Goal: Information Seeking & Learning: Learn about a topic

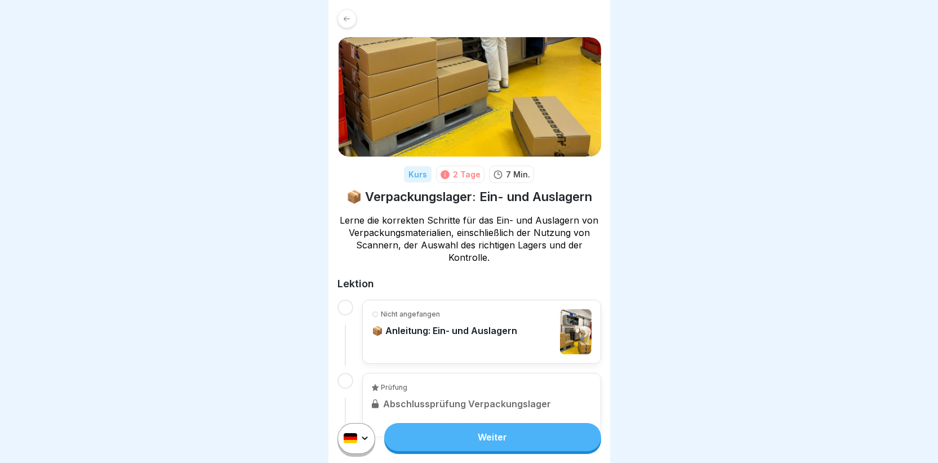
click at [412, 332] on p "📦 Anleitung: Ein- und Auslagern" at bounding box center [444, 330] width 145 height 11
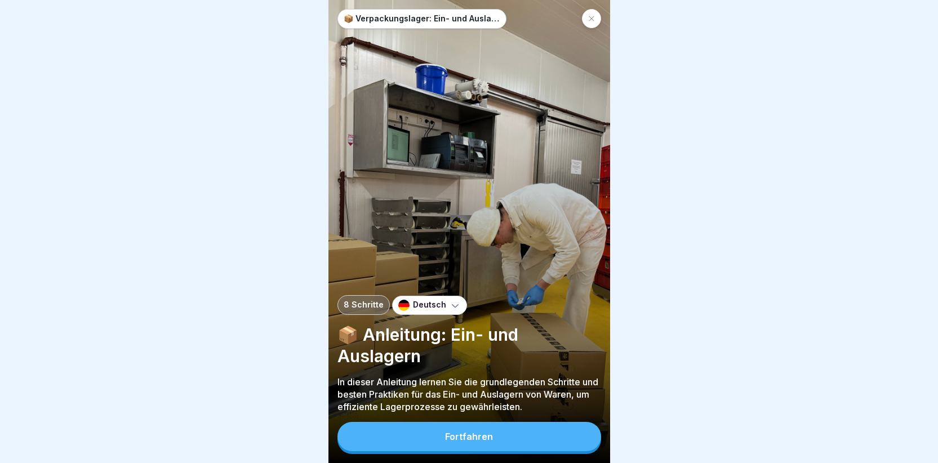
click at [424, 446] on button "Fortfahren" at bounding box center [469, 436] width 264 height 29
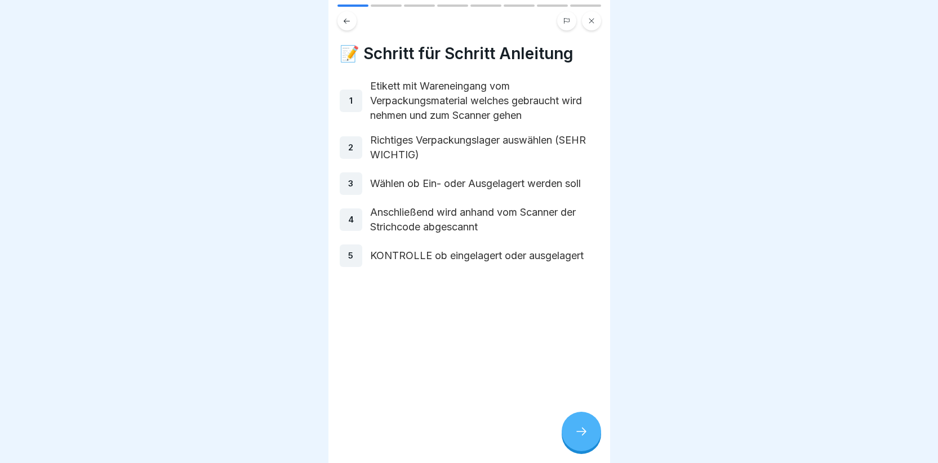
click at [577, 433] on div at bounding box center [581, 431] width 39 height 39
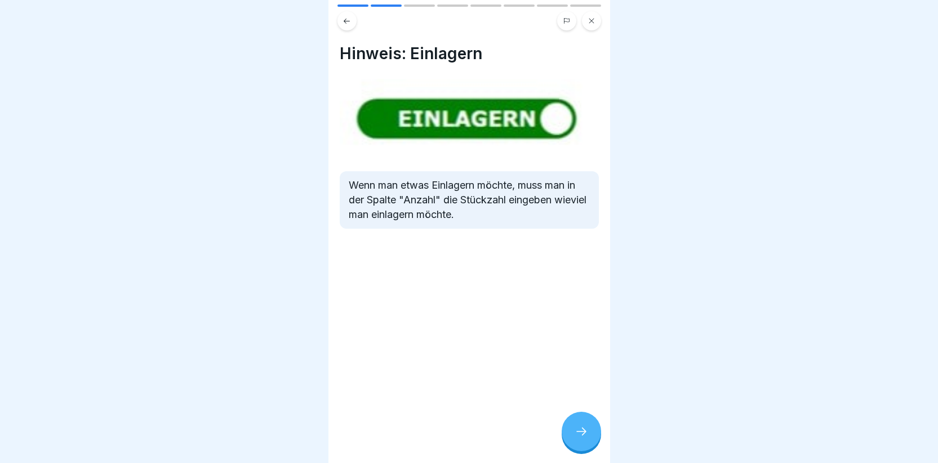
click at [591, 436] on div at bounding box center [581, 431] width 39 height 39
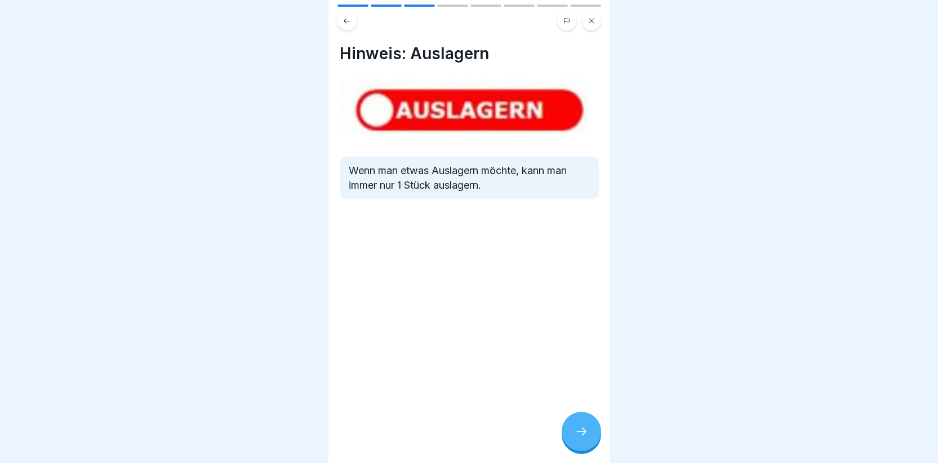
click at [584, 429] on div at bounding box center [581, 431] width 39 height 39
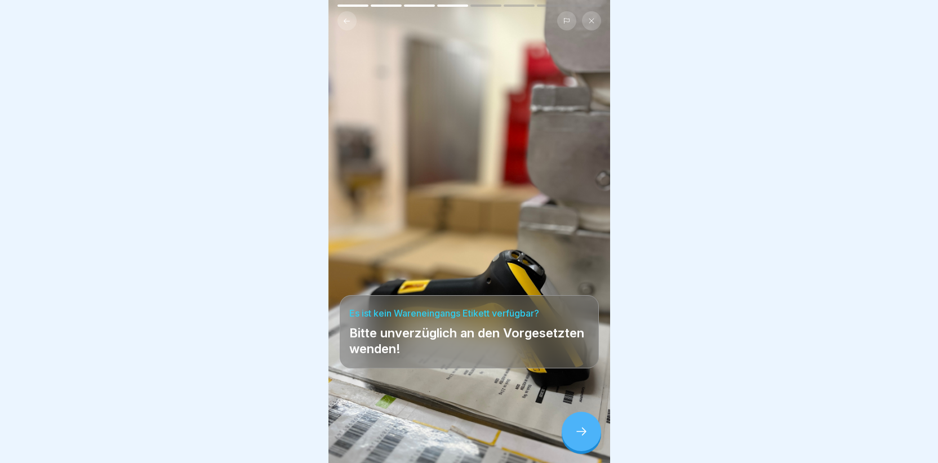
click at [581, 447] on div at bounding box center [581, 431] width 39 height 39
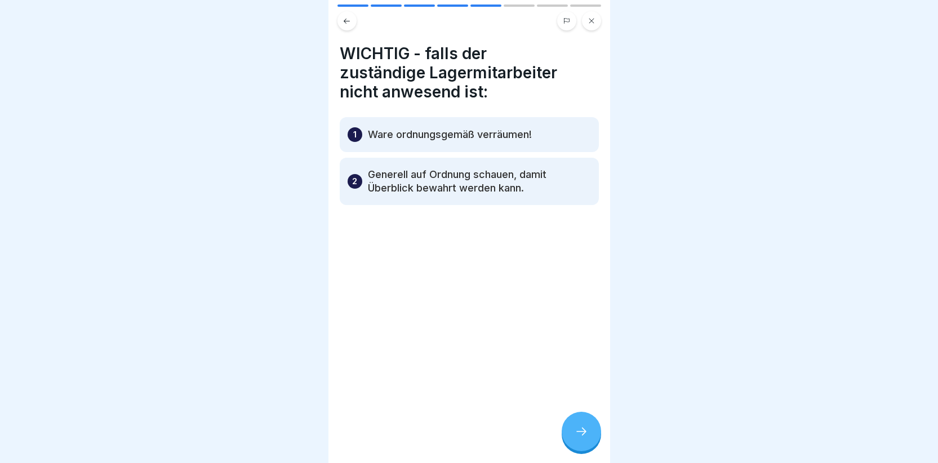
click at [582, 433] on div at bounding box center [581, 431] width 39 height 39
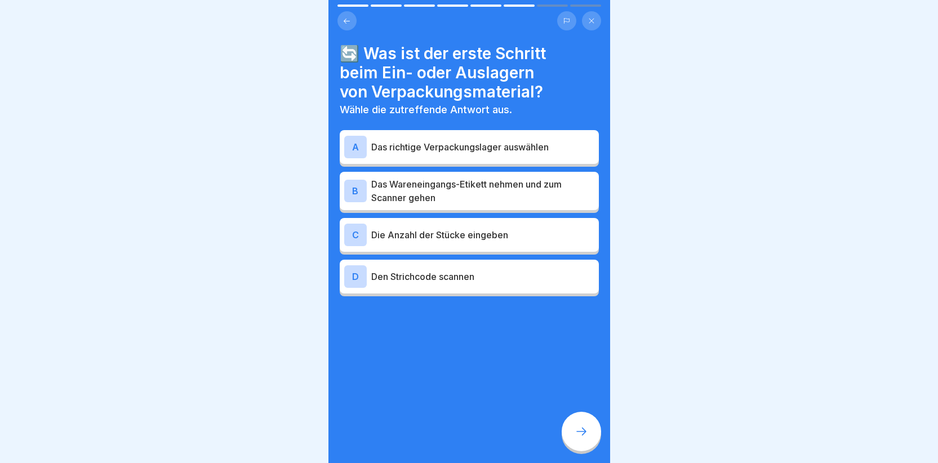
click at [361, 185] on div "B" at bounding box center [355, 191] width 23 height 23
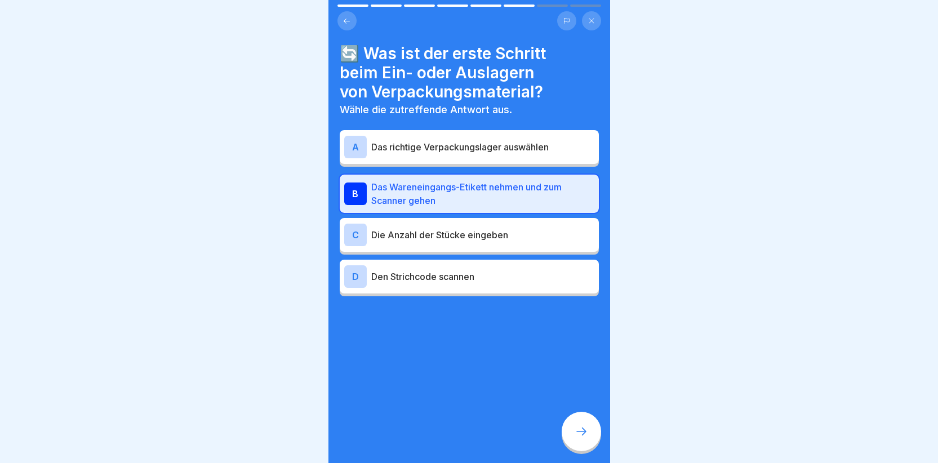
click at [359, 233] on div "C" at bounding box center [355, 235] width 23 height 23
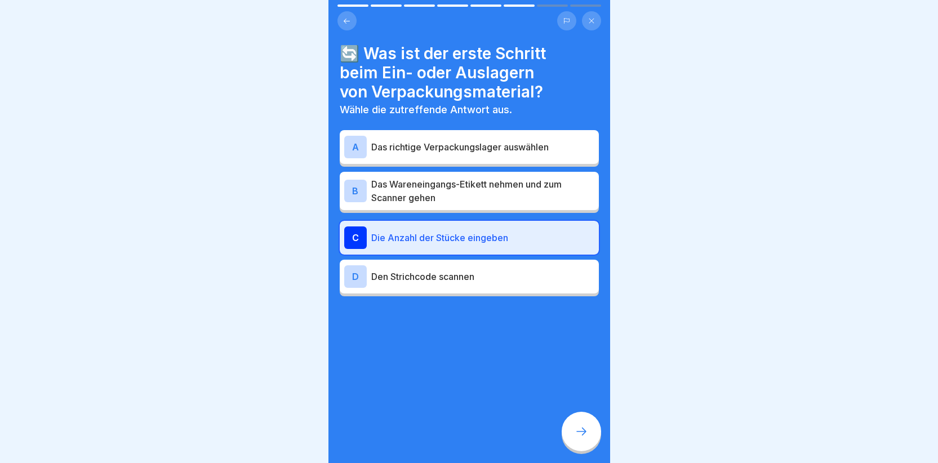
click at [356, 8] on div "📦 Verpackungslager: Ein- und Auslagern 8 Schritte Deutsch 📦 Anleitung: Ein- und…" at bounding box center [469, 231] width 282 height 463
click at [353, 188] on div "B" at bounding box center [355, 191] width 23 height 23
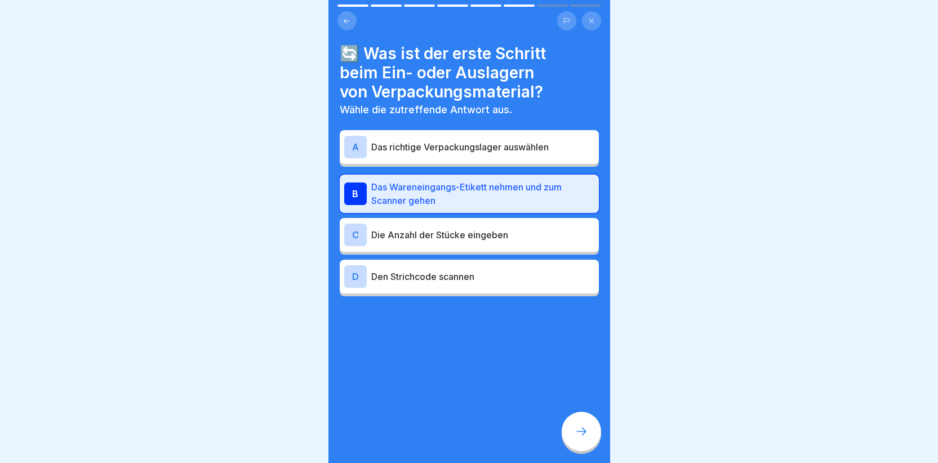
click at [352, 148] on div "A" at bounding box center [355, 147] width 23 height 23
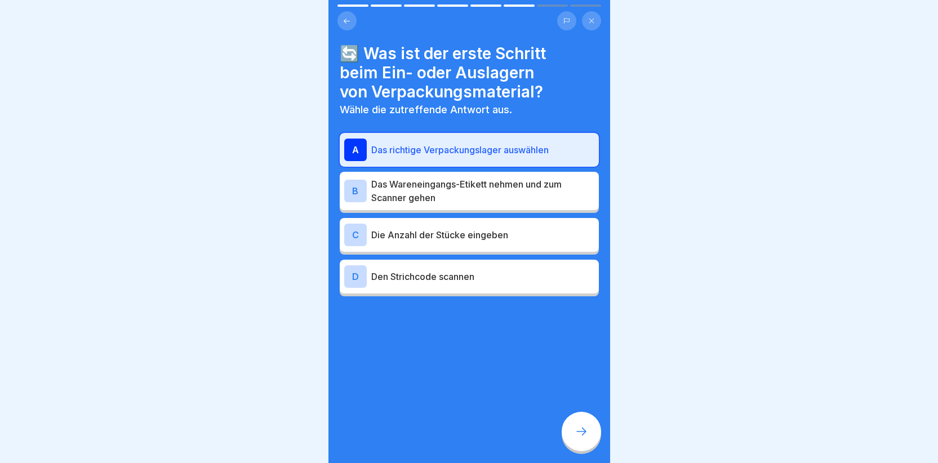
click at [577, 437] on icon at bounding box center [582, 432] width 14 height 14
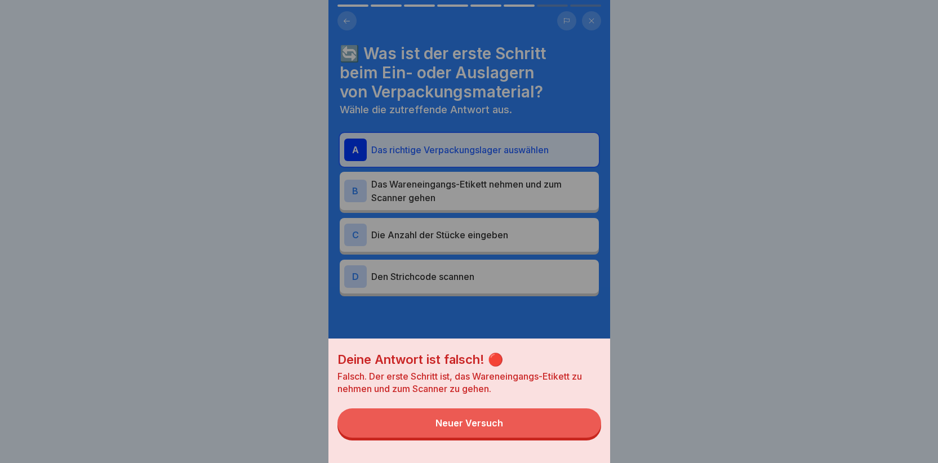
click at [473, 423] on button "Neuer Versuch" at bounding box center [469, 422] width 264 height 29
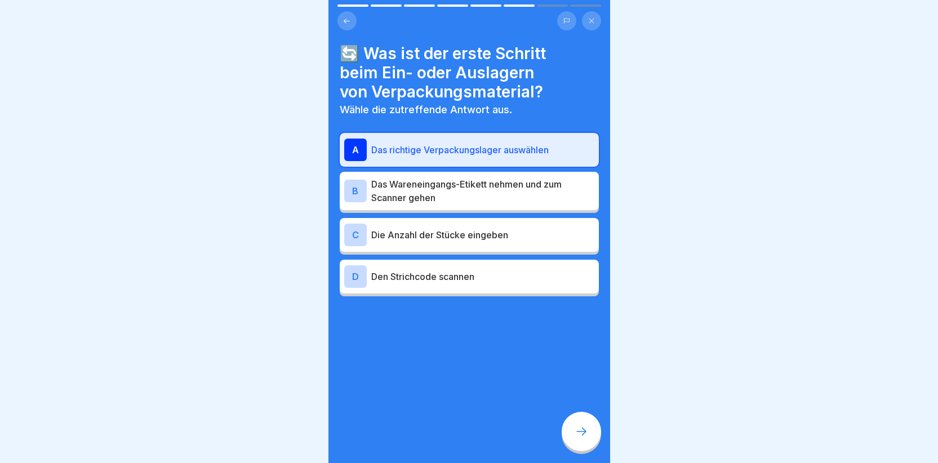
click at [350, 190] on div "B" at bounding box center [355, 191] width 23 height 23
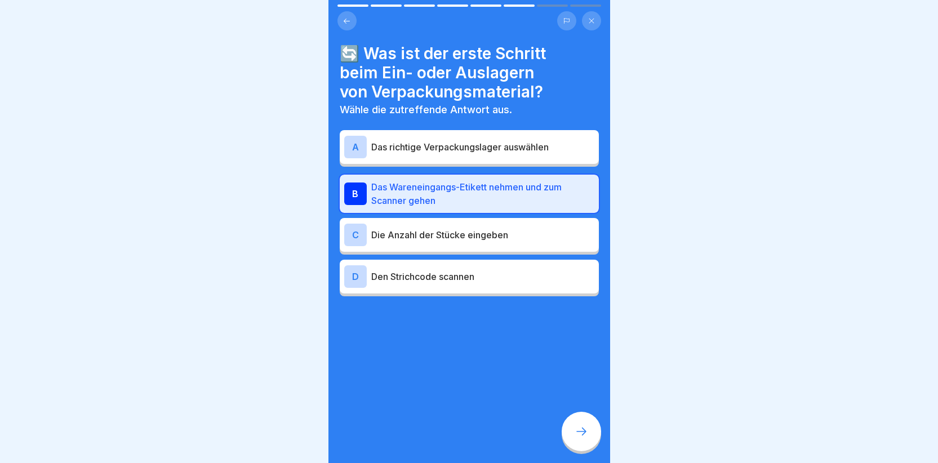
click at [578, 438] on icon at bounding box center [582, 432] width 14 height 14
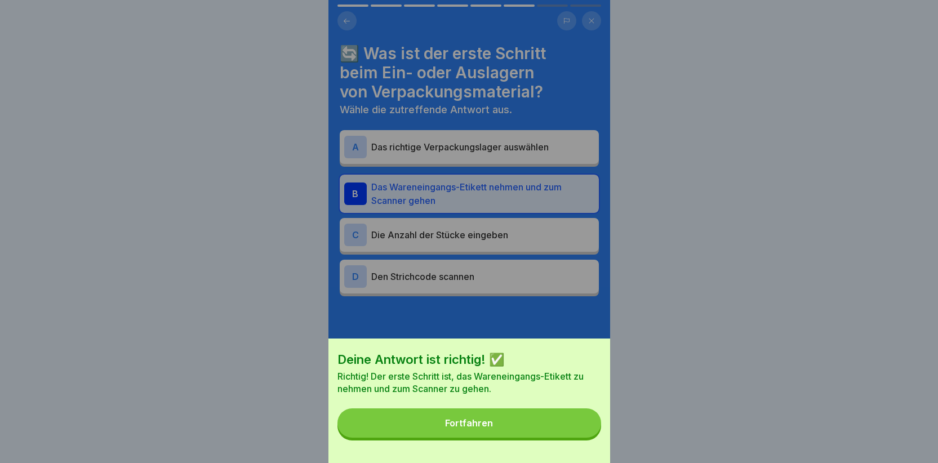
click at [492, 428] on div "Fortfahren" at bounding box center [469, 423] width 48 height 10
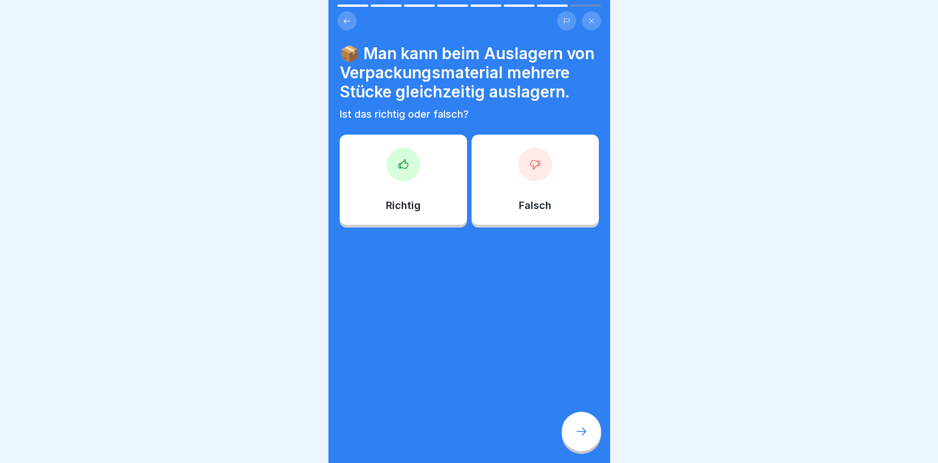
click at [530, 170] on icon at bounding box center [535, 164] width 11 height 11
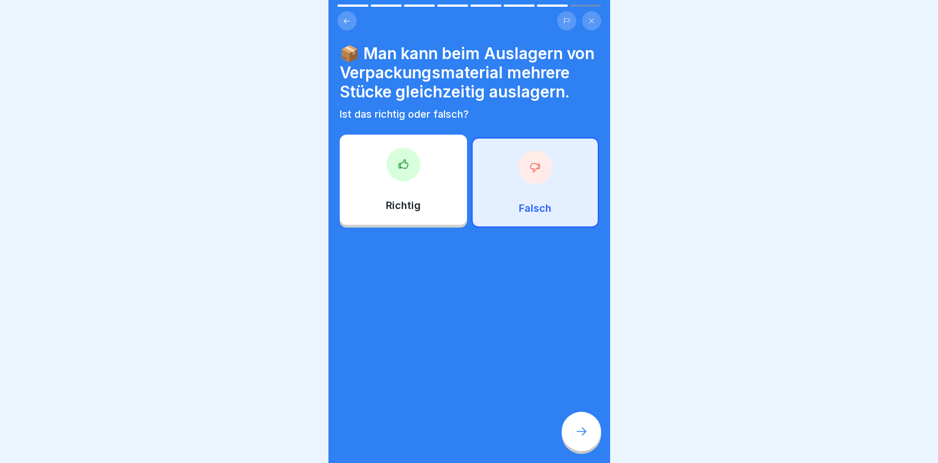
click at [581, 434] on div at bounding box center [581, 431] width 39 height 39
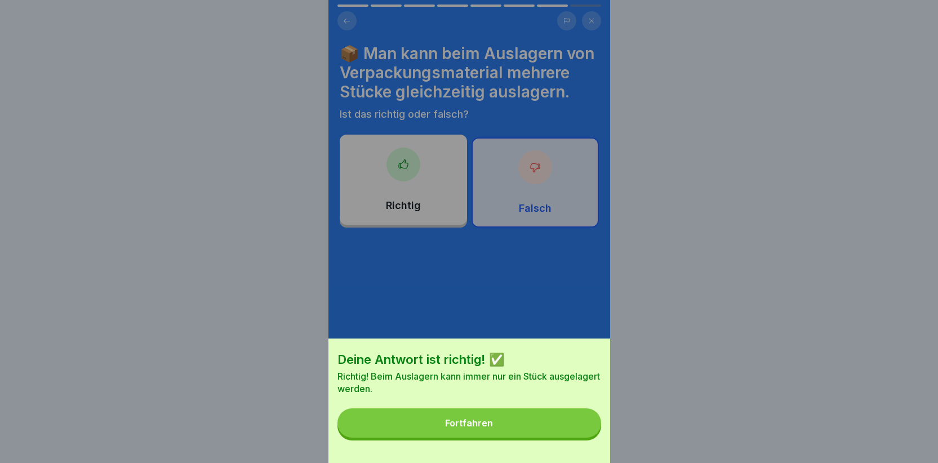
click at [564, 430] on button "Fortfahren" at bounding box center [469, 422] width 264 height 29
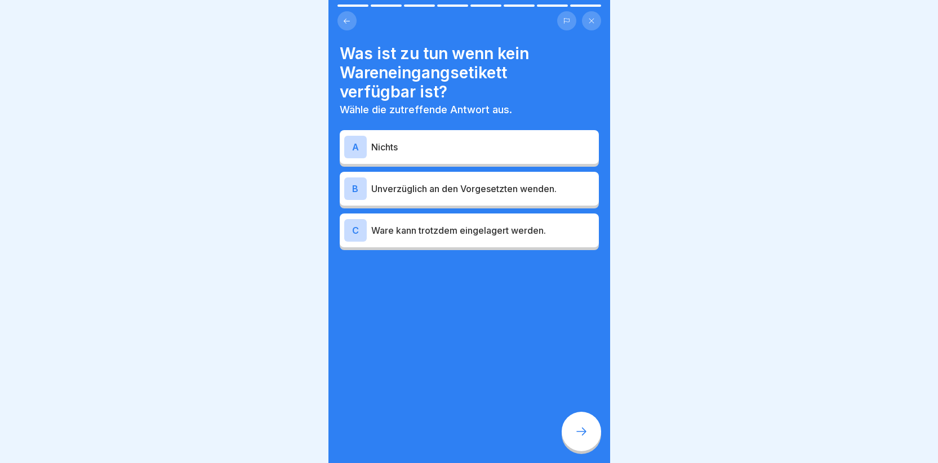
click at [359, 190] on div "B" at bounding box center [355, 188] width 23 height 23
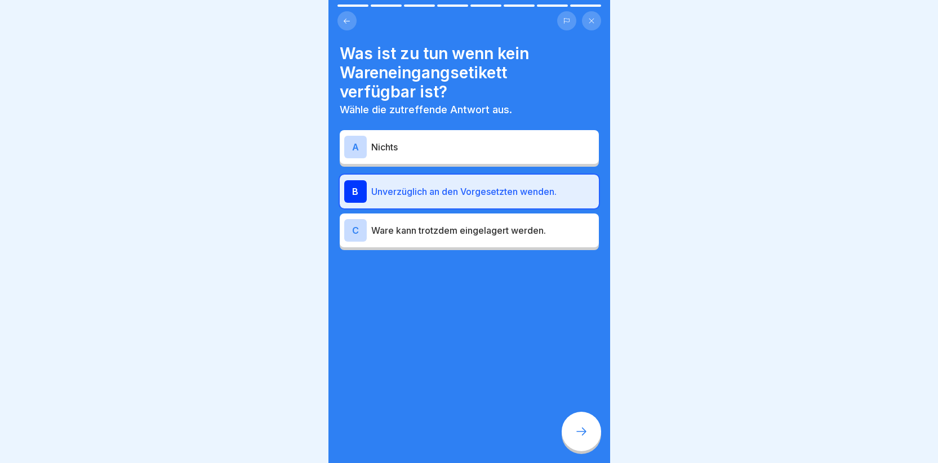
click at [592, 434] on div at bounding box center [581, 431] width 39 height 39
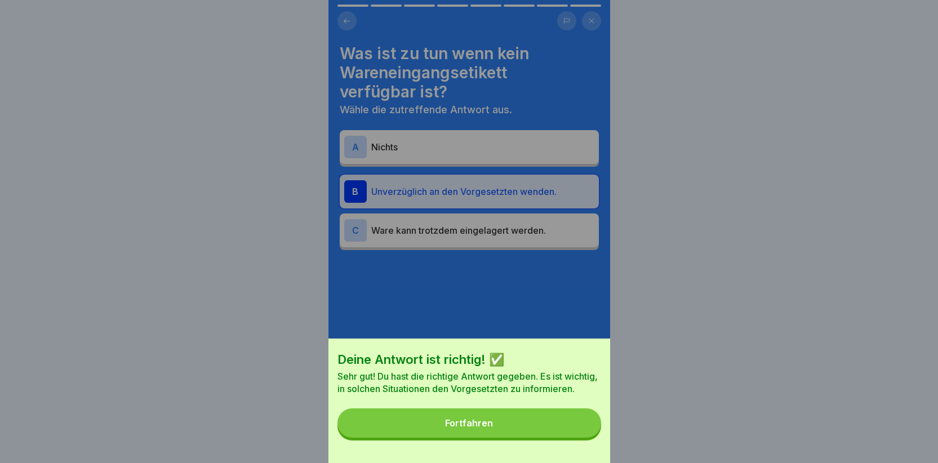
click at [562, 430] on button "Fortfahren" at bounding box center [469, 422] width 264 height 29
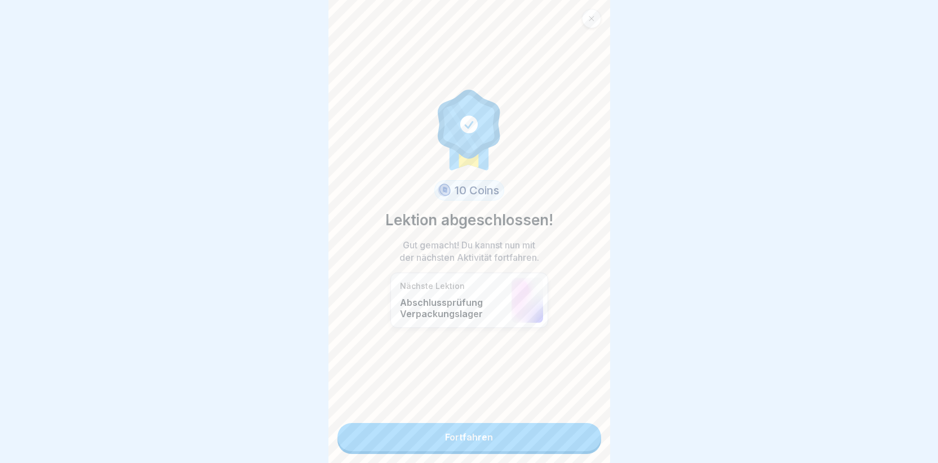
click at [461, 434] on link "Fortfahren" at bounding box center [469, 437] width 264 height 28
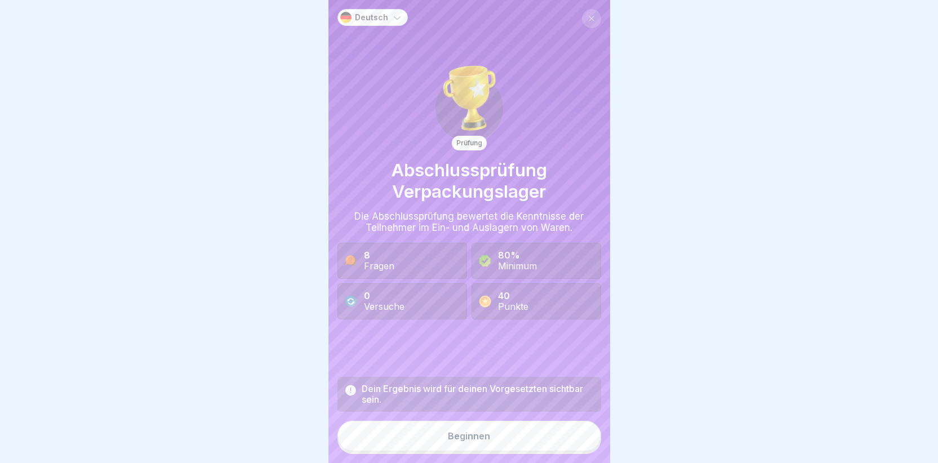
click at [461, 441] on div "Beginnen" at bounding box center [469, 436] width 42 height 10
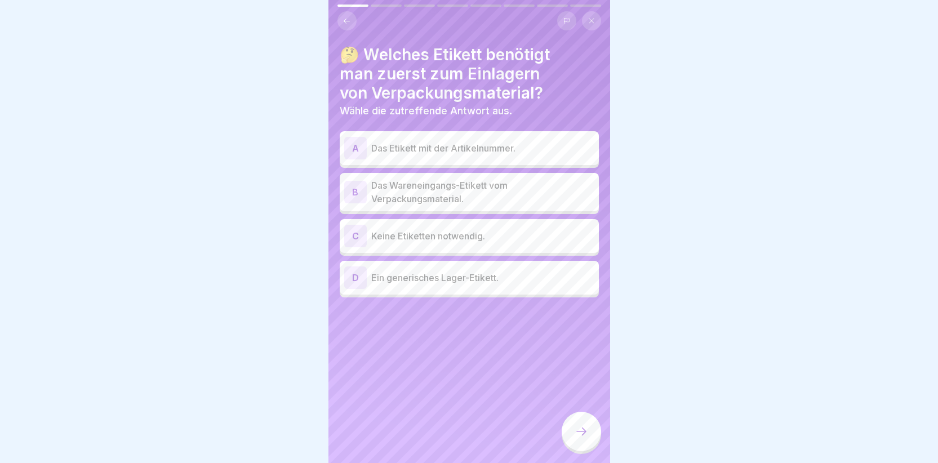
click at [352, 190] on div "B" at bounding box center [355, 192] width 23 height 23
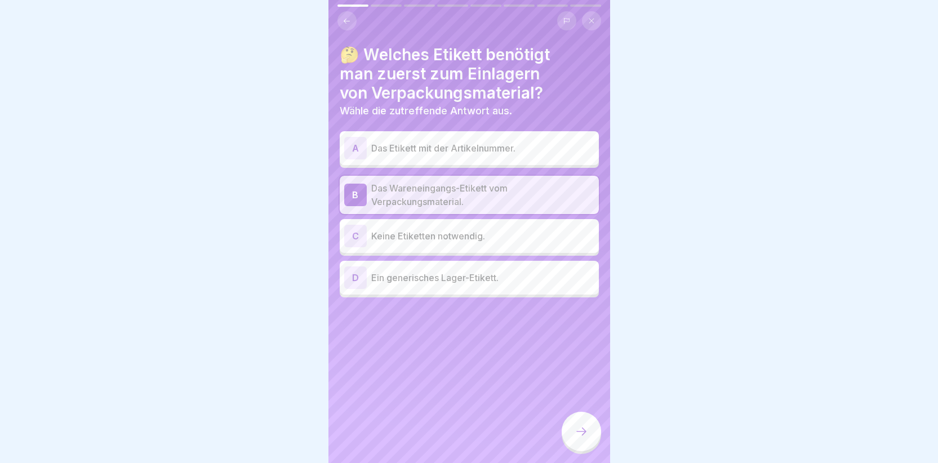
click at [593, 444] on div at bounding box center [581, 431] width 39 height 39
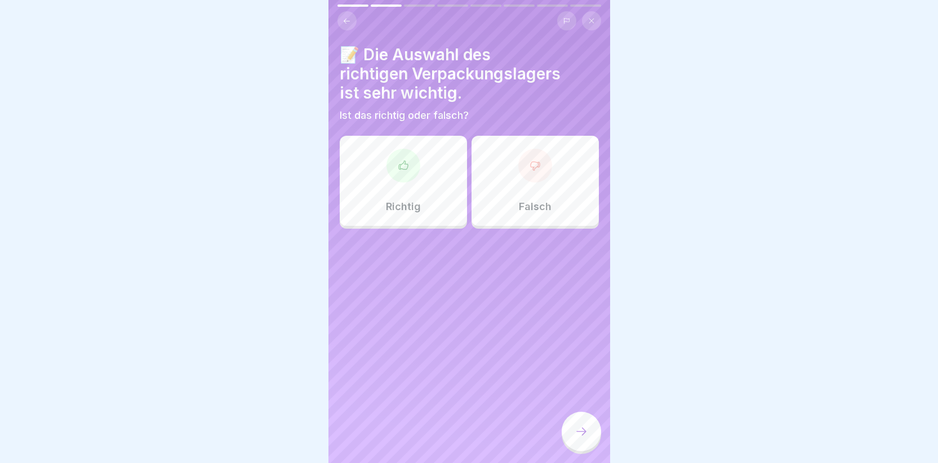
click at [398, 176] on div at bounding box center [403, 166] width 34 height 34
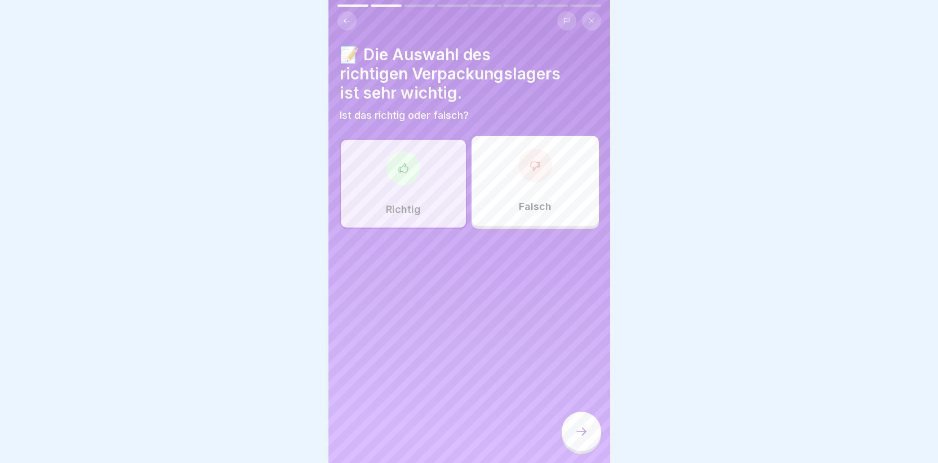
click at [585, 447] on div at bounding box center [581, 431] width 39 height 39
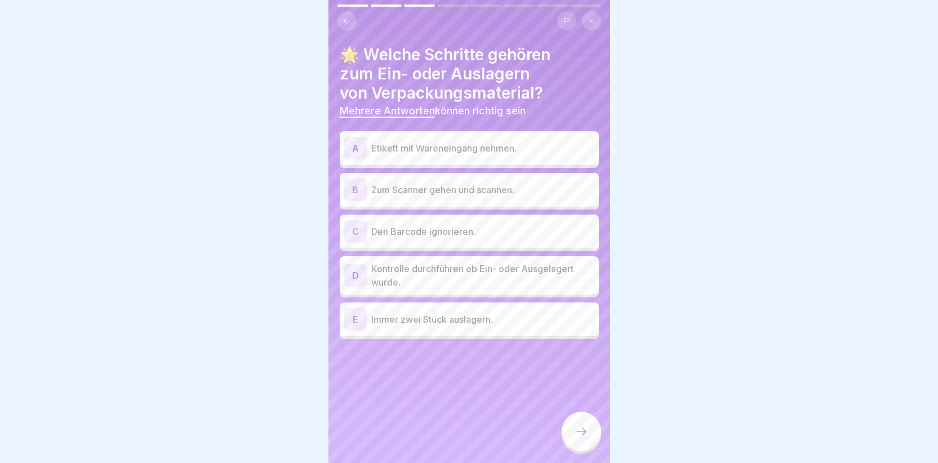
click at [353, 185] on div "B" at bounding box center [355, 190] width 23 height 23
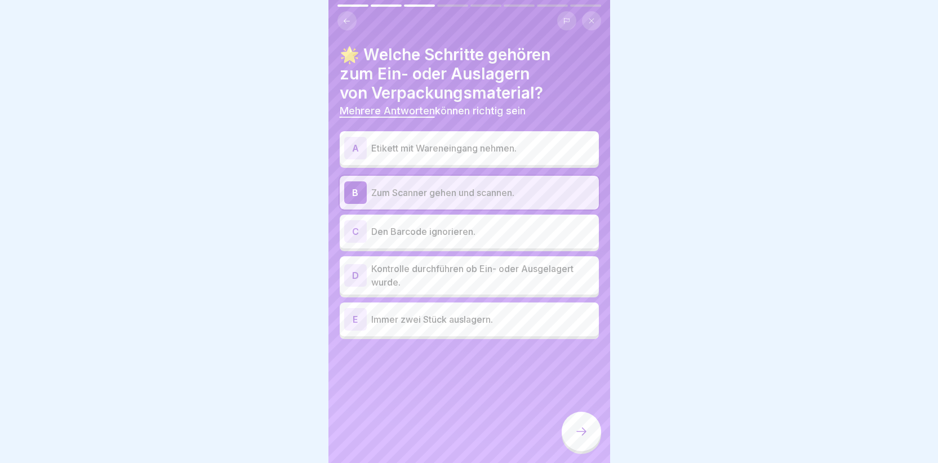
click at [349, 278] on div "D" at bounding box center [355, 275] width 23 height 23
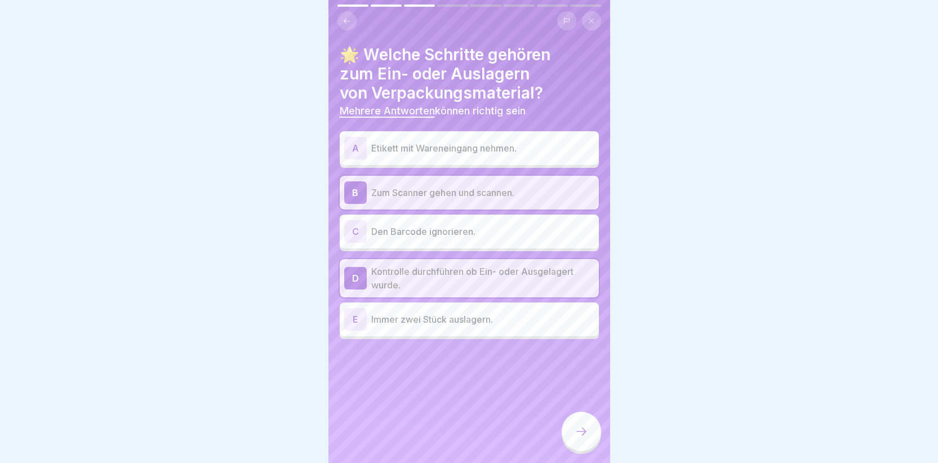
click at [575, 438] on icon at bounding box center [582, 432] width 14 height 14
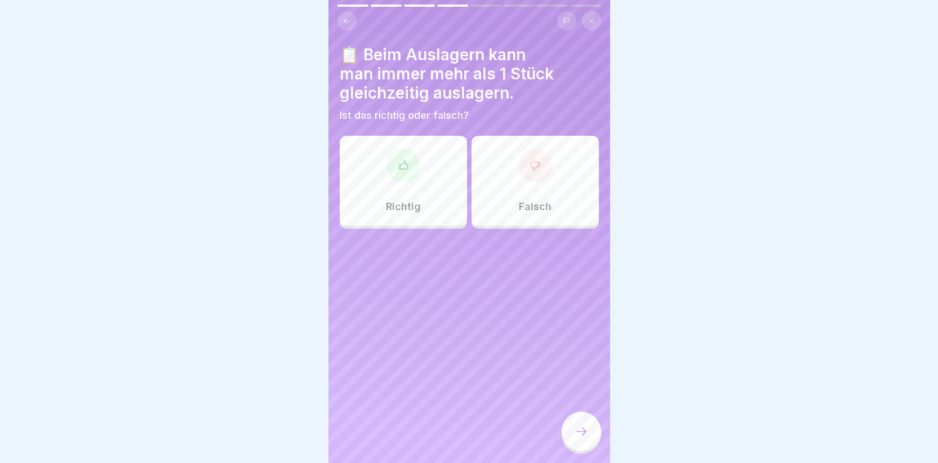
click at [521, 172] on div at bounding box center [535, 166] width 34 height 34
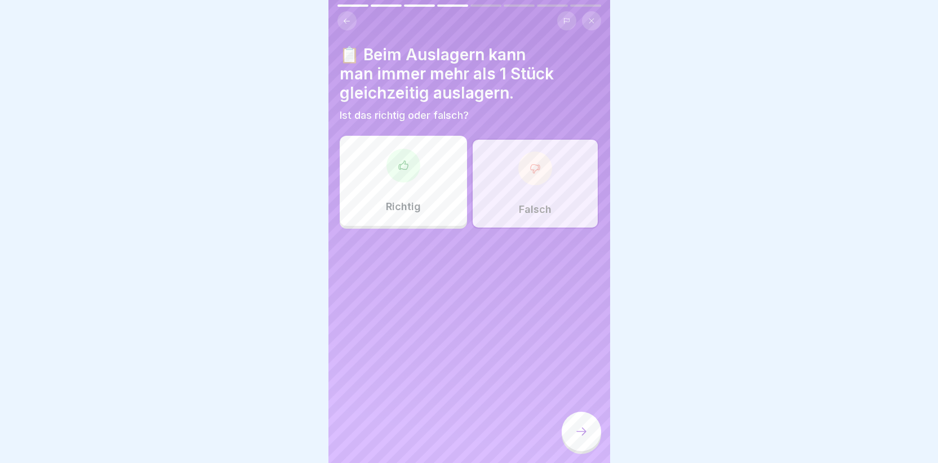
click at [578, 433] on div at bounding box center [581, 431] width 39 height 39
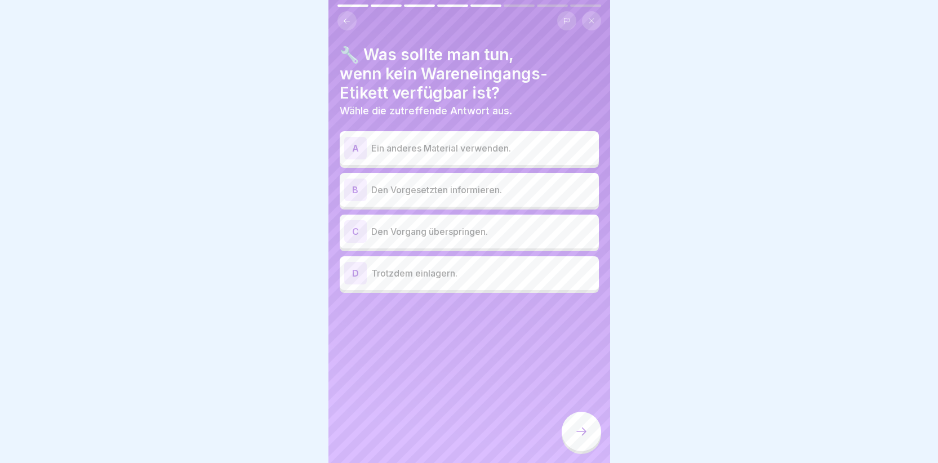
click at [351, 193] on div "B" at bounding box center [355, 190] width 23 height 23
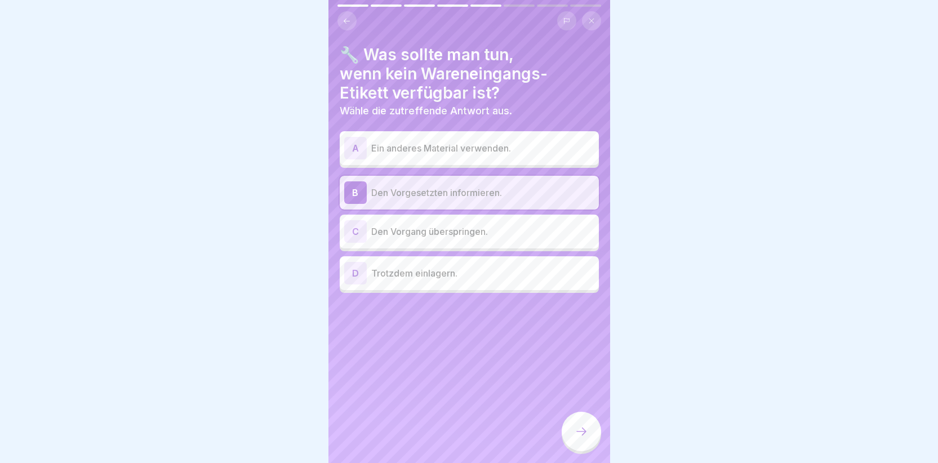
click at [575, 438] on icon at bounding box center [582, 432] width 14 height 14
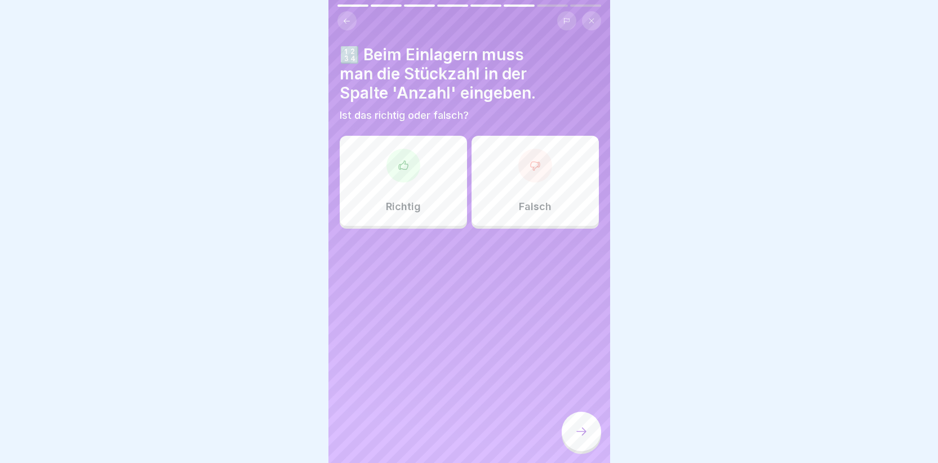
click at [398, 167] on icon at bounding box center [403, 165] width 11 height 11
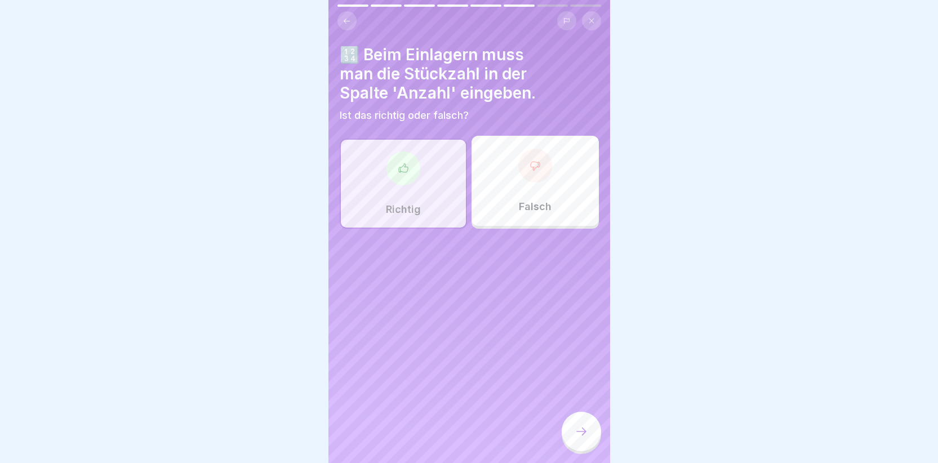
click at [583, 436] on icon at bounding box center [582, 432] width 14 height 14
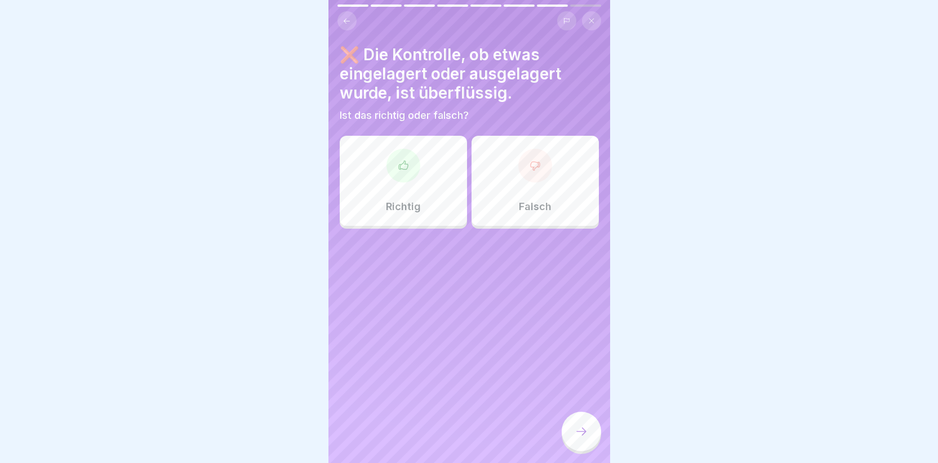
click at [524, 177] on div at bounding box center [535, 166] width 34 height 34
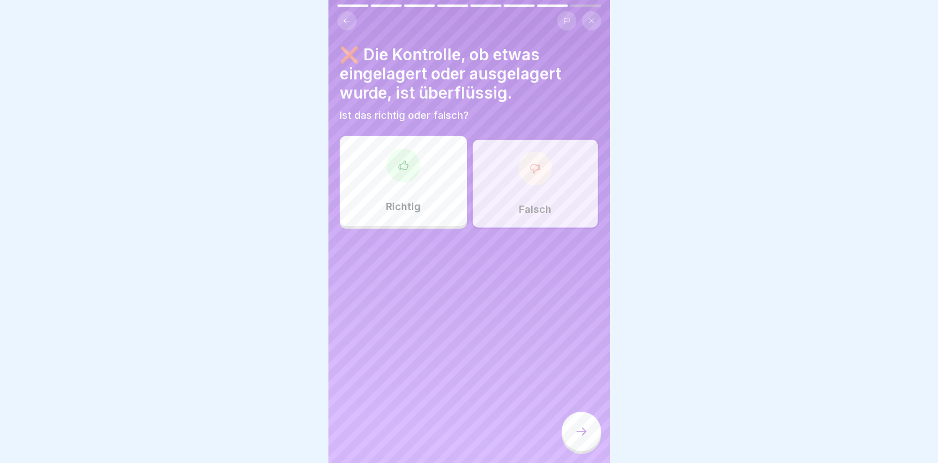
click at [575, 438] on icon at bounding box center [582, 432] width 14 height 14
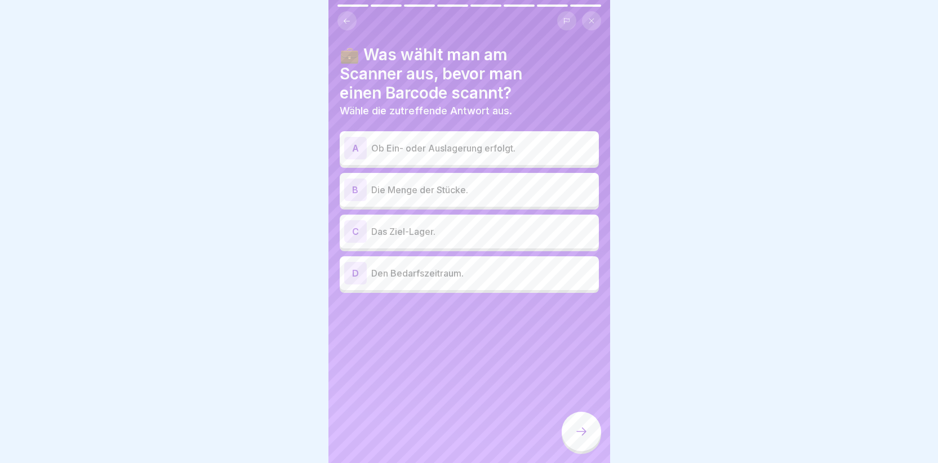
click at [349, 146] on div "A" at bounding box center [355, 148] width 23 height 23
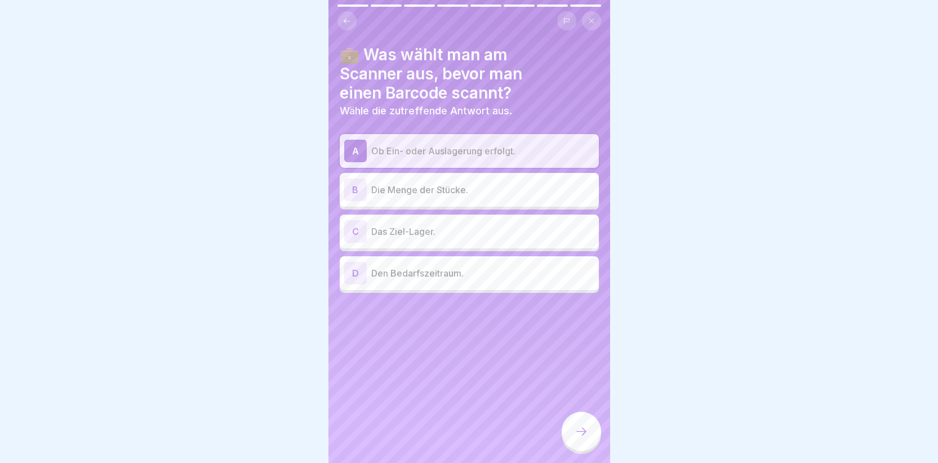
click at [564, 441] on div at bounding box center [581, 431] width 39 height 39
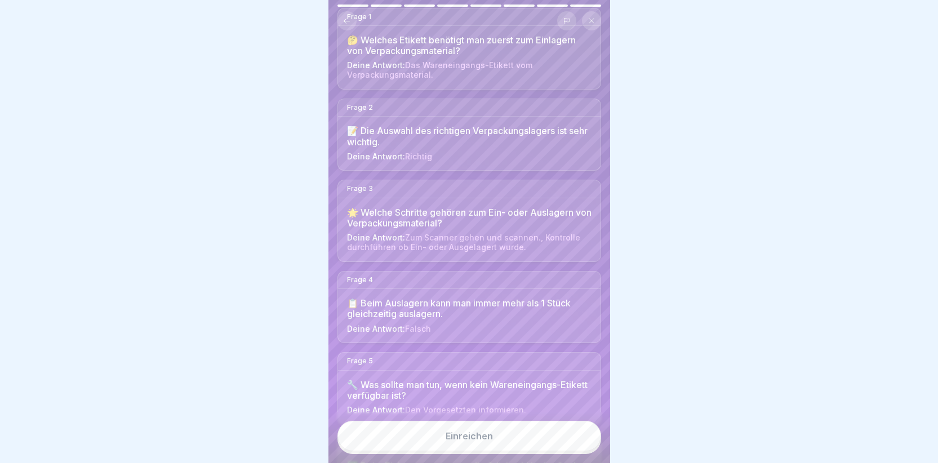
scroll to position [169, 0]
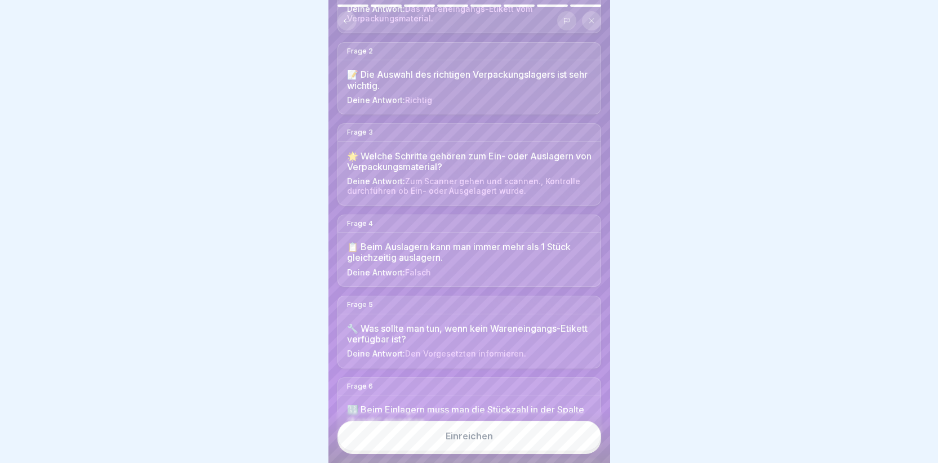
click at [462, 441] on div "Einreichen" at bounding box center [469, 436] width 47 height 10
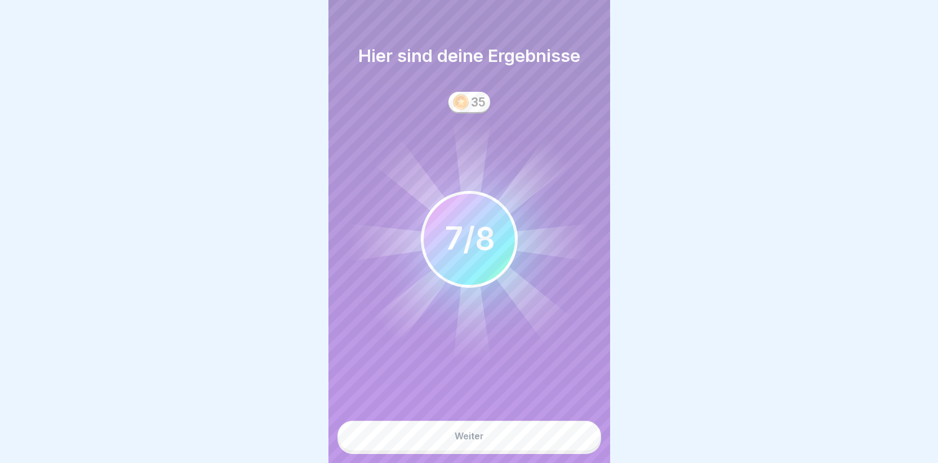
click at [461, 439] on button "Weiter" at bounding box center [469, 436] width 264 height 30
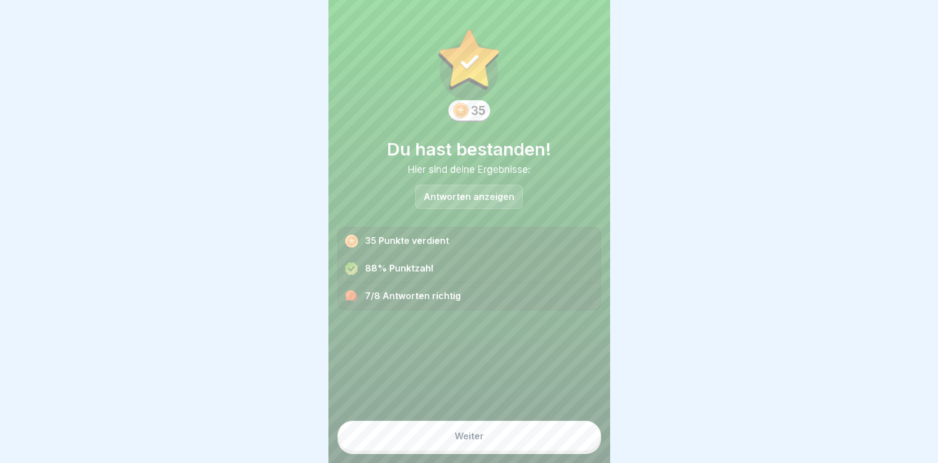
click at [453, 204] on div "Antworten anzeigen" at bounding box center [469, 197] width 108 height 24
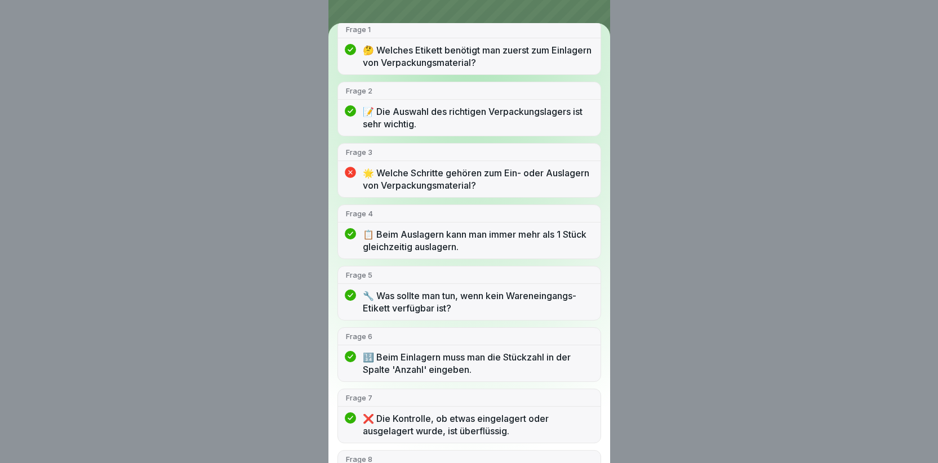
scroll to position [0, 0]
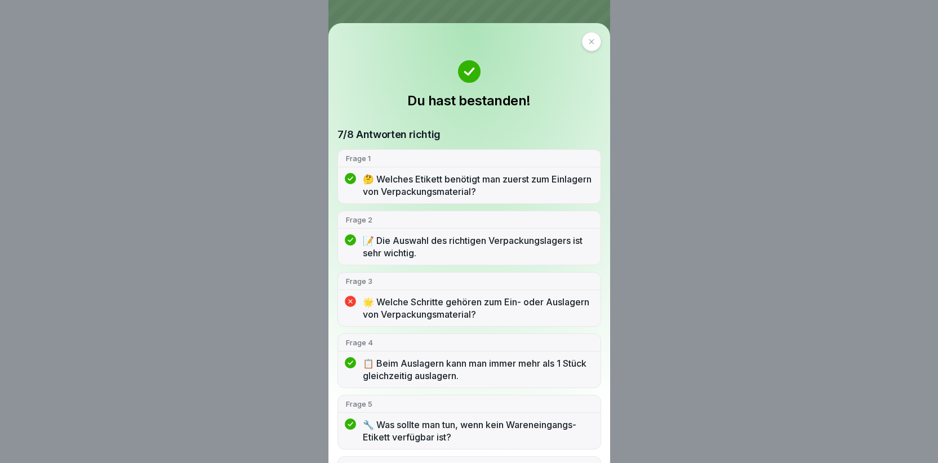
click at [588, 41] on icon at bounding box center [591, 41] width 7 height 7
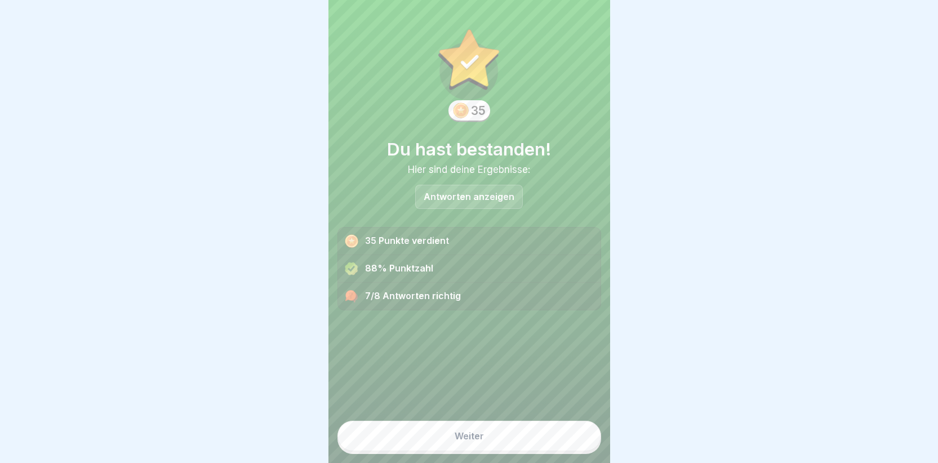
click at [455, 438] on div "Weiter" at bounding box center [469, 436] width 29 height 10
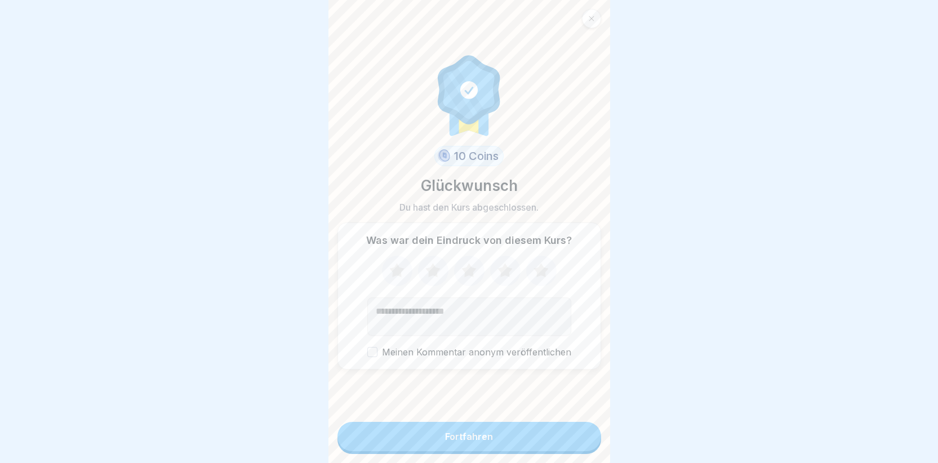
click at [446, 447] on button "Fortfahren" at bounding box center [469, 436] width 264 height 29
click at [463, 89] on img at bounding box center [468, 94] width 75 height 84
click at [465, 433] on div "Fortfahren" at bounding box center [469, 436] width 48 height 10
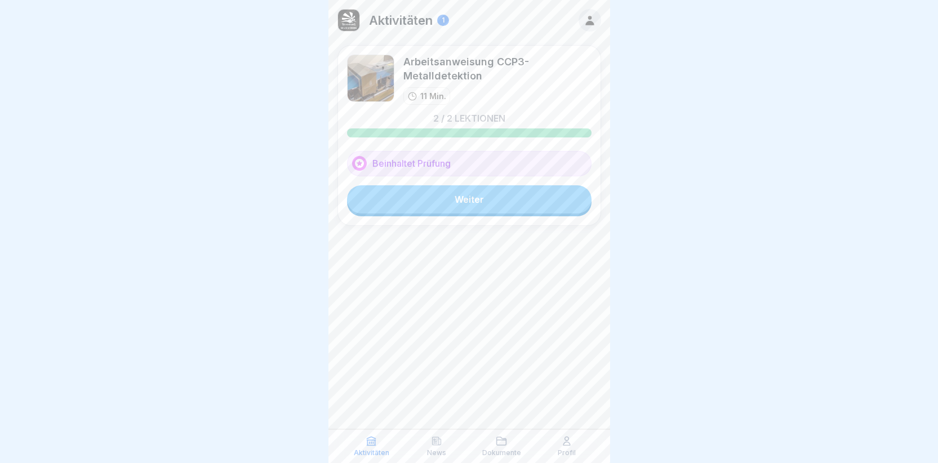
click at [481, 192] on link "Weiter" at bounding box center [469, 199] width 244 height 28
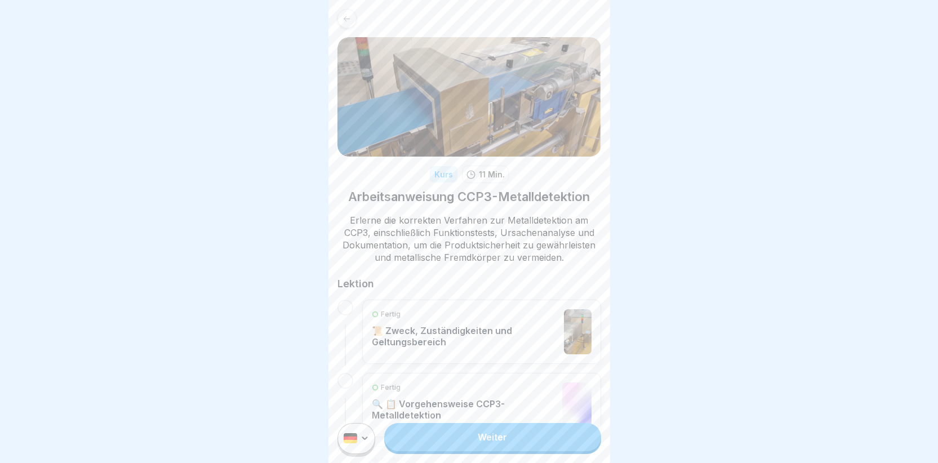
click at [348, 21] on icon at bounding box center [346, 19] width 8 height 8
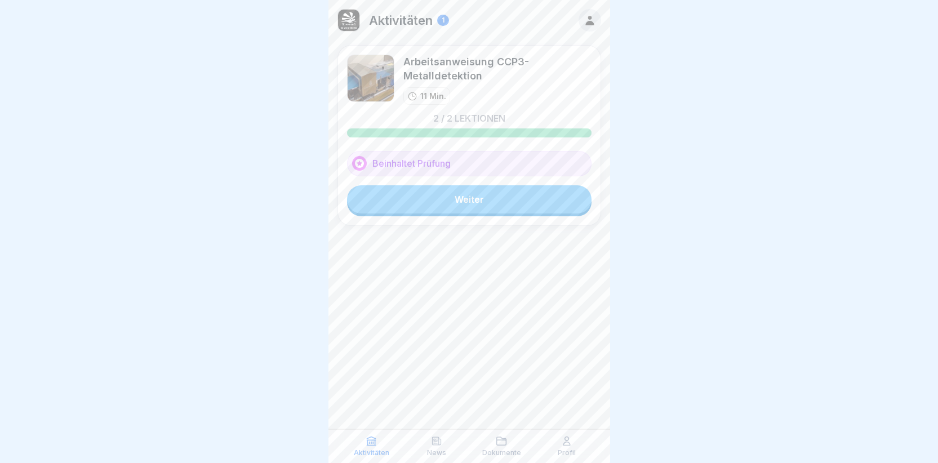
click at [582, 23] on div at bounding box center [590, 20] width 23 height 23
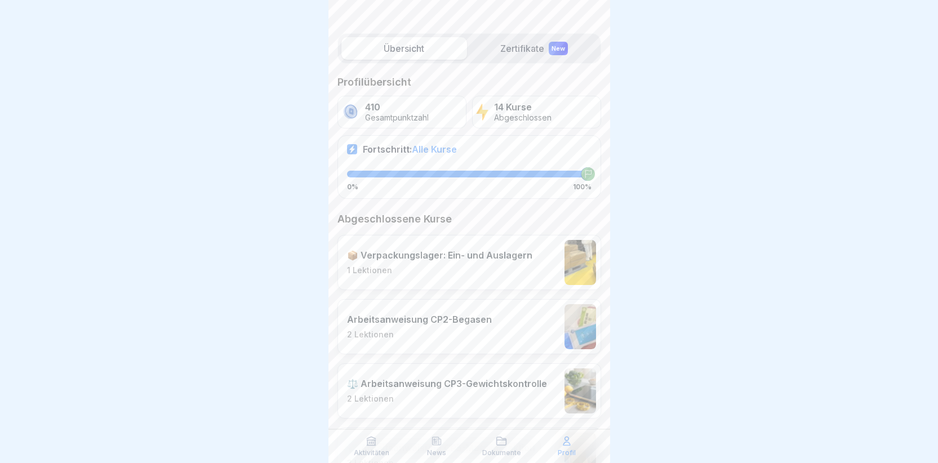
scroll to position [56, 0]
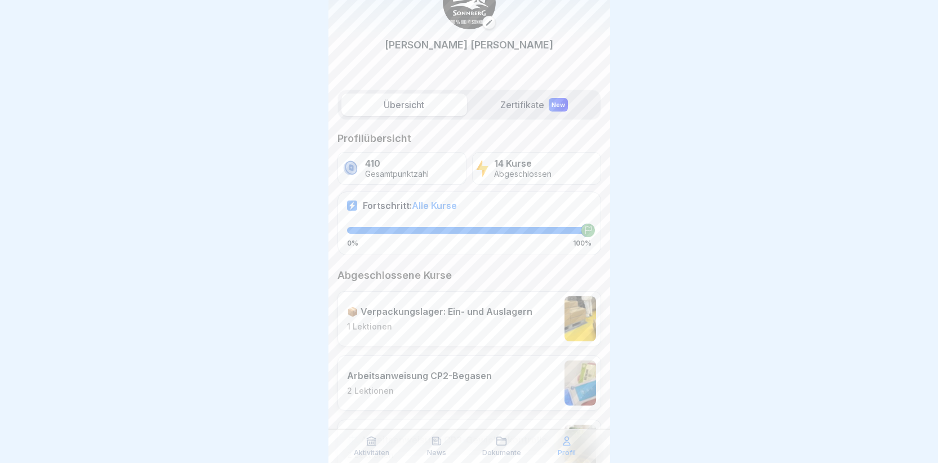
click at [408, 326] on p "1 Lektionen" at bounding box center [439, 327] width 185 height 10
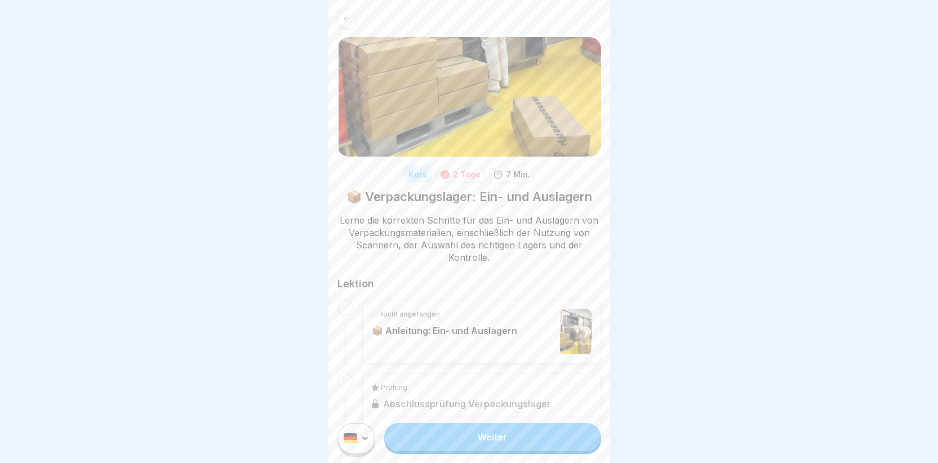
click at [452, 447] on link "Weiter" at bounding box center [492, 437] width 216 height 28
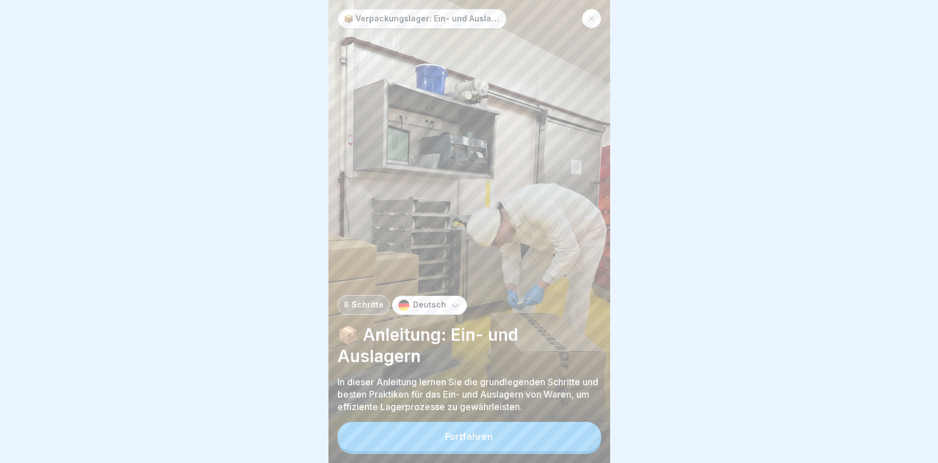
click at [435, 451] on button "Fortfahren" at bounding box center [469, 436] width 264 height 29
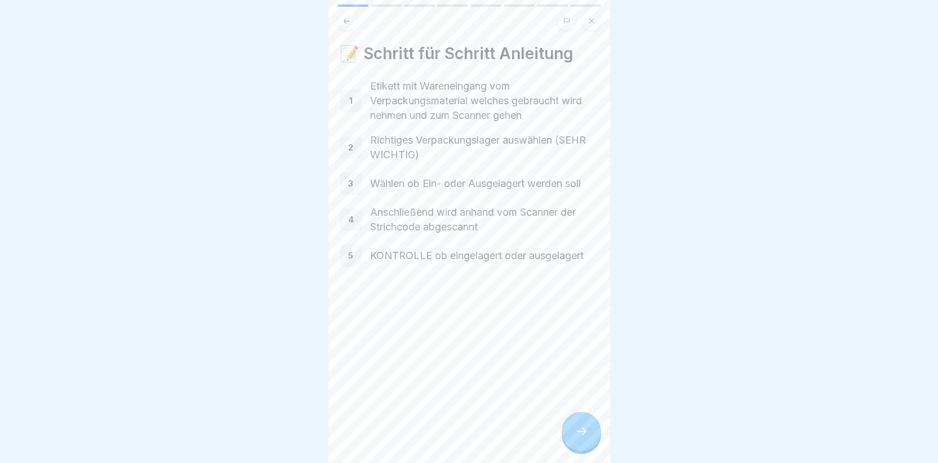
click at [568, 451] on div at bounding box center [581, 431] width 39 height 39
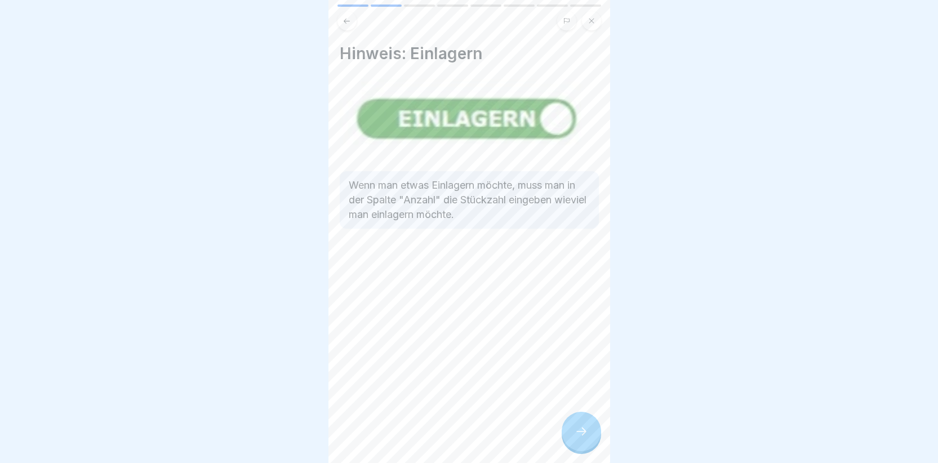
click at [568, 451] on div at bounding box center [581, 431] width 39 height 39
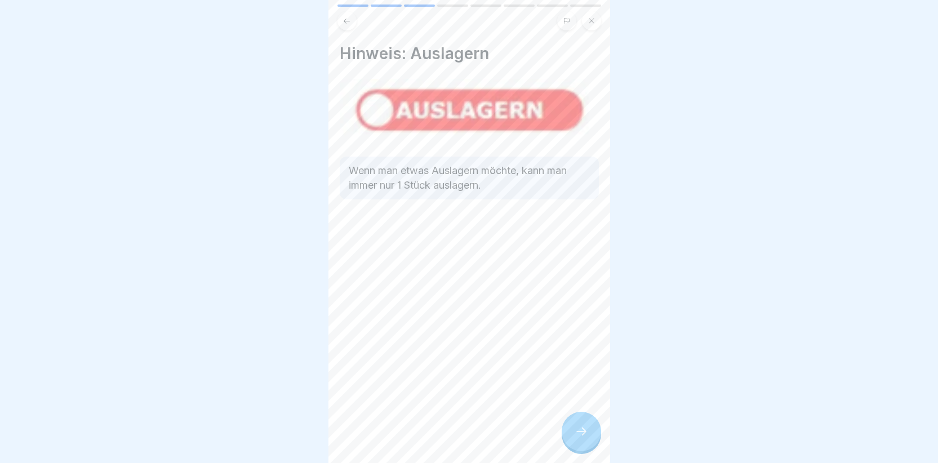
click at [568, 451] on div at bounding box center [581, 431] width 39 height 39
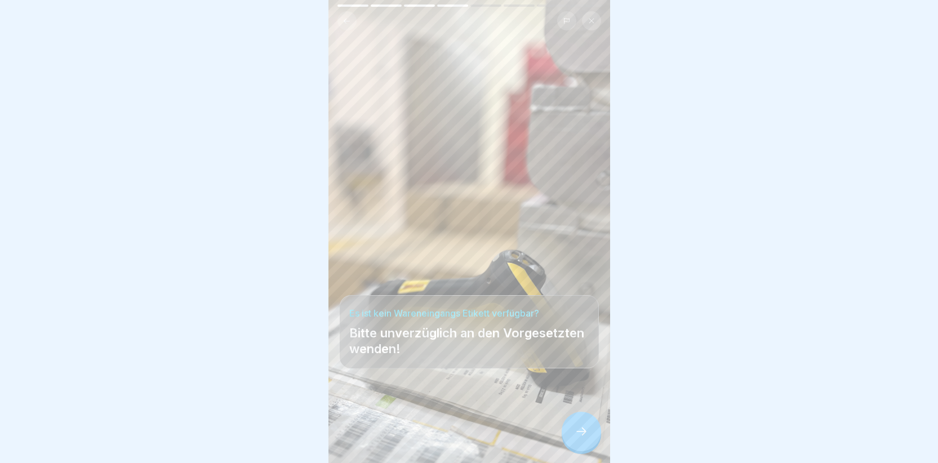
click at [568, 451] on div at bounding box center [581, 431] width 39 height 39
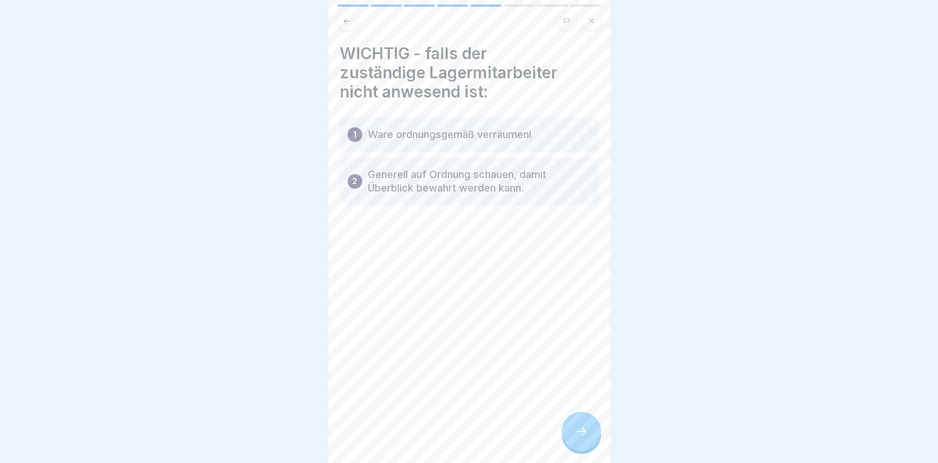
click at [567, 451] on div at bounding box center [581, 431] width 39 height 39
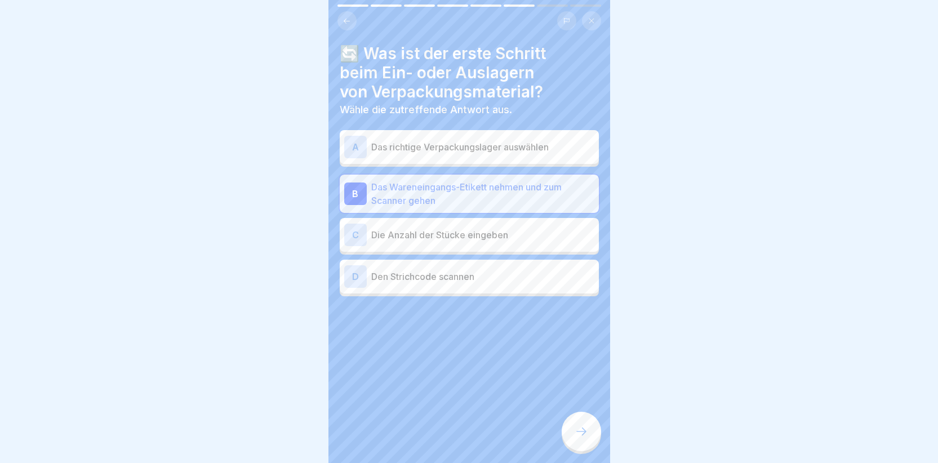
click at [566, 450] on div at bounding box center [581, 431] width 39 height 39
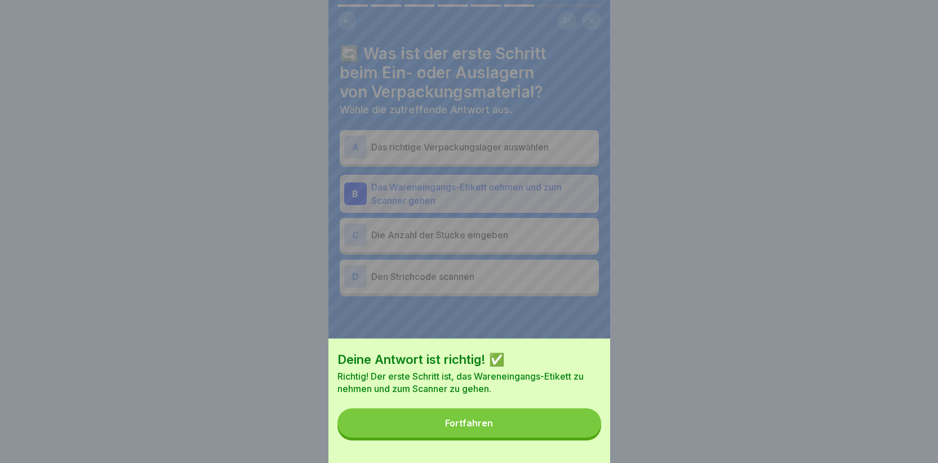
click at [558, 438] on button "Fortfahren" at bounding box center [469, 422] width 264 height 29
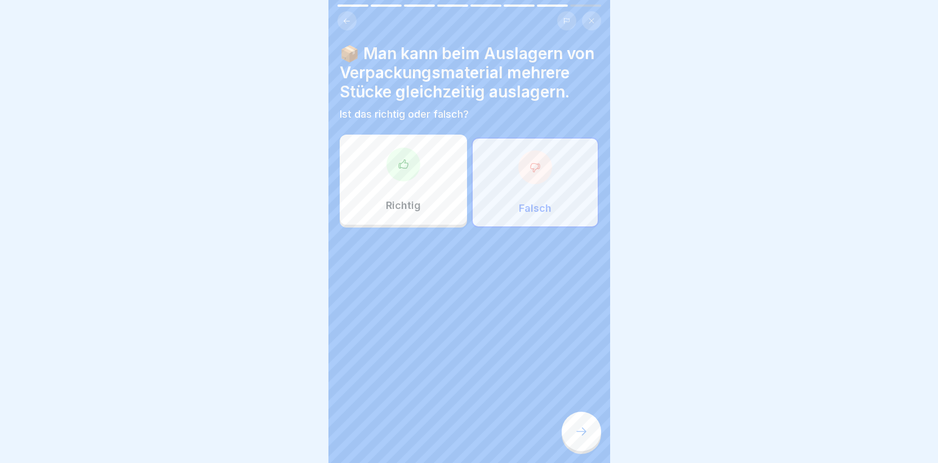
click at [570, 444] on div at bounding box center [581, 431] width 39 height 39
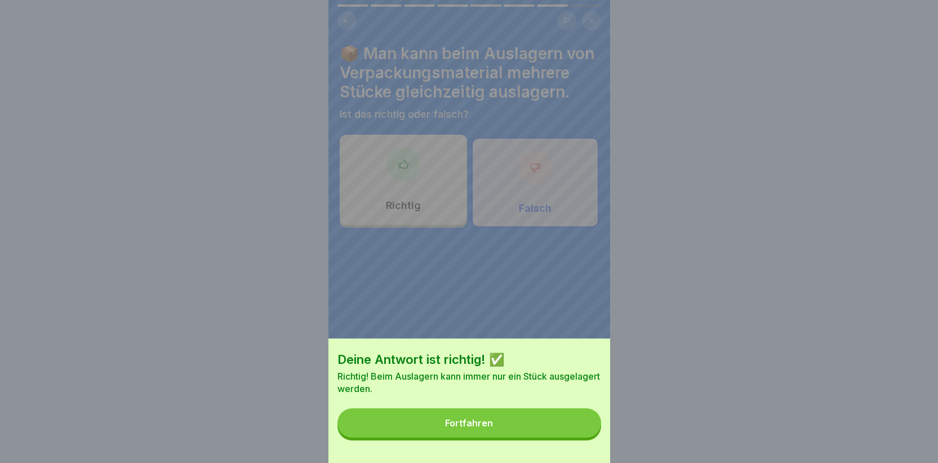
click at [538, 424] on button "Fortfahren" at bounding box center [469, 422] width 264 height 29
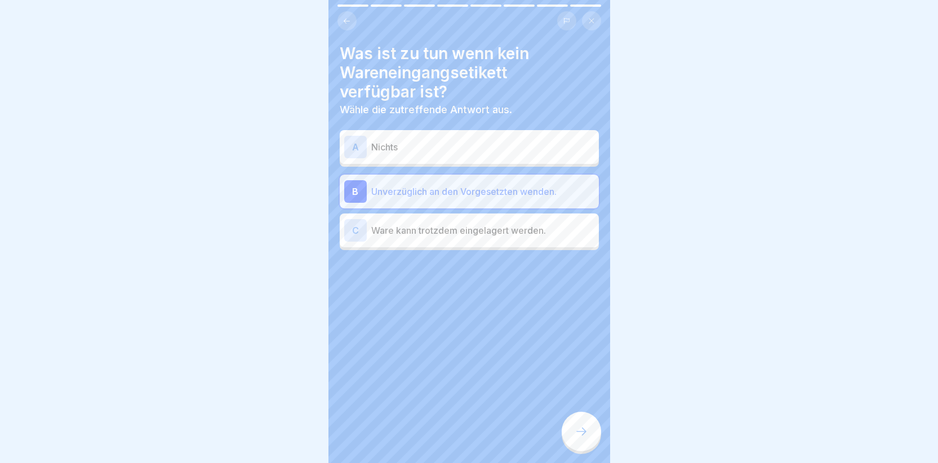
click at [580, 438] on icon at bounding box center [582, 432] width 14 height 14
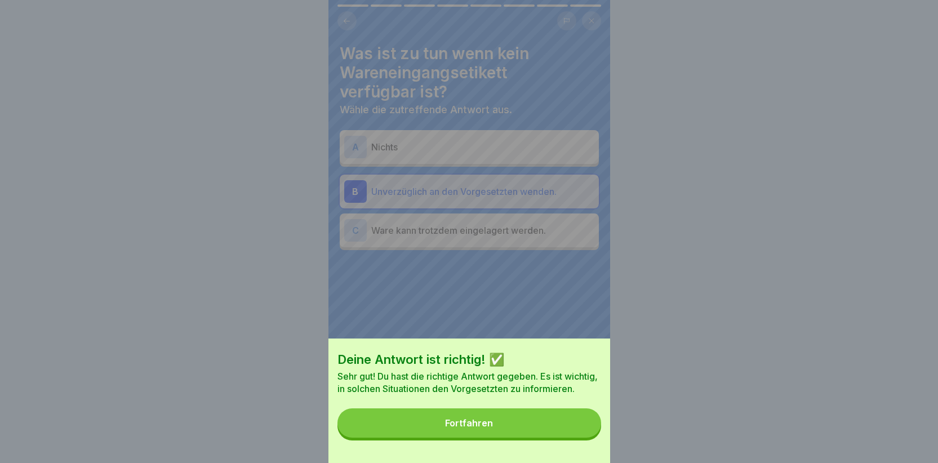
click at [566, 437] on button "Fortfahren" at bounding box center [469, 422] width 264 height 29
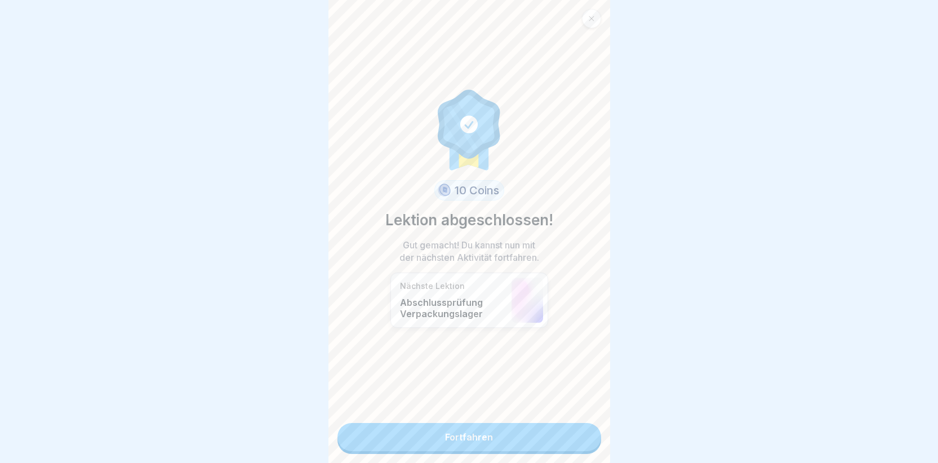
click at [549, 436] on link "Fortfahren" at bounding box center [469, 437] width 264 height 28
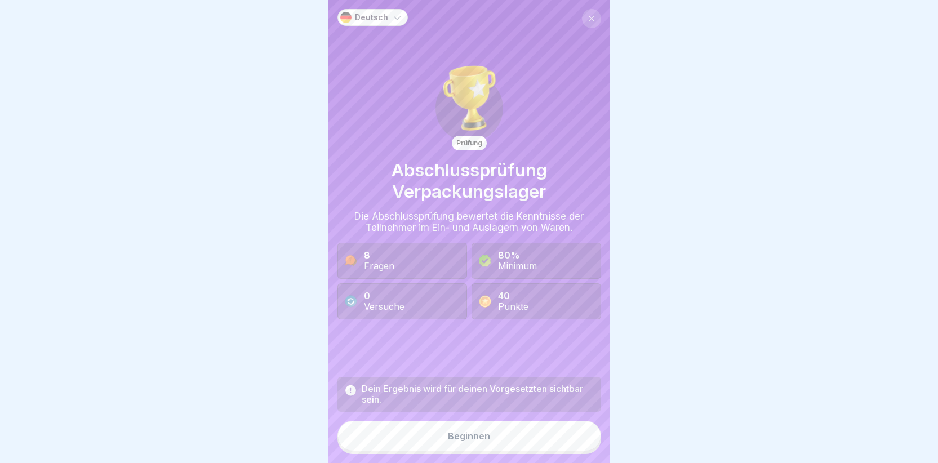
click at [503, 449] on button "Beginnen" at bounding box center [469, 436] width 264 height 30
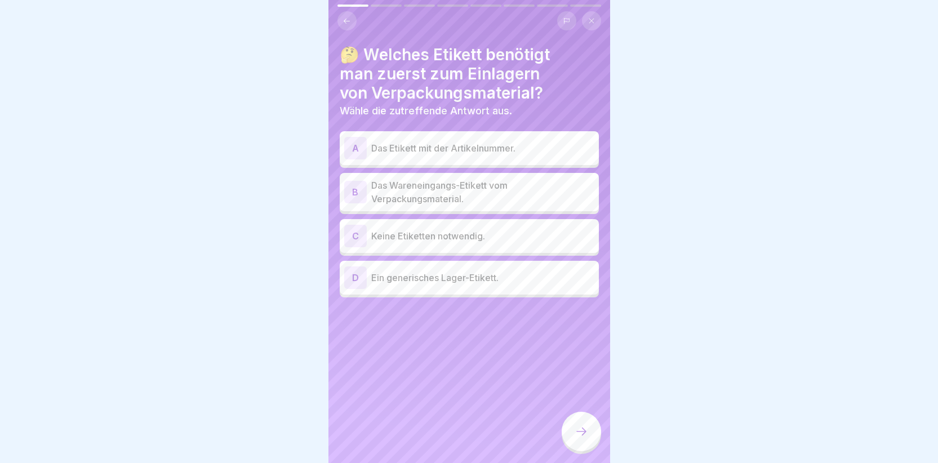
click at [357, 192] on div "B" at bounding box center [355, 192] width 23 height 23
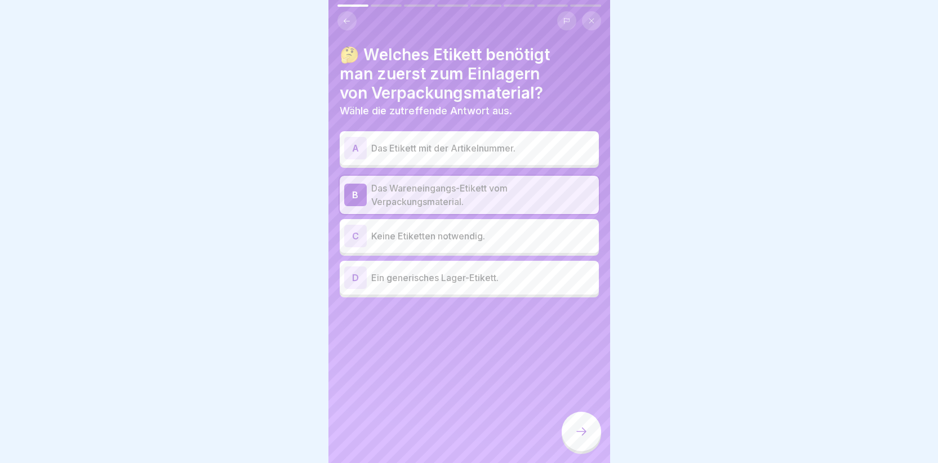
click at [571, 439] on div at bounding box center [581, 431] width 39 height 39
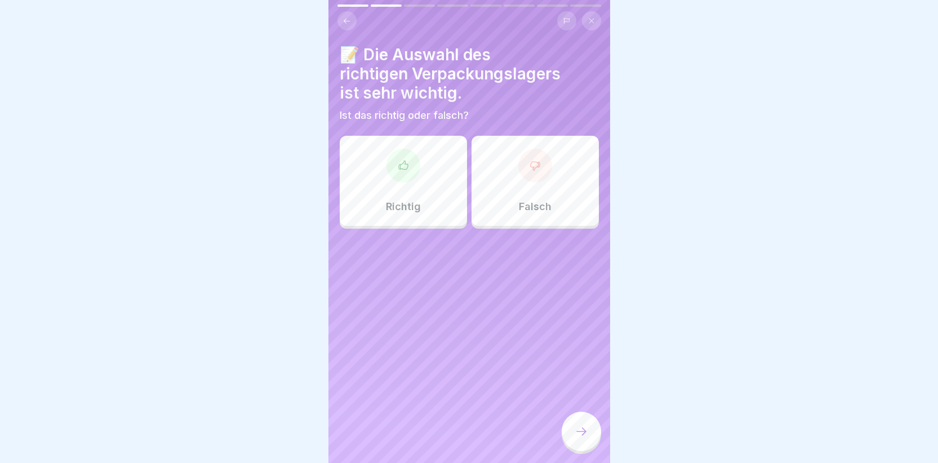
click at [412, 202] on p "Richtig" at bounding box center [403, 207] width 35 height 12
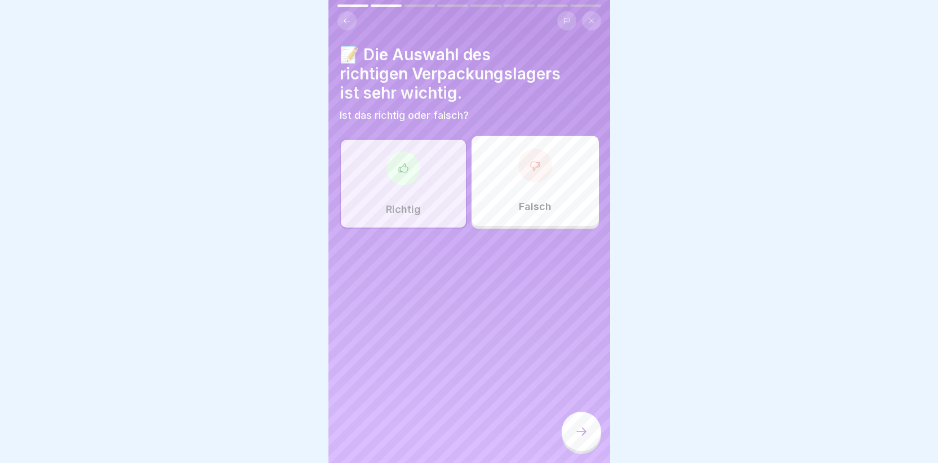
click at [579, 435] on icon at bounding box center [582, 432] width 14 height 14
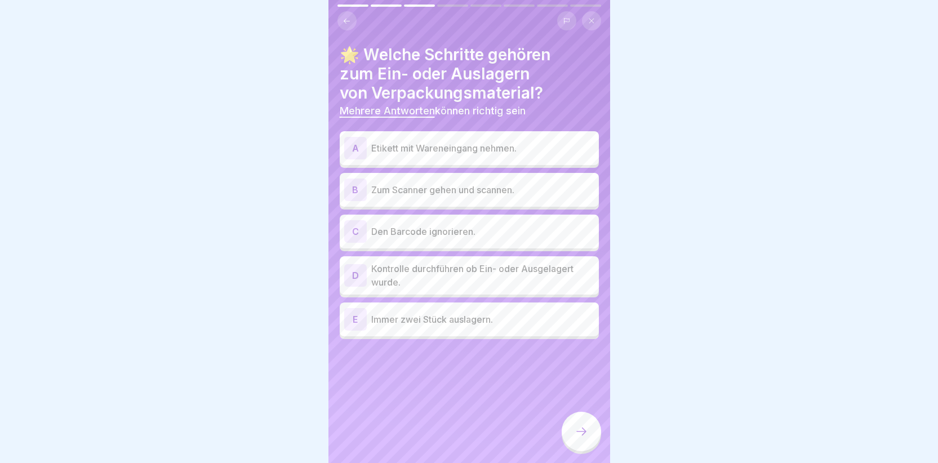
click at [353, 186] on div "B" at bounding box center [355, 190] width 23 height 23
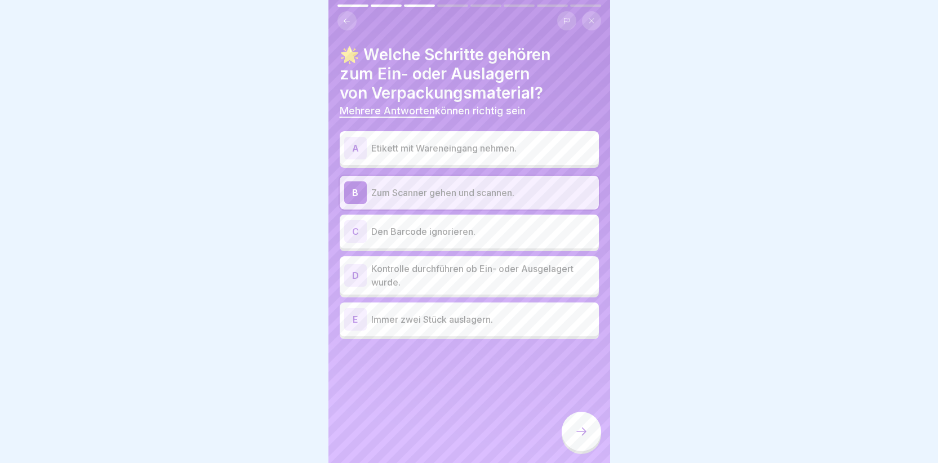
click at [357, 270] on div "D" at bounding box center [355, 275] width 23 height 23
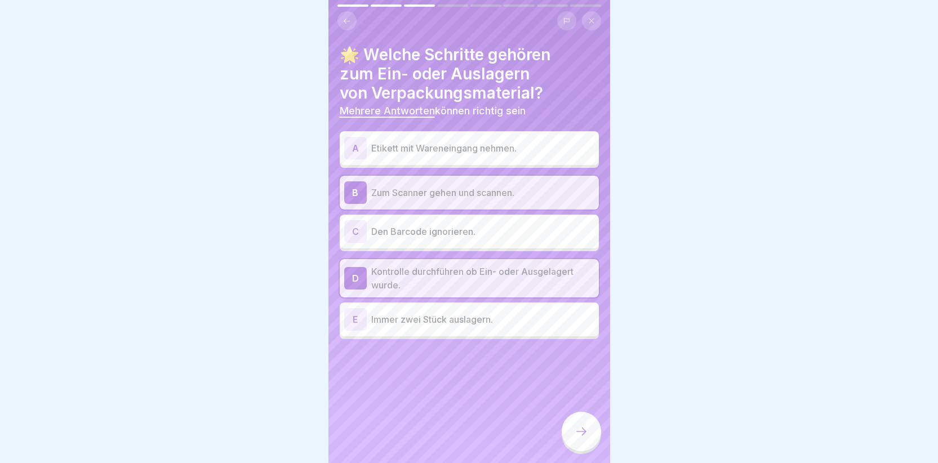
click at [576, 438] on icon at bounding box center [582, 432] width 14 height 14
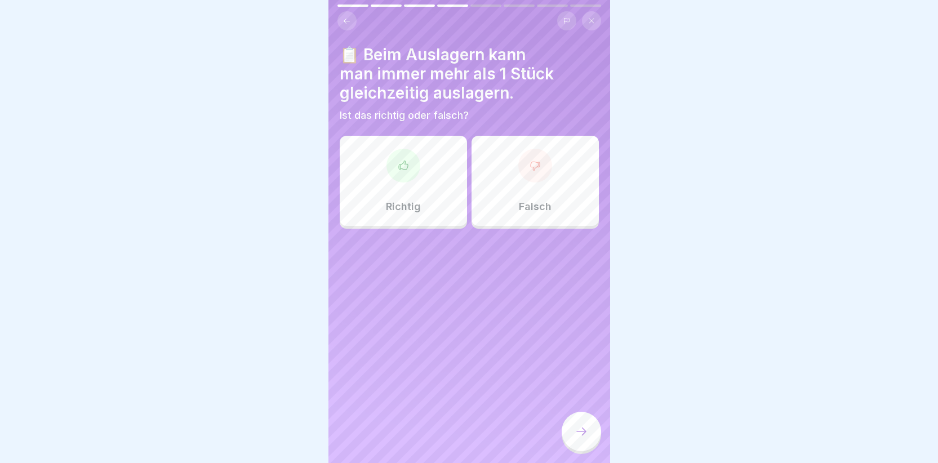
click at [506, 182] on div "Falsch" at bounding box center [534, 181] width 127 height 90
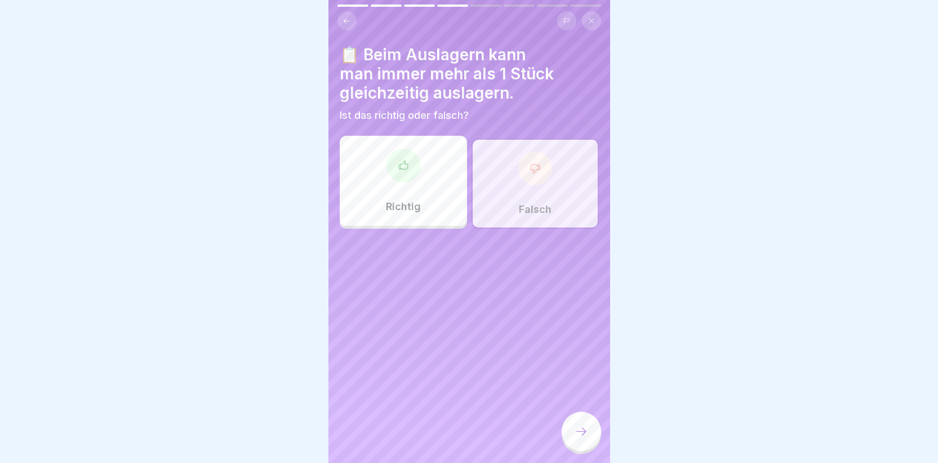
click at [575, 438] on icon at bounding box center [582, 432] width 14 height 14
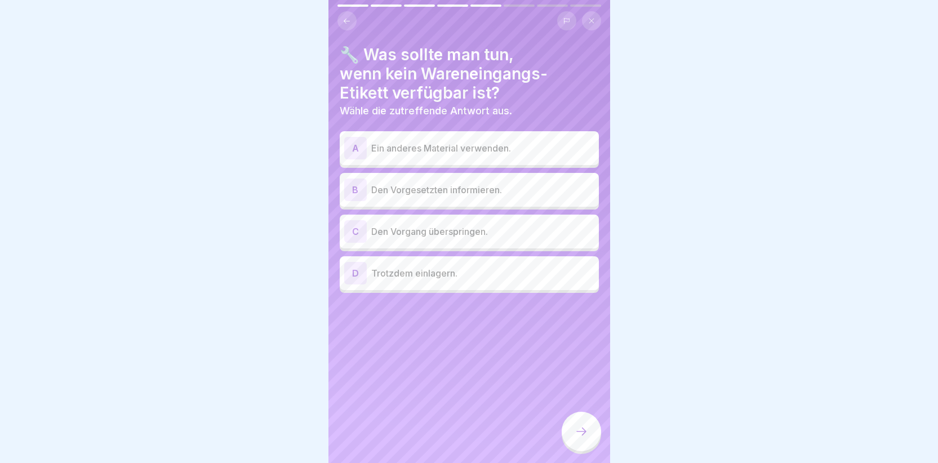
click at [349, 189] on div "B" at bounding box center [355, 190] width 23 height 23
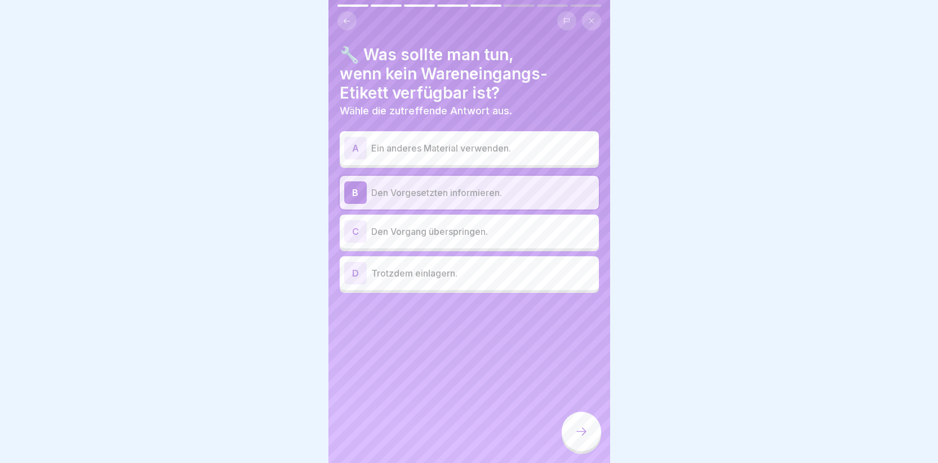
click at [567, 433] on div at bounding box center [581, 431] width 39 height 39
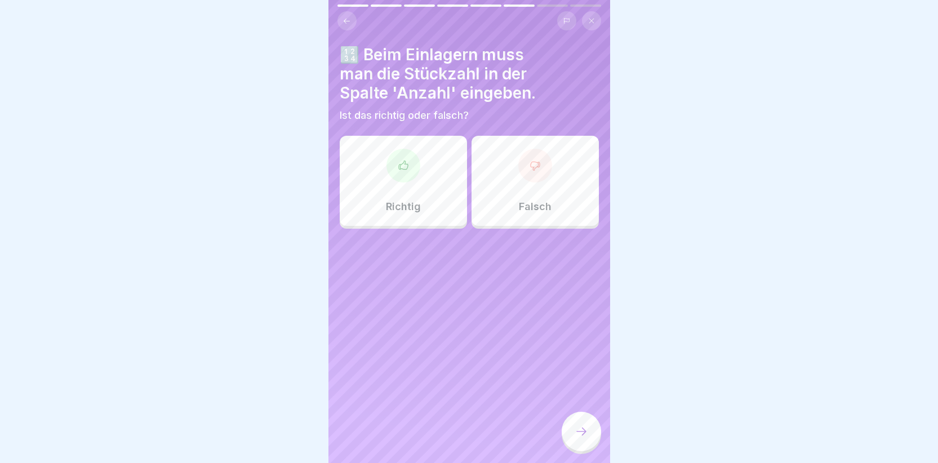
click at [403, 167] on icon at bounding box center [403, 165] width 11 height 11
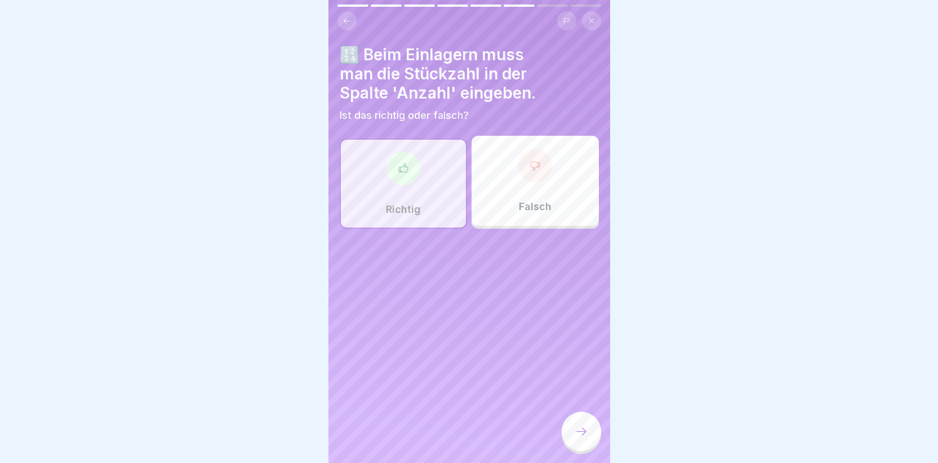
click at [570, 435] on div at bounding box center [581, 431] width 39 height 39
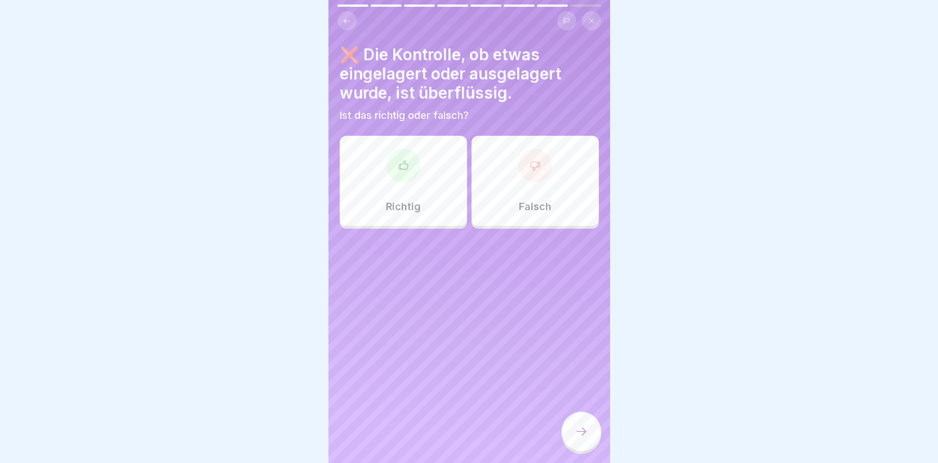
click at [530, 167] on icon at bounding box center [535, 165] width 11 height 11
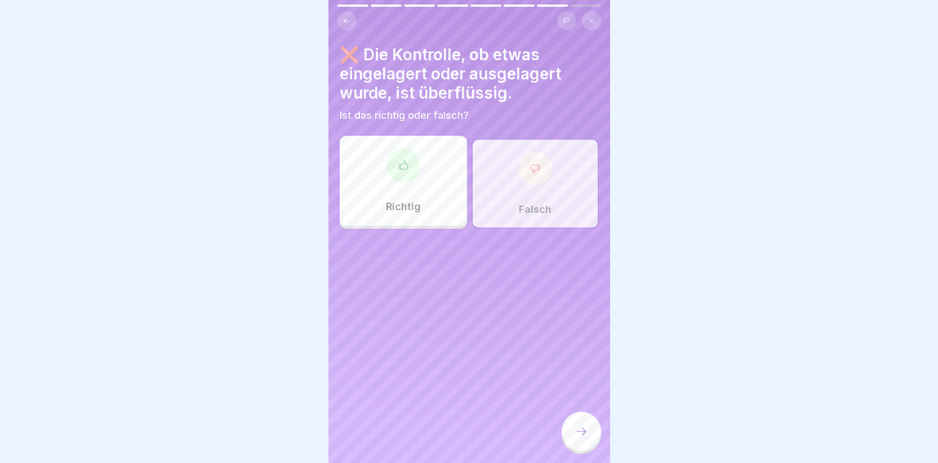
click at [577, 438] on icon at bounding box center [582, 432] width 14 height 14
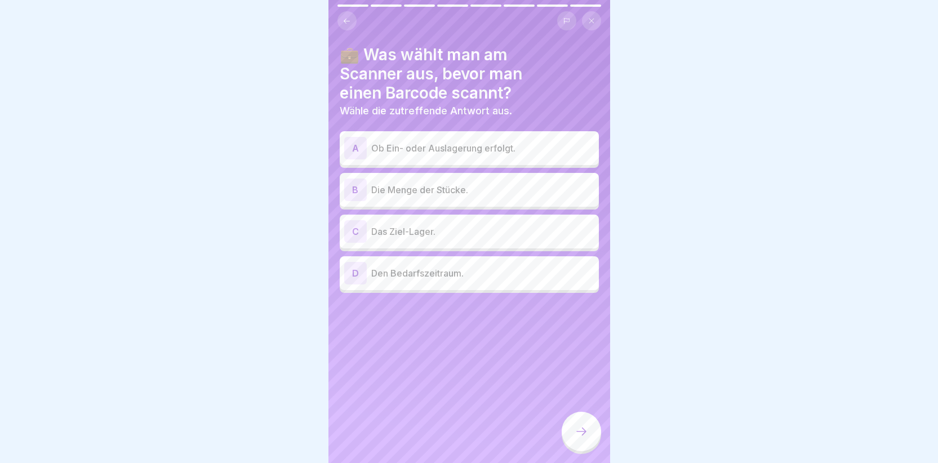
click at [357, 154] on div "A" at bounding box center [355, 148] width 23 height 23
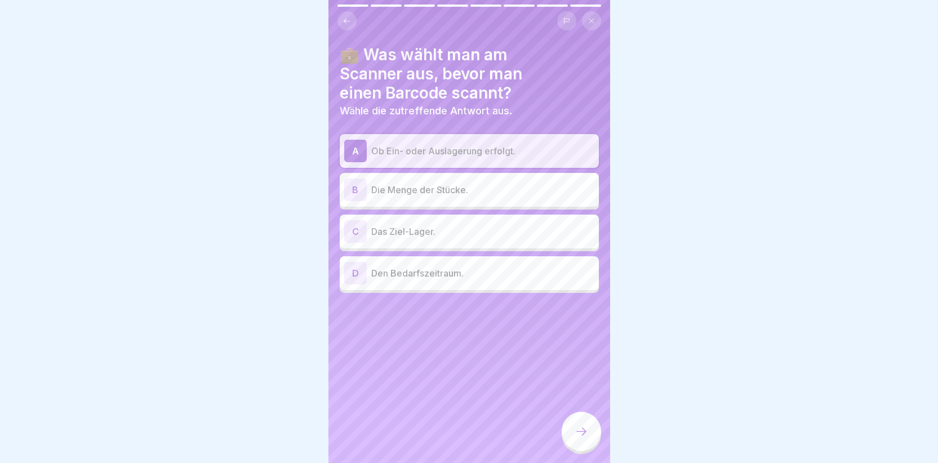
click at [346, 184] on div "B" at bounding box center [355, 190] width 23 height 23
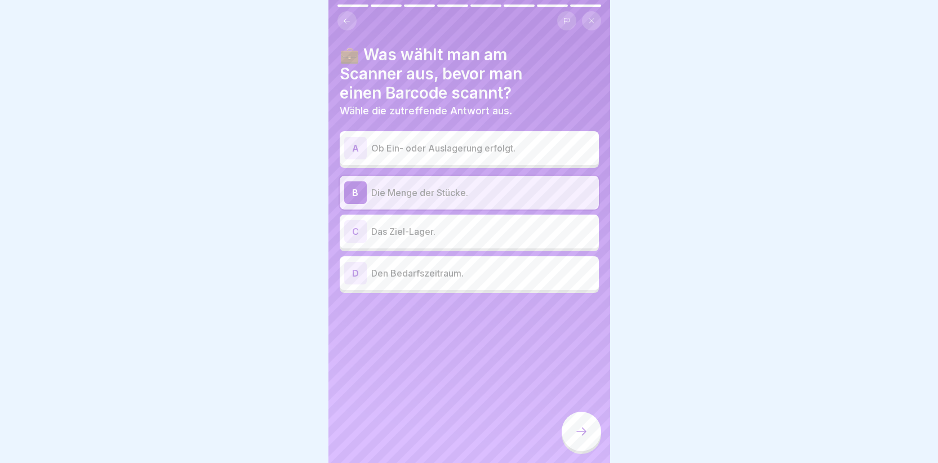
click at [352, 233] on div "C" at bounding box center [355, 231] width 23 height 23
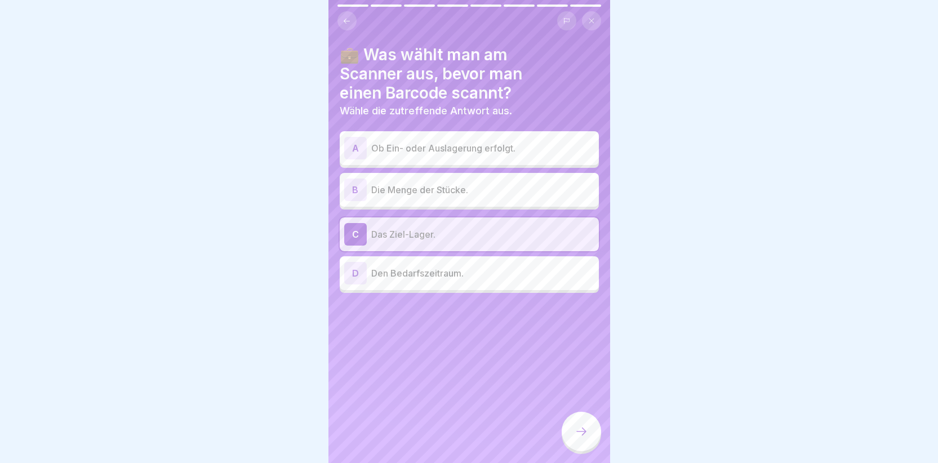
drag, startPoint x: 573, startPoint y: 442, endPoint x: 567, endPoint y: 444, distance: 7.1
click at [571, 443] on div at bounding box center [581, 431] width 39 height 39
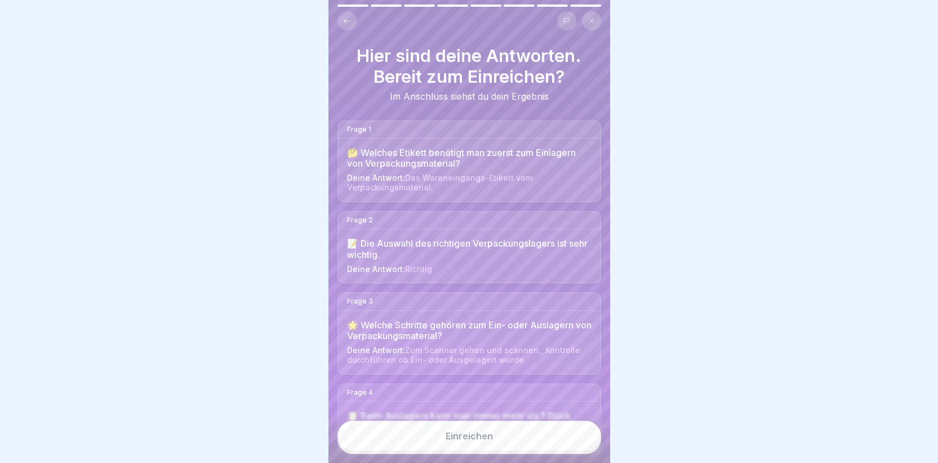
click at [460, 441] on div "Einreichen" at bounding box center [469, 436] width 47 height 10
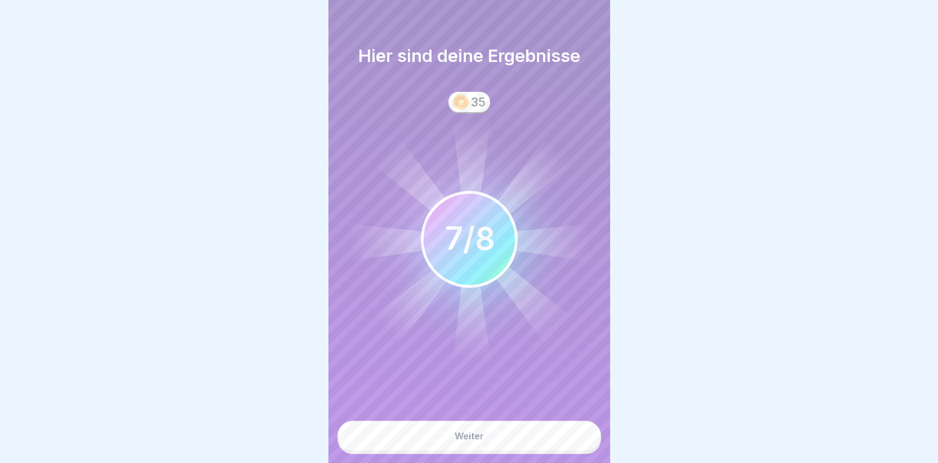
click at [455, 450] on button "Weiter" at bounding box center [469, 436] width 264 height 30
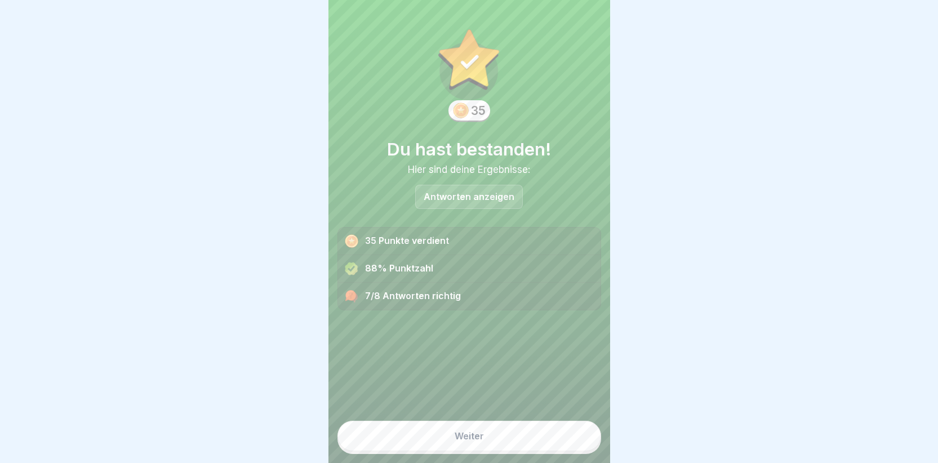
click at [460, 441] on div "Weiter" at bounding box center [469, 436] width 29 height 10
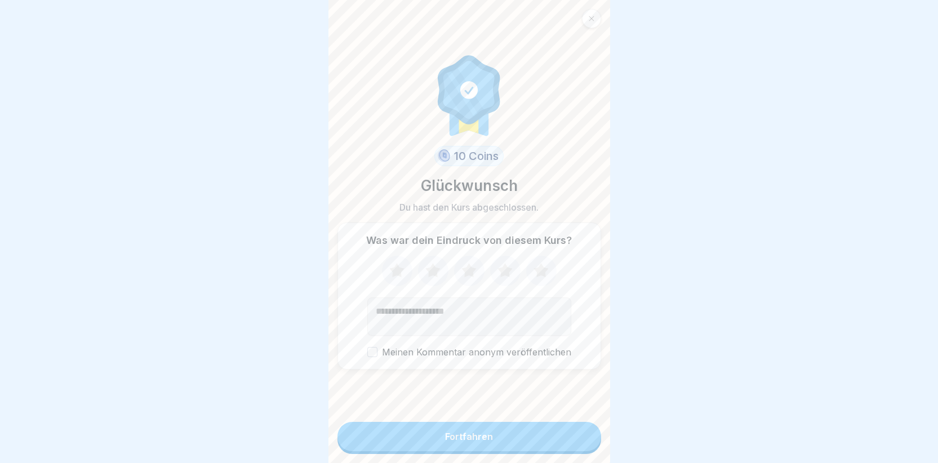
click at [590, 20] on icon at bounding box center [591, 18] width 5 height 5
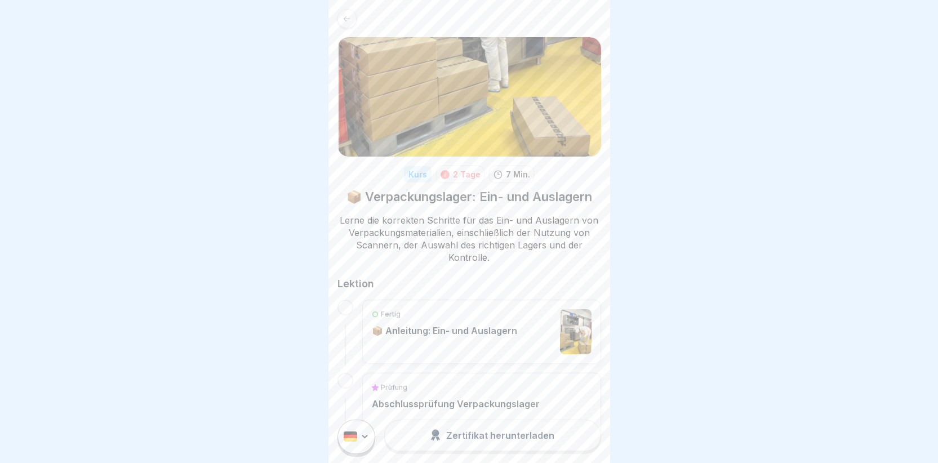
click at [348, 17] on icon at bounding box center [346, 19] width 8 height 8
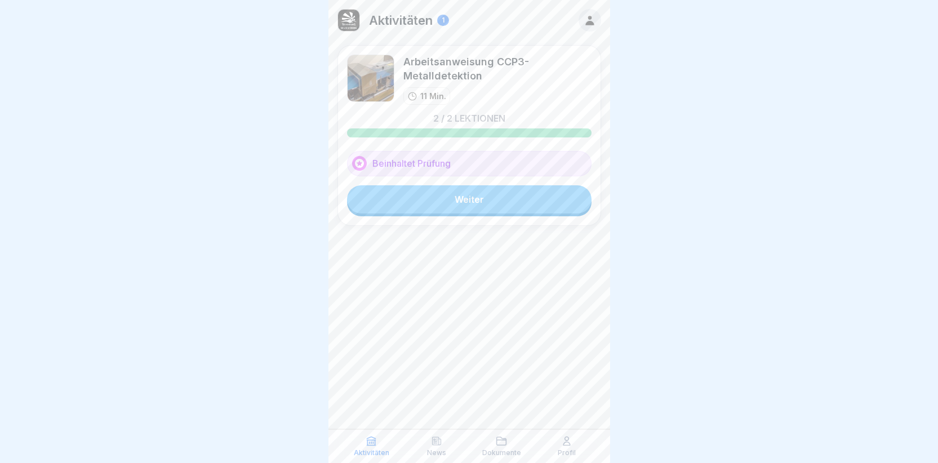
click at [442, 19] on div "1" at bounding box center [443, 20] width 12 height 11
click at [420, 19] on p "Aktivitäten" at bounding box center [401, 20] width 64 height 15
click at [502, 443] on icon at bounding box center [501, 440] width 11 height 11
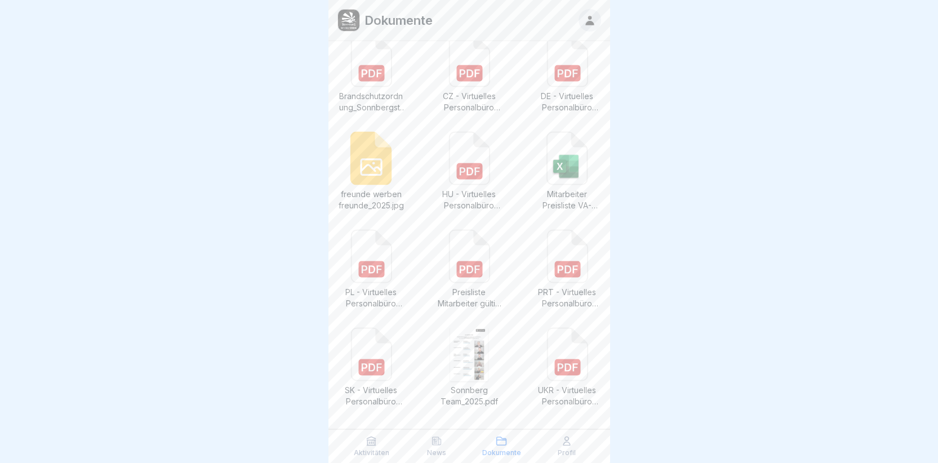
scroll to position [120, 0]
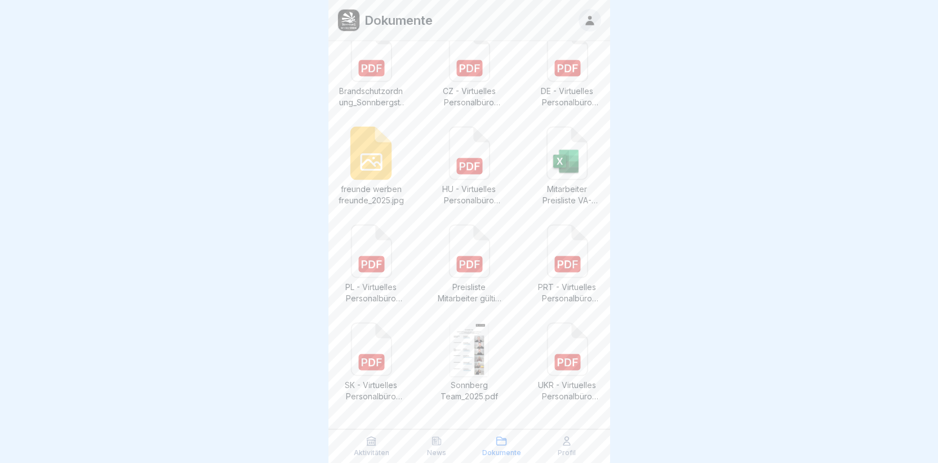
click at [559, 362] on rect at bounding box center [567, 362] width 26 height 16
click at [460, 362] on img at bounding box center [469, 349] width 38 height 54
click at [360, 357] on rect at bounding box center [371, 362] width 26 height 16
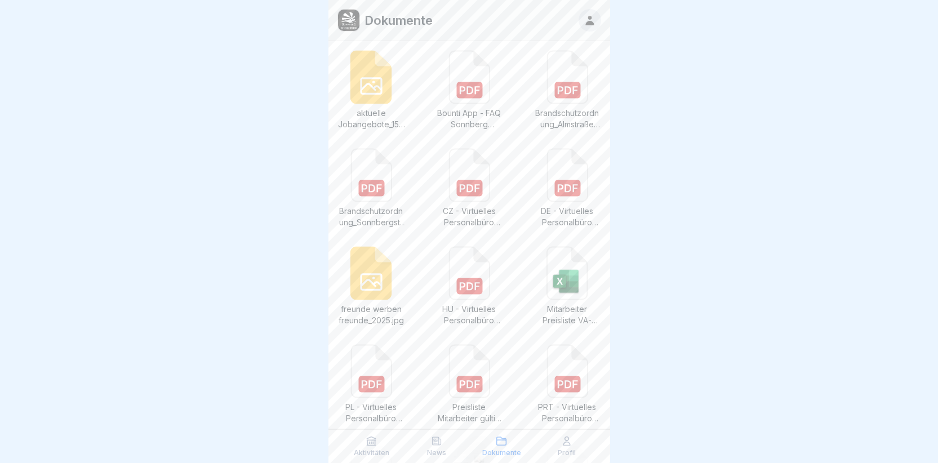
scroll to position [0, 0]
click at [363, 87] on icon at bounding box center [371, 86] width 20 height 16
click at [459, 87] on icon at bounding box center [469, 90] width 20 height 8
click at [556, 181] on rect at bounding box center [567, 188] width 26 height 16
click at [361, 281] on icon at bounding box center [371, 282] width 20 height 16
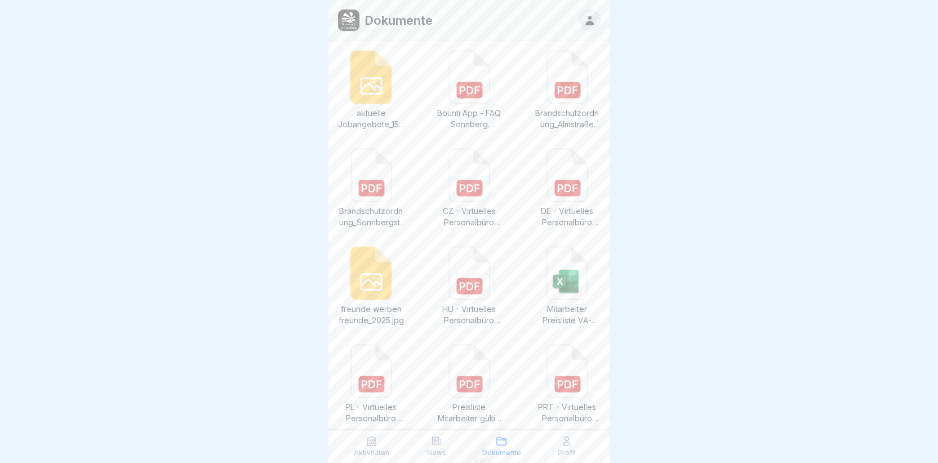
click at [563, 377] on rect at bounding box center [567, 384] width 26 height 16
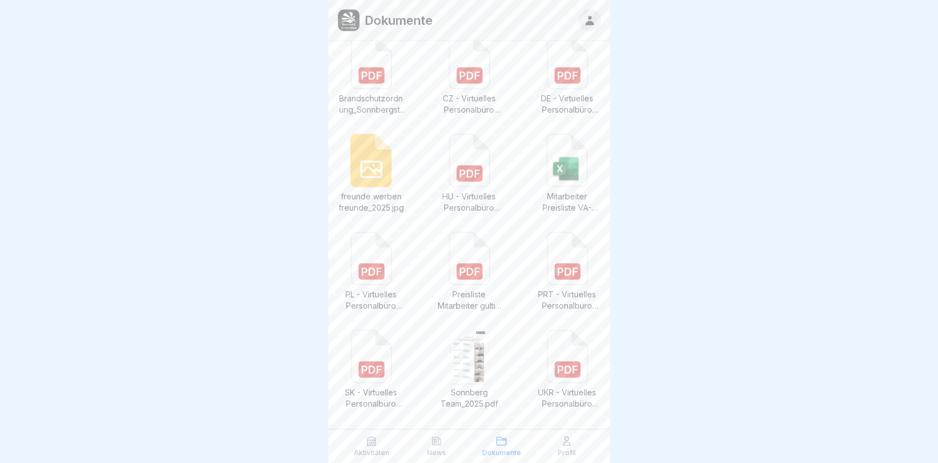
scroll to position [120, 0]
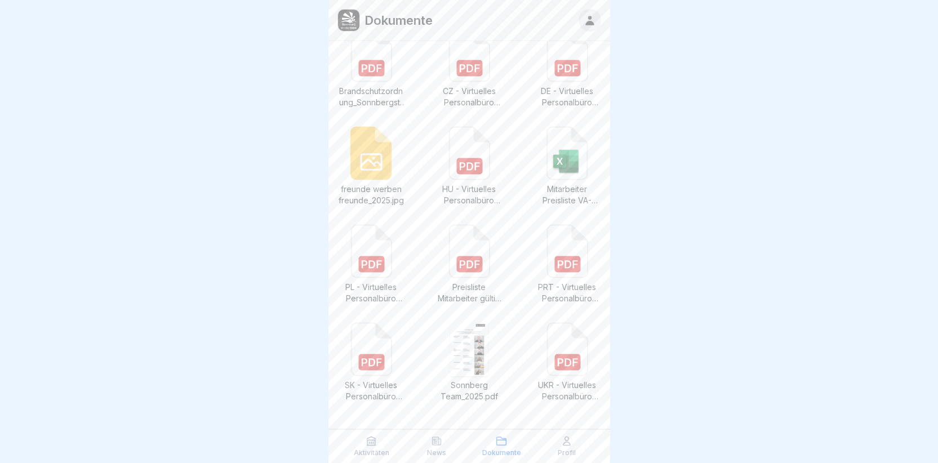
click at [566, 442] on icon at bounding box center [566, 441] width 7 height 8
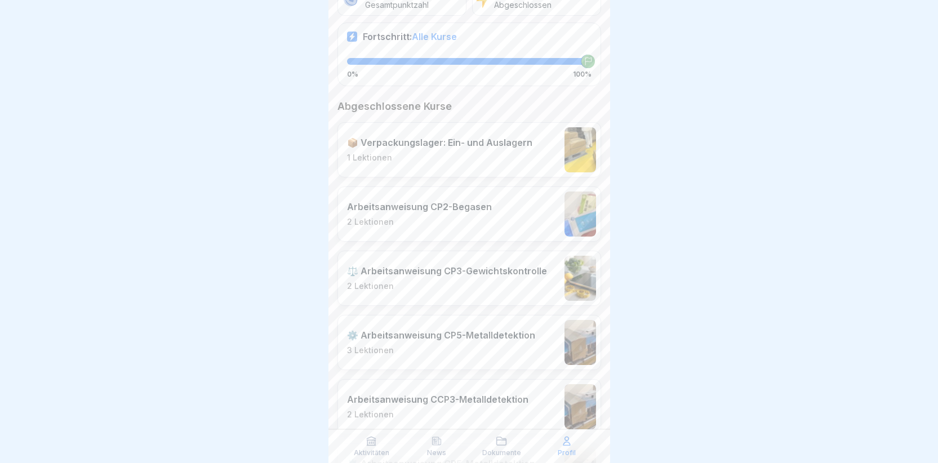
scroll to position [8, 0]
click at [371, 439] on icon at bounding box center [371, 440] width 11 height 11
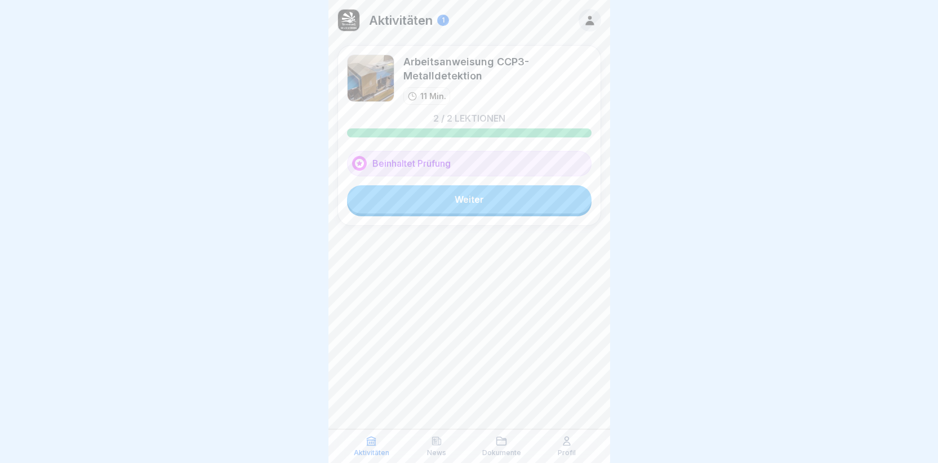
click at [585, 21] on icon at bounding box center [590, 20] width 12 height 12
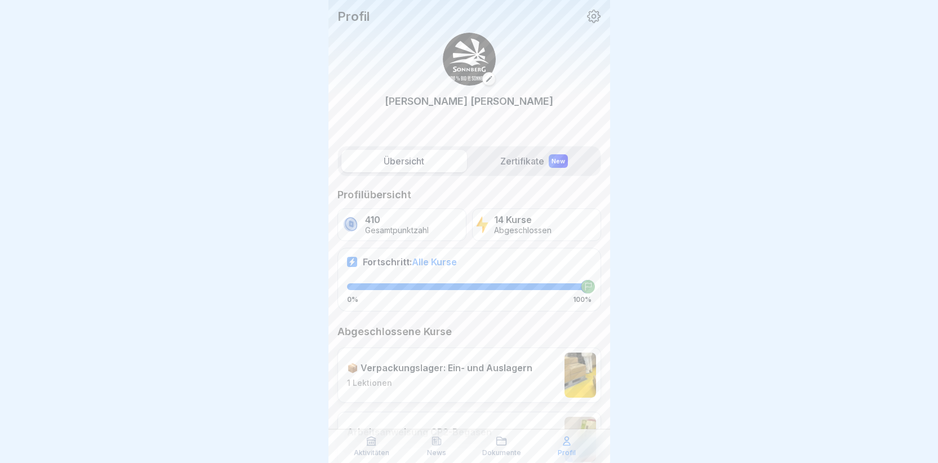
click at [433, 443] on icon at bounding box center [436, 440] width 11 height 11
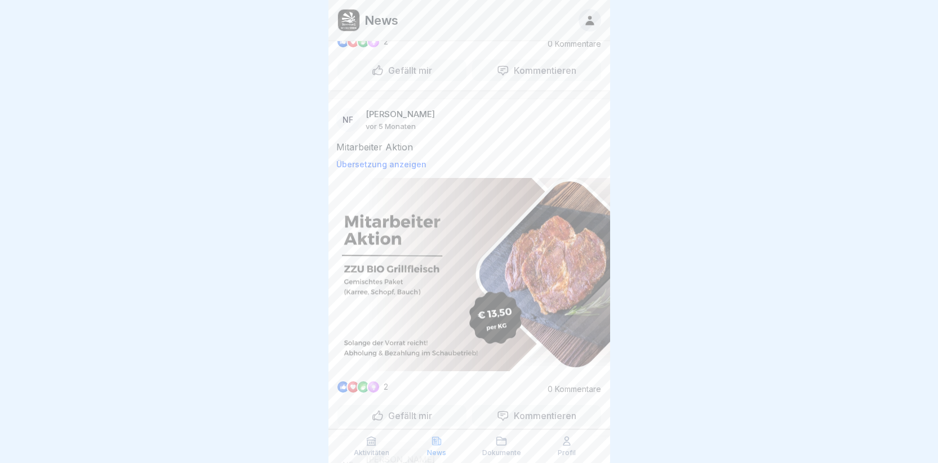
scroll to position [2431, 0]
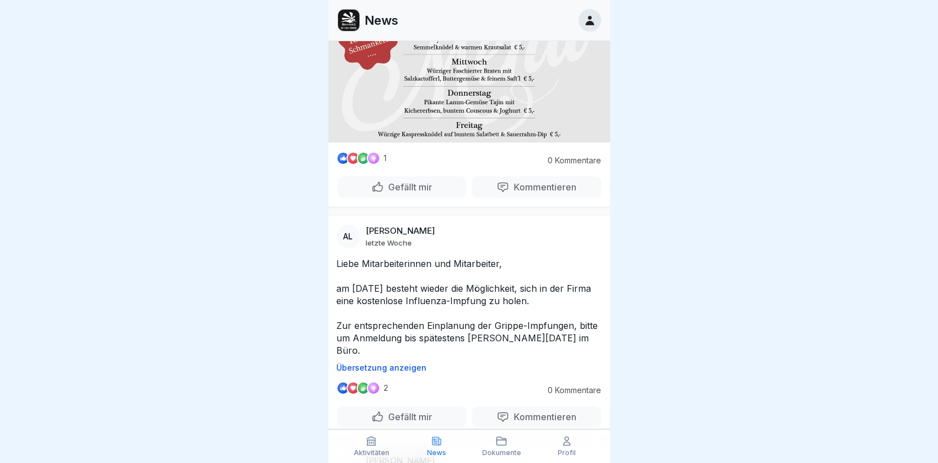
scroll to position [169, 0]
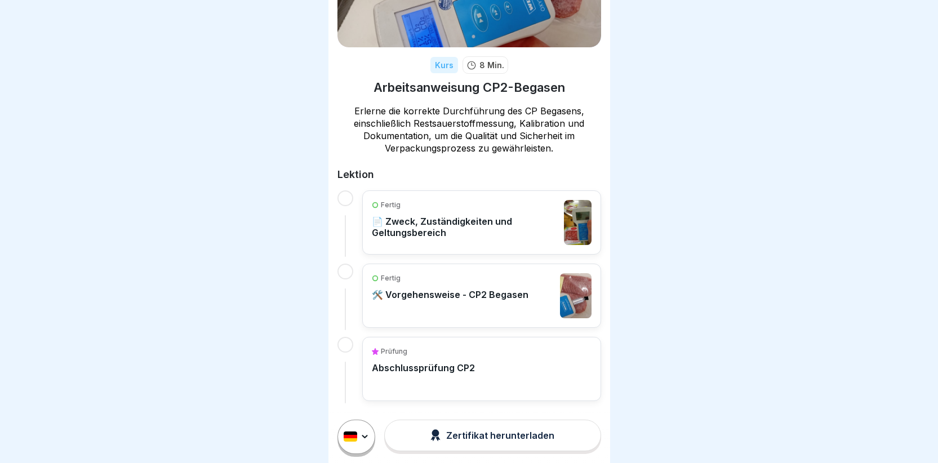
scroll to position [8, 0]
click at [471, 438] on div "Zertifikat herunterladen" at bounding box center [492, 435] width 124 height 12
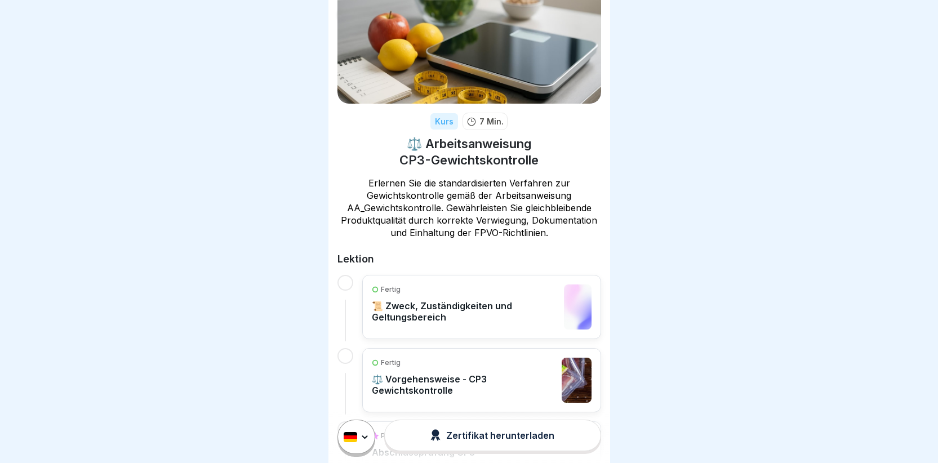
scroll to position [137, 0]
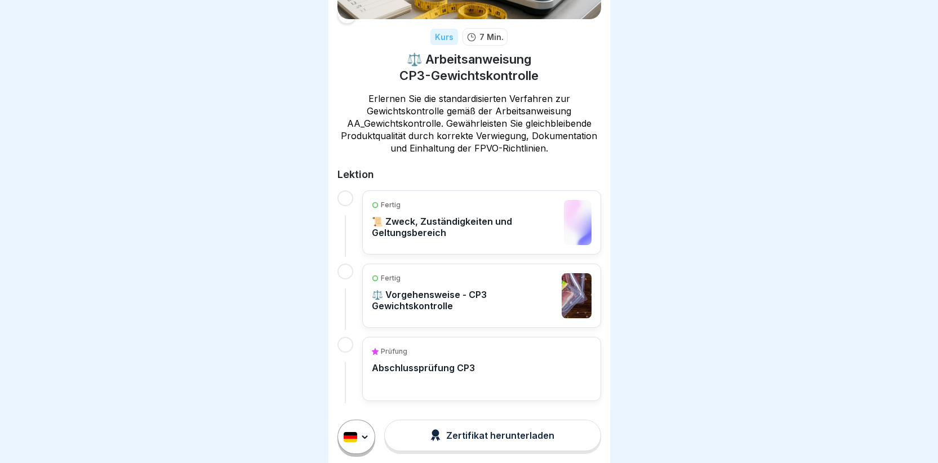
click at [459, 441] on div "Zertifikat herunterladen" at bounding box center [492, 435] width 124 height 12
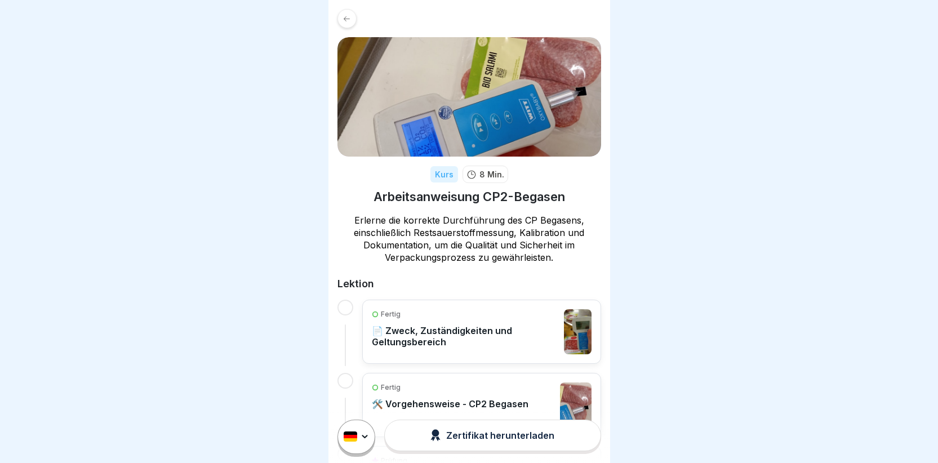
click at [443, 339] on p "📄 Zweck, Zuständigkeiten und Geltungsbereich" at bounding box center [465, 336] width 187 height 23
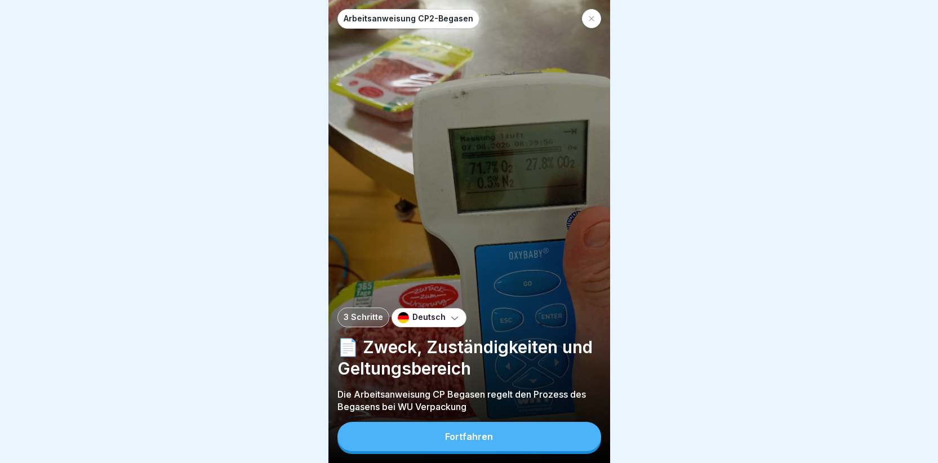
click at [434, 451] on button "Fortfahren" at bounding box center [469, 436] width 264 height 29
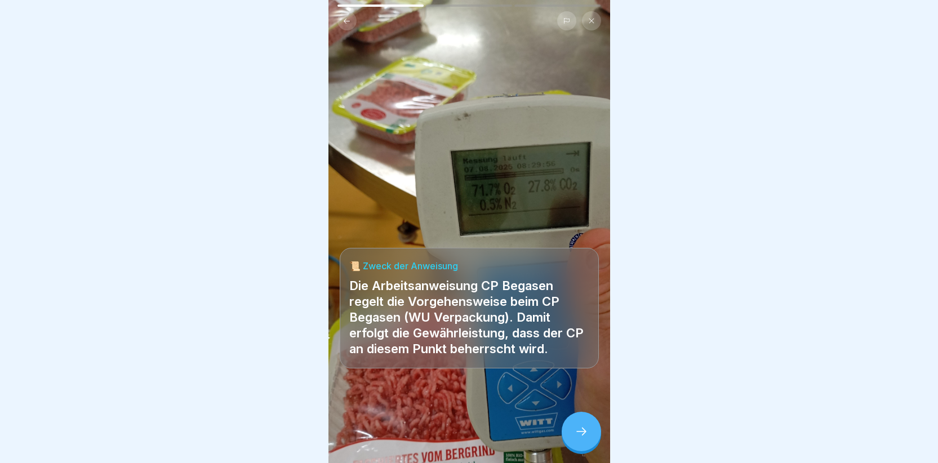
click at [575, 438] on icon at bounding box center [582, 432] width 14 height 14
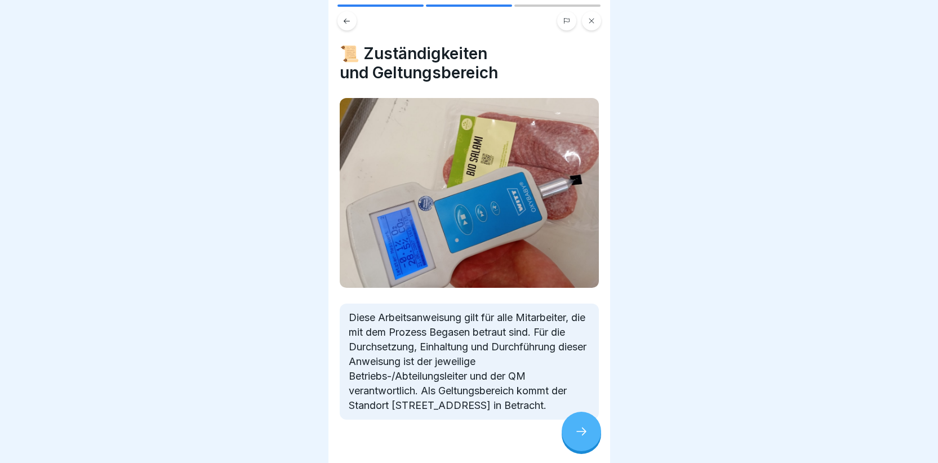
click at [566, 448] on div at bounding box center [581, 431] width 39 height 39
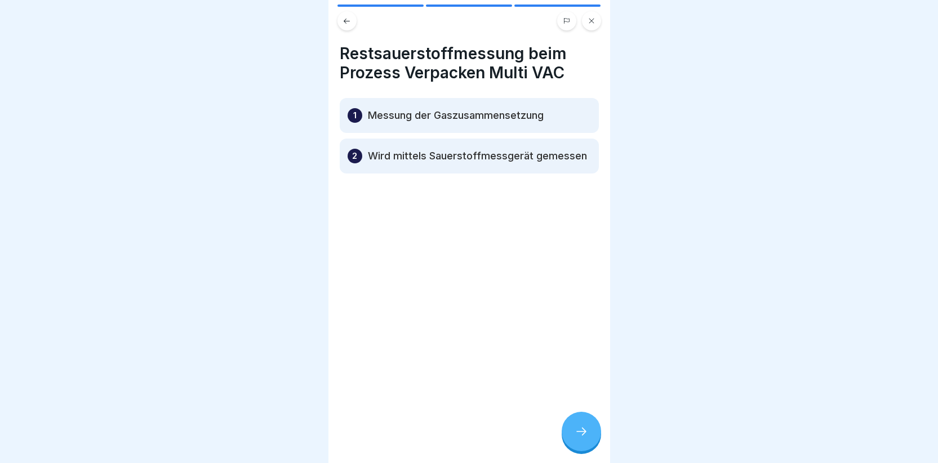
click at [578, 438] on icon at bounding box center [582, 432] width 14 height 14
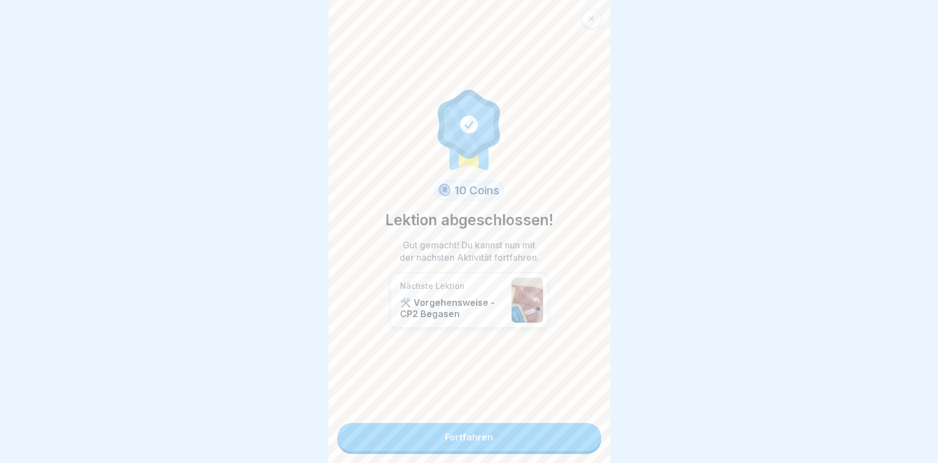
click at [516, 442] on link "Fortfahren" at bounding box center [469, 437] width 264 height 28
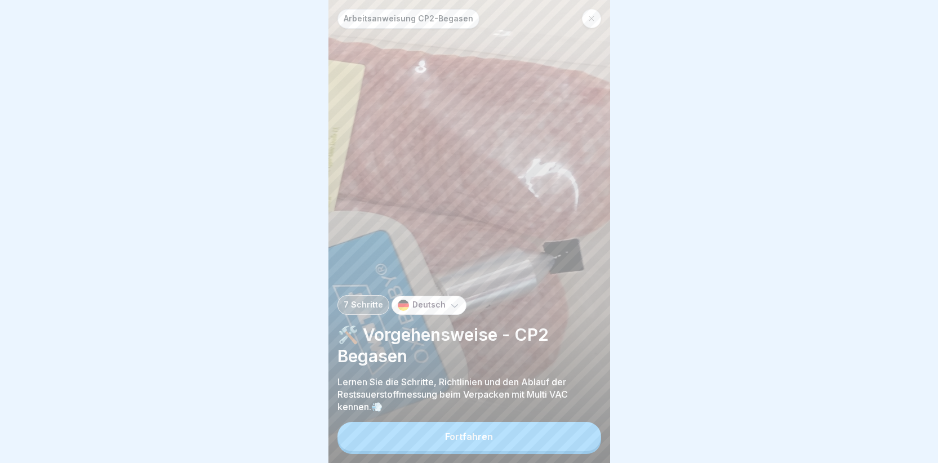
click at [470, 440] on button "Fortfahren" at bounding box center [469, 436] width 264 height 29
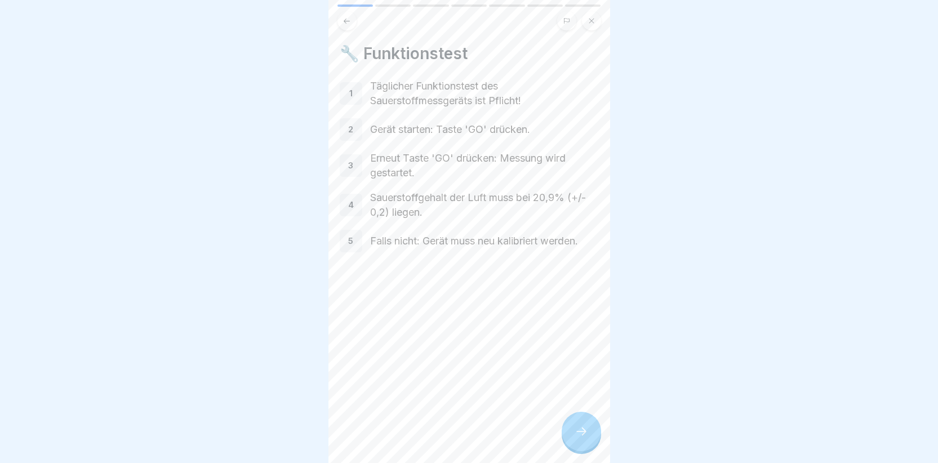
click at [349, 91] on p "1" at bounding box center [350, 93] width 3 height 10
click at [579, 417] on div "🔧 Funktionstest 1 Täglicher Funktionstest des Sauerstoffmessgeräts ist Pflicht!…" at bounding box center [469, 231] width 282 height 463
click at [572, 433] on div at bounding box center [581, 431] width 39 height 39
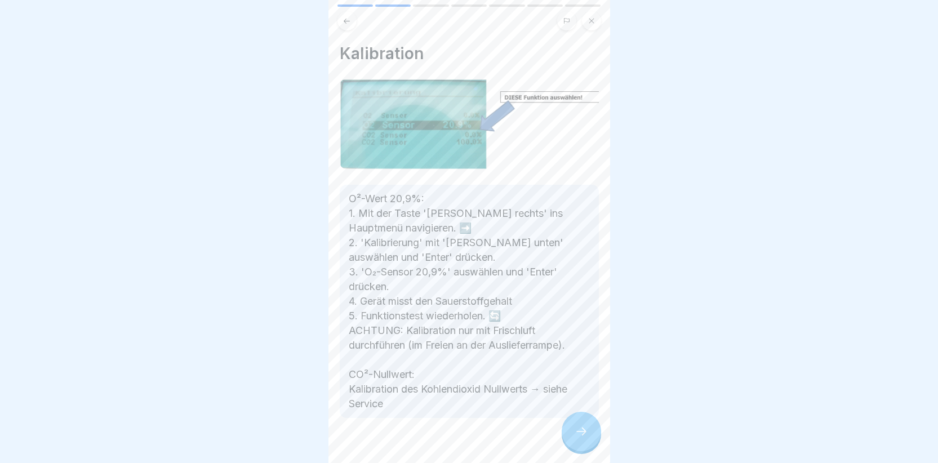
click at [571, 433] on div at bounding box center [581, 431] width 39 height 39
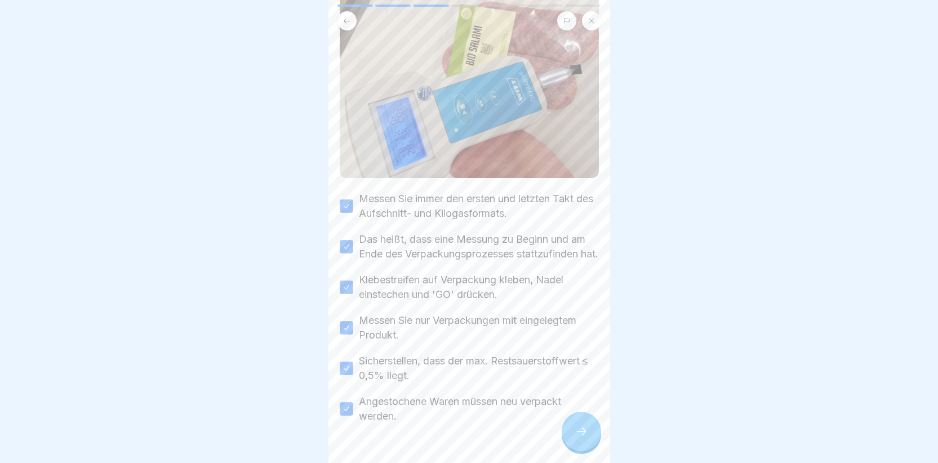
scroll to position [163, 0]
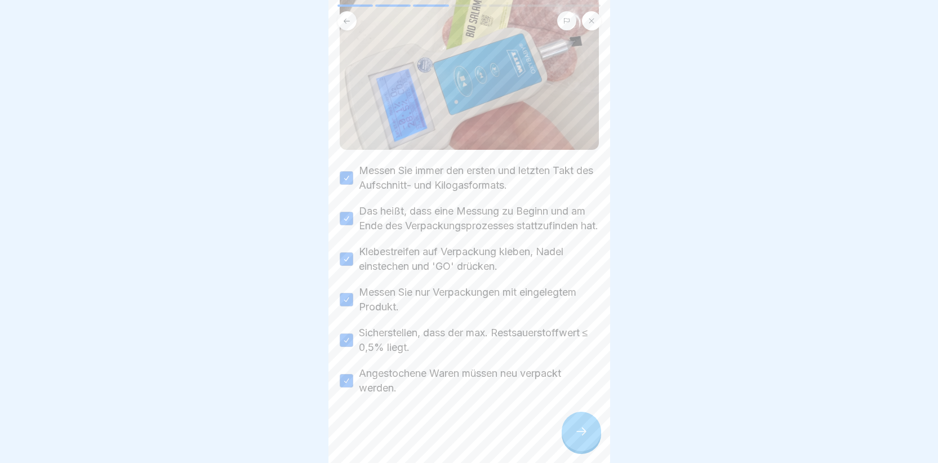
click at [576, 438] on icon at bounding box center [582, 432] width 14 height 14
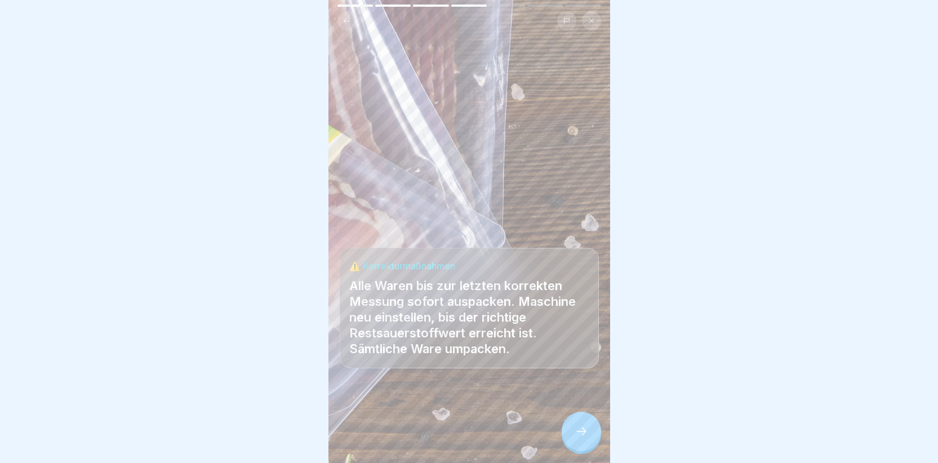
click at [577, 438] on icon at bounding box center [582, 432] width 14 height 14
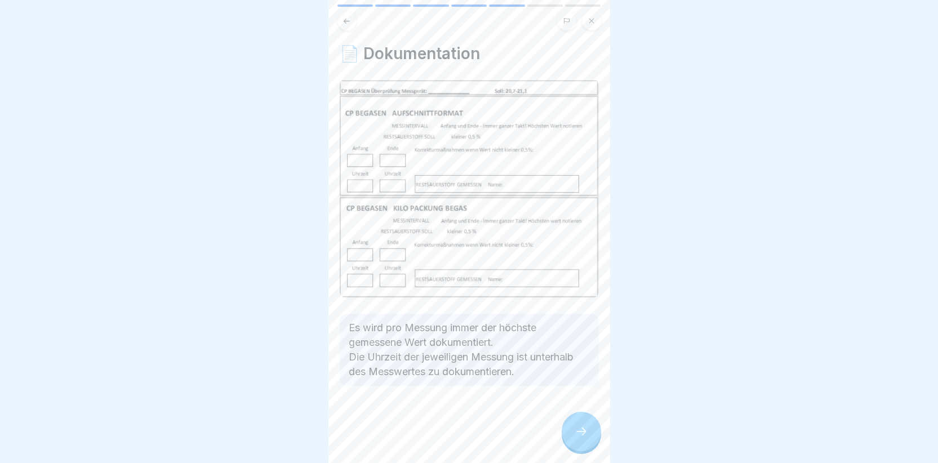
click at [577, 438] on icon at bounding box center [582, 432] width 14 height 14
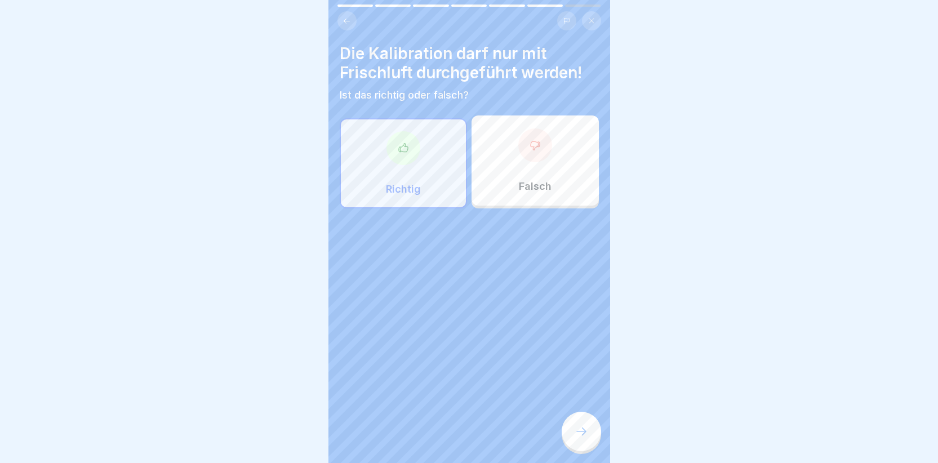
click at [392, 155] on div at bounding box center [403, 148] width 34 height 34
click at [573, 434] on div at bounding box center [581, 431] width 39 height 39
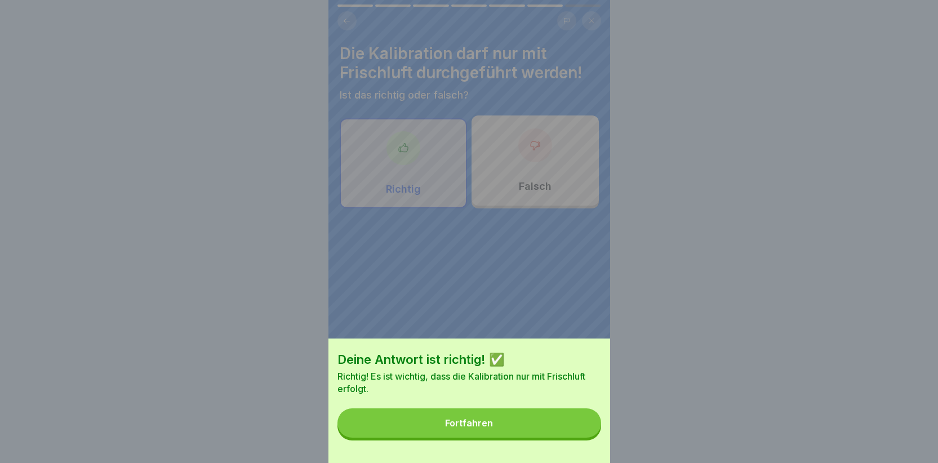
click at [551, 431] on button "Fortfahren" at bounding box center [469, 422] width 264 height 29
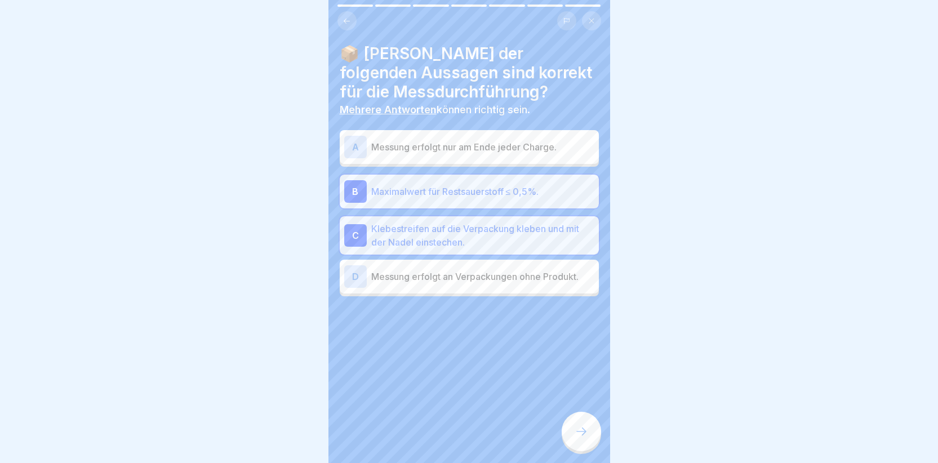
click at [573, 441] on div at bounding box center [581, 431] width 39 height 39
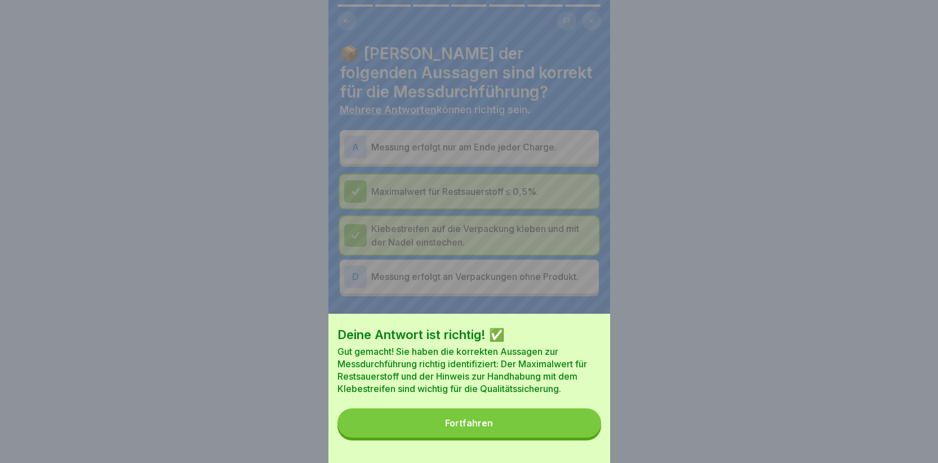
click at [549, 429] on button "Fortfahren" at bounding box center [469, 422] width 264 height 29
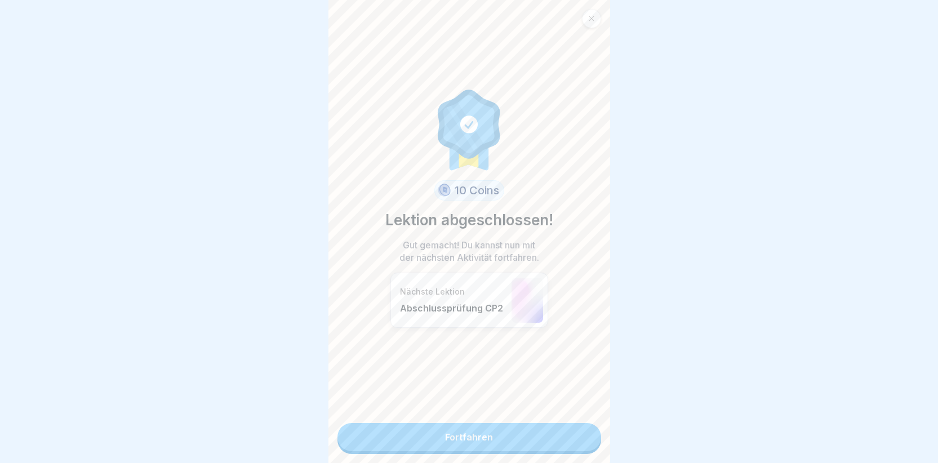
click at [517, 438] on link "Fortfahren" at bounding box center [469, 437] width 264 height 28
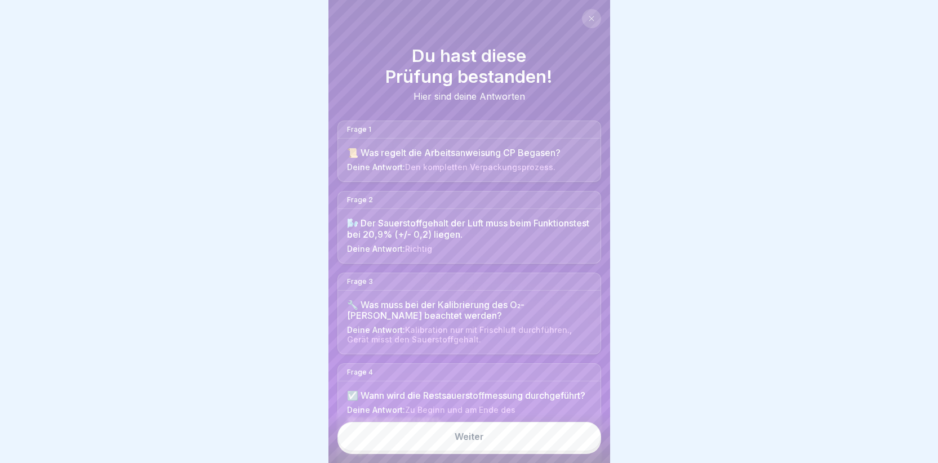
click at [509, 441] on link "Weiter" at bounding box center [469, 436] width 264 height 29
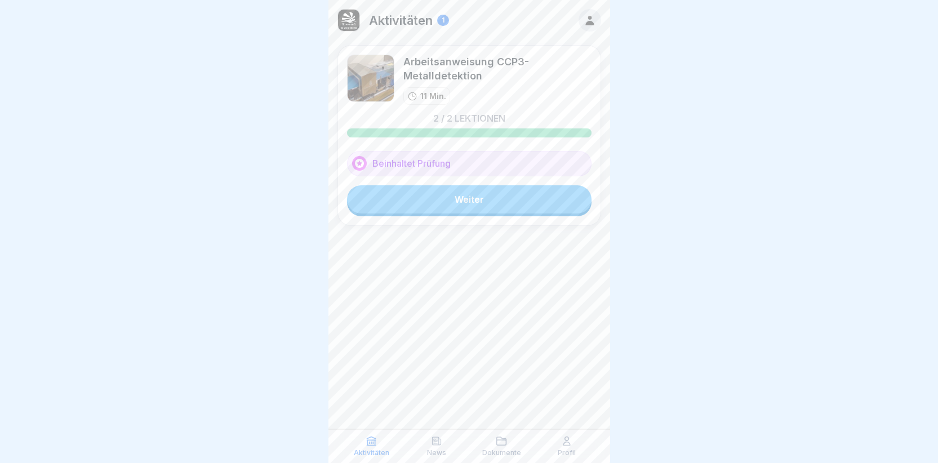
click at [452, 210] on link "Weiter" at bounding box center [469, 199] width 244 height 28
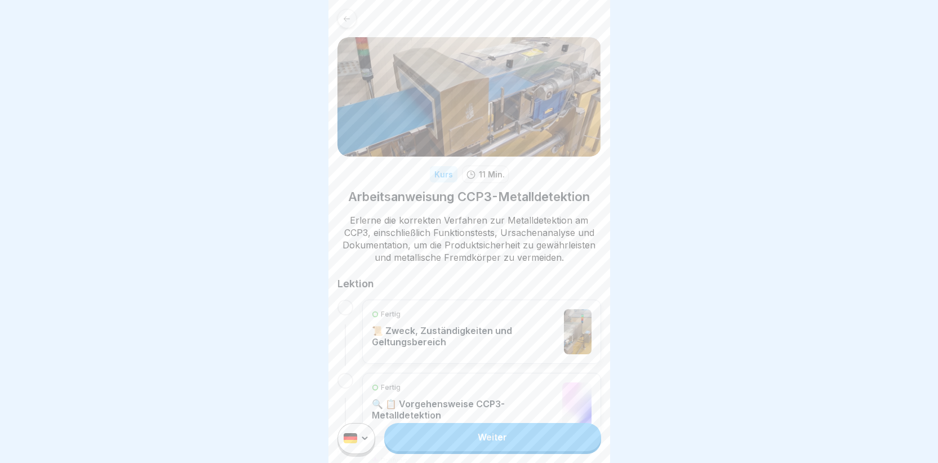
click at [465, 451] on link "Weiter" at bounding box center [492, 437] width 216 height 28
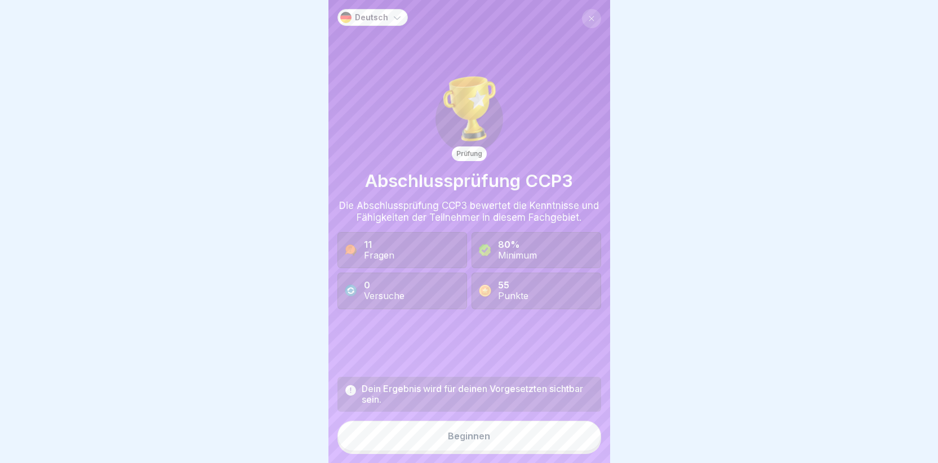
click at [462, 451] on button "Beginnen" at bounding box center [469, 436] width 264 height 30
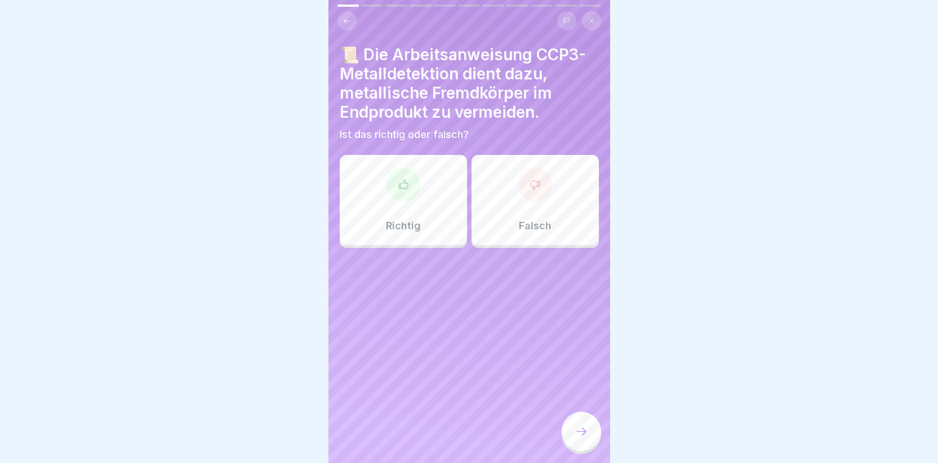
click at [408, 183] on div at bounding box center [403, 185] width 34 height 34
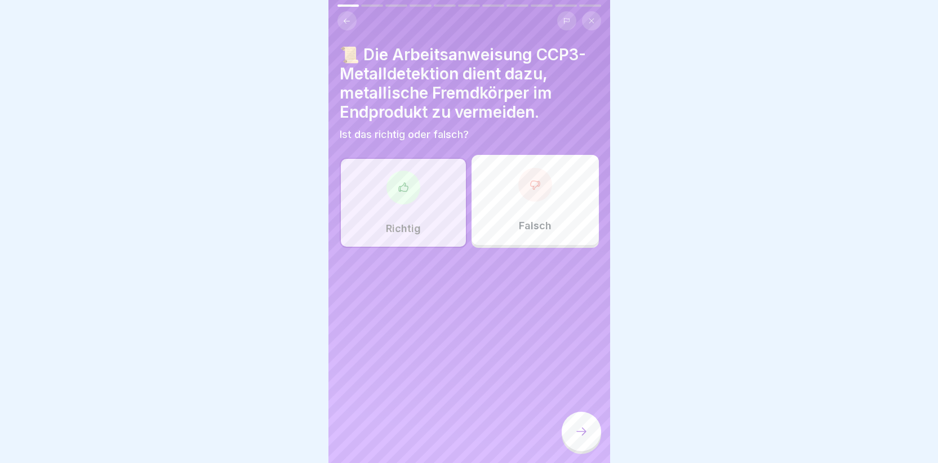
click at [568, 437] on div at bounding box center [581, 431] width 39 height 39
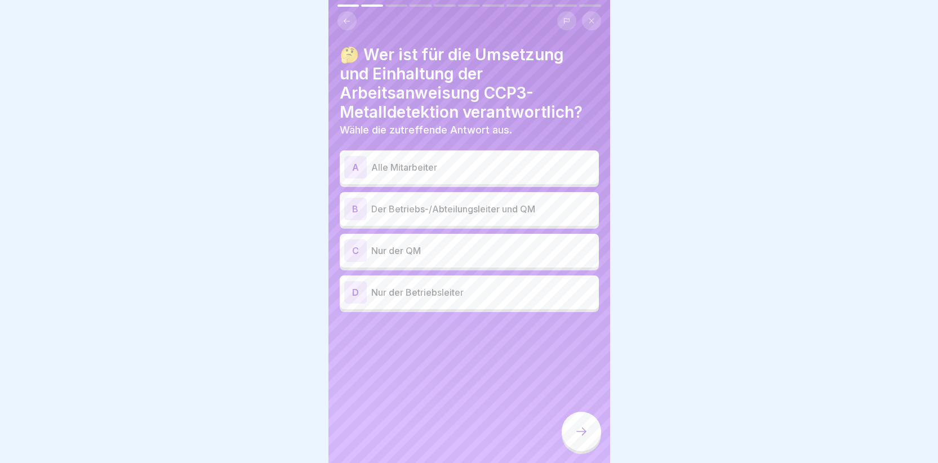
click at [351, 170] on div "A" at bounding box center [355, 167] width 23 height 23
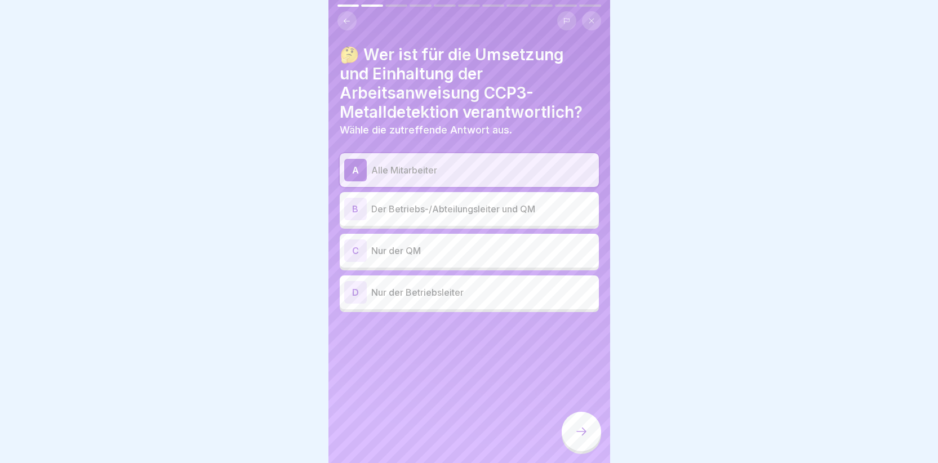
click at [568, 435] on div at bounding box center [581, 431] width 39 height 39
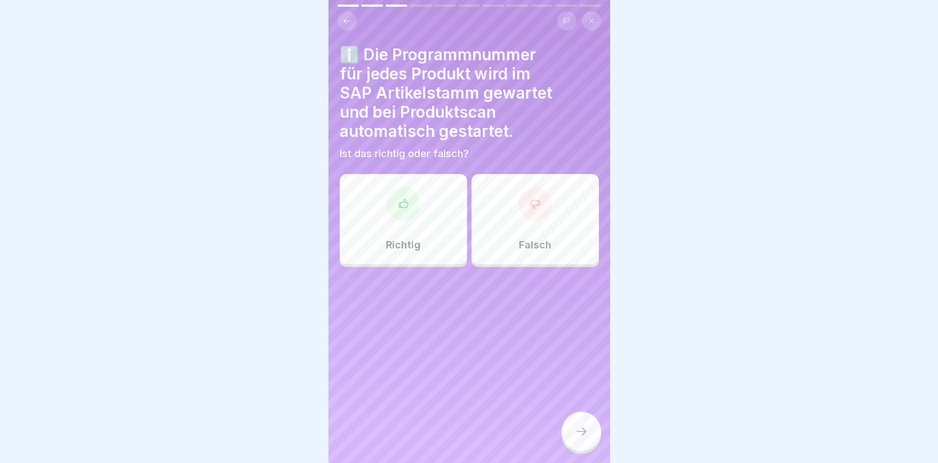
click at [394, 213] on div at bounding box center [403, 204] width 34 height 34
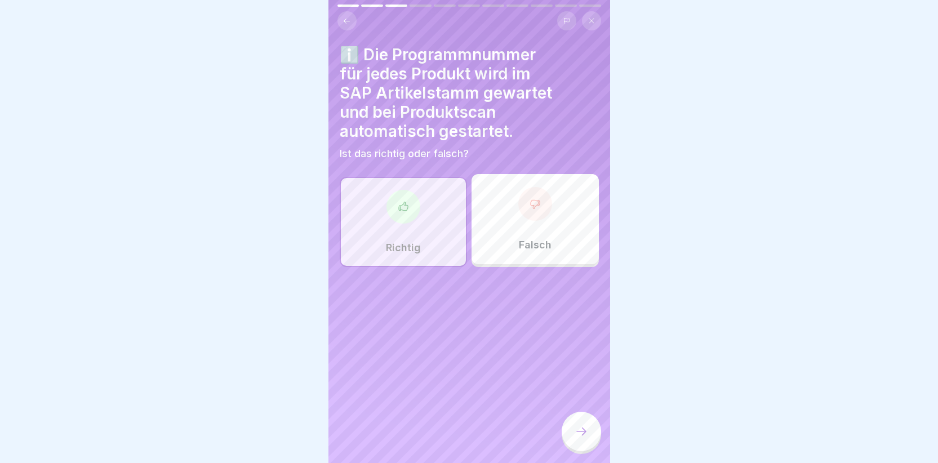
click at [582, 438] on icon at bounding box center [582, 432] width 14 height 14
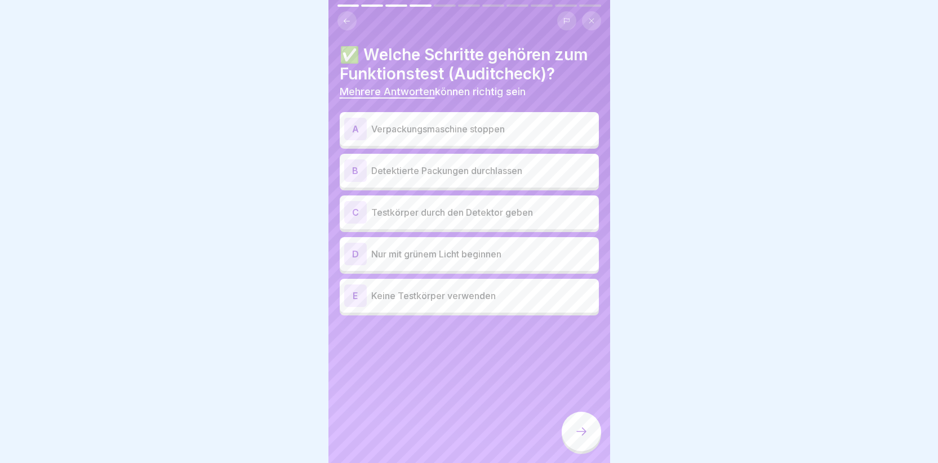
click at [355, 128] on div "A" at bounding box center [355, 129] width 23 height 23
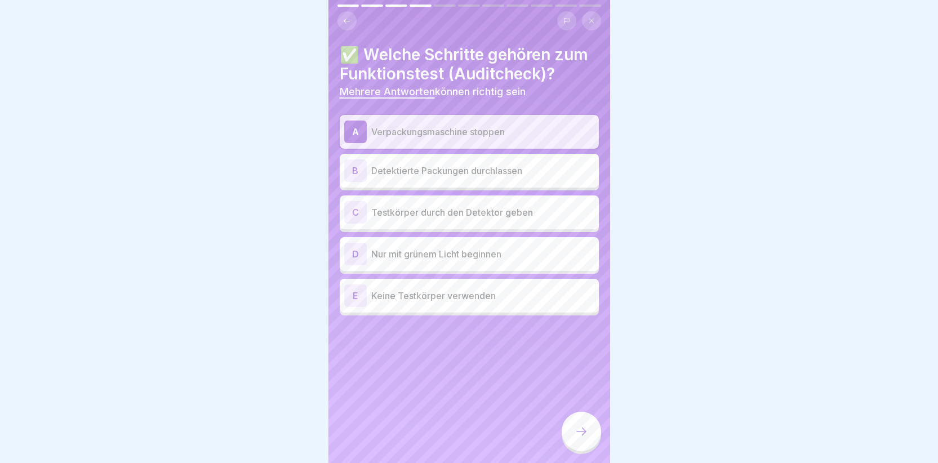
click at [354, 212] on div "C" at bounding box center [355, 212] width 23 height 23
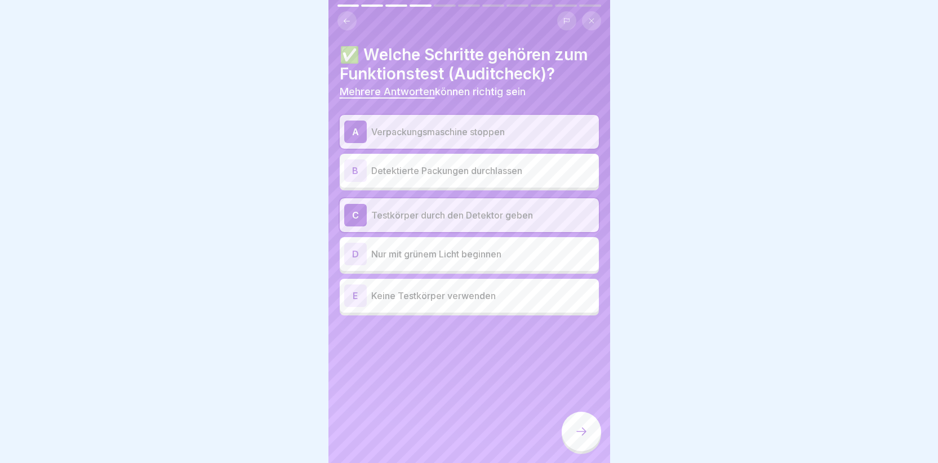
click at [581, 437] on icon at bounding box center [582, 432] width 14 height 14
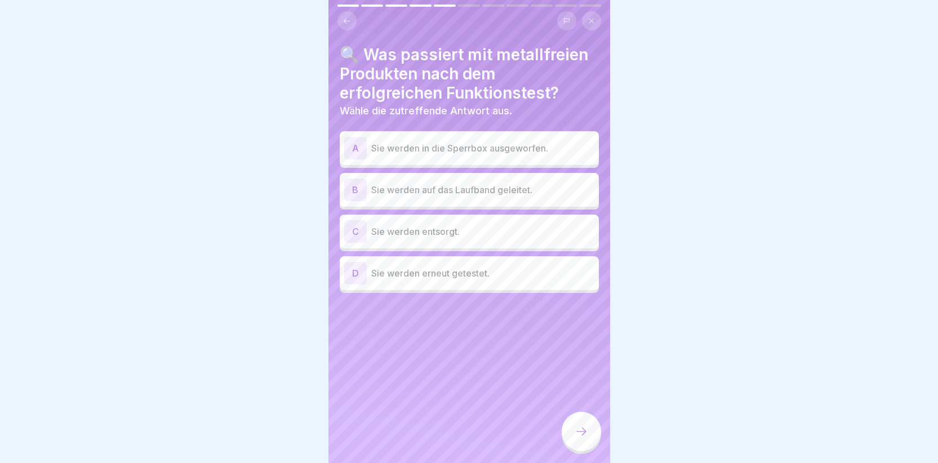
click at [353, 271] on div "D" at bounding box center [355, 273] width 23 height 23
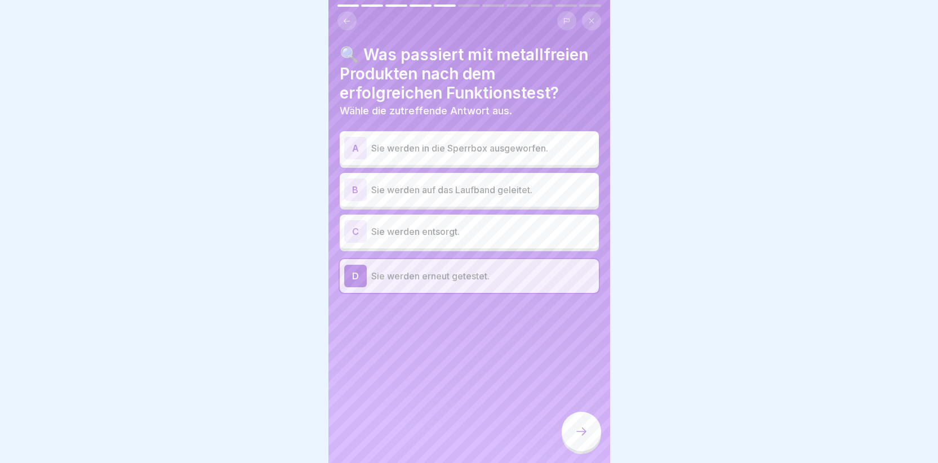
click at [588, 434] on div at bounding box center [581, 431] width 39 height 39
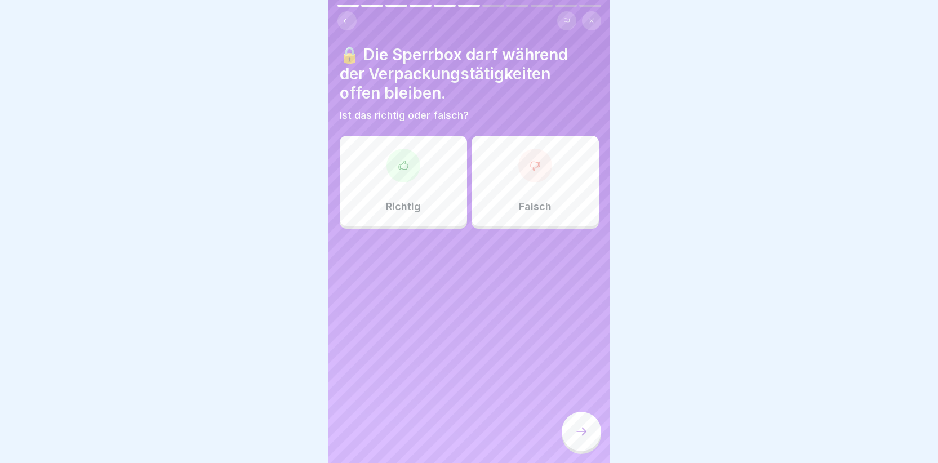
click at [412, 169] on div at bounding box center [403, 166] width 34 height 34
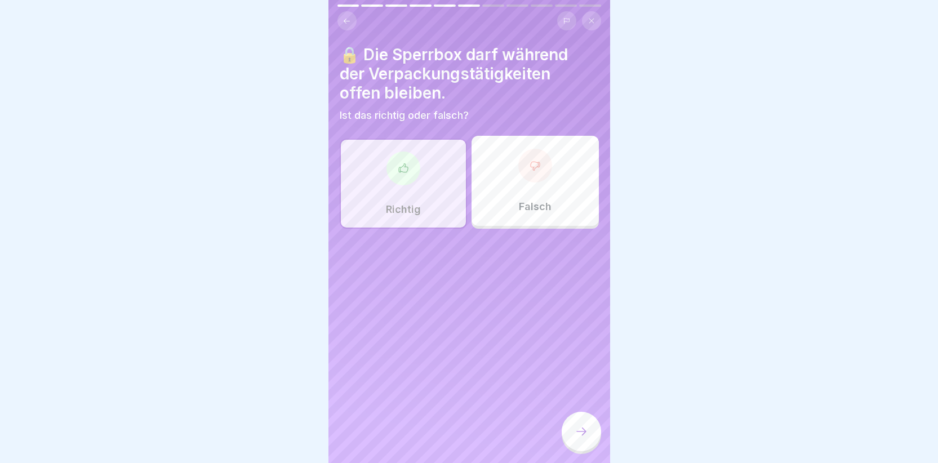
click at [577, 435] on icon at bounding box center [582, 432] width 14 height 14
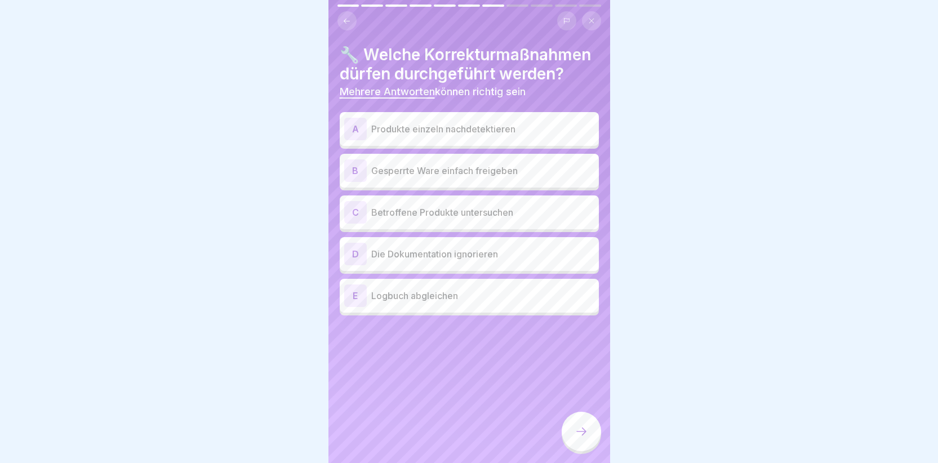
click at [354, 140] on div "A" at bounding box center [355, 129] width 23 height 23
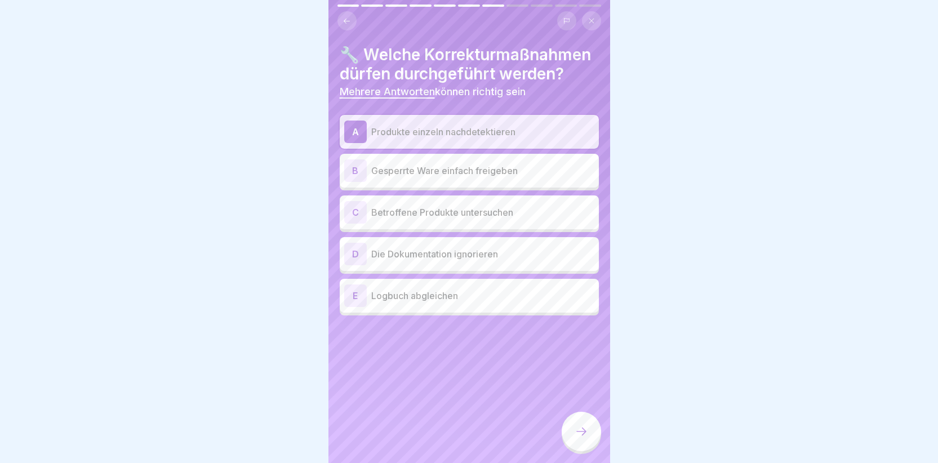
click at [356, 224] on div "C" at bounding box center [355, 212] width 23 height 23
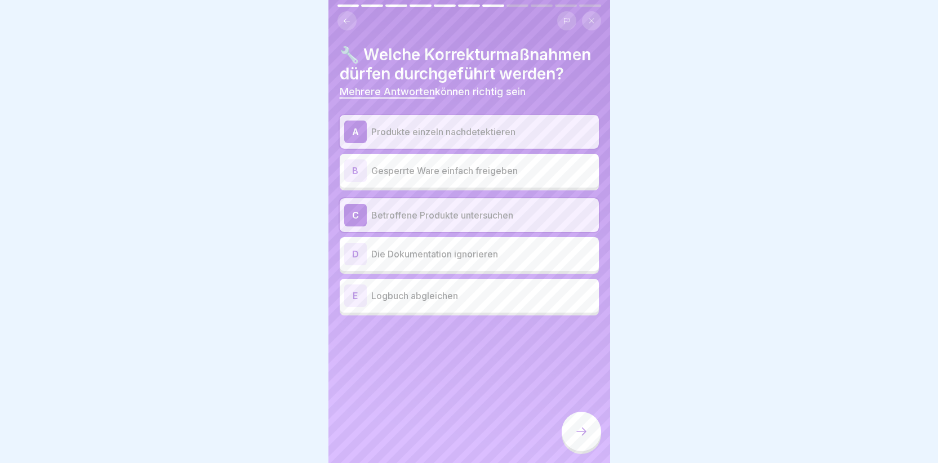
click at [591, 436] on div at bounding box center [581, 431] width 39 height 39
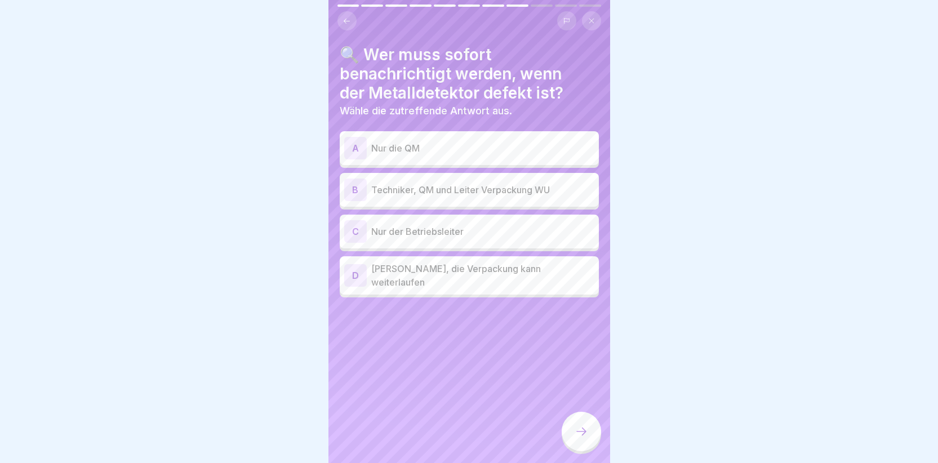
click at [350, 189] on div "B" at bounding box center [355, 190] width 23 height 23
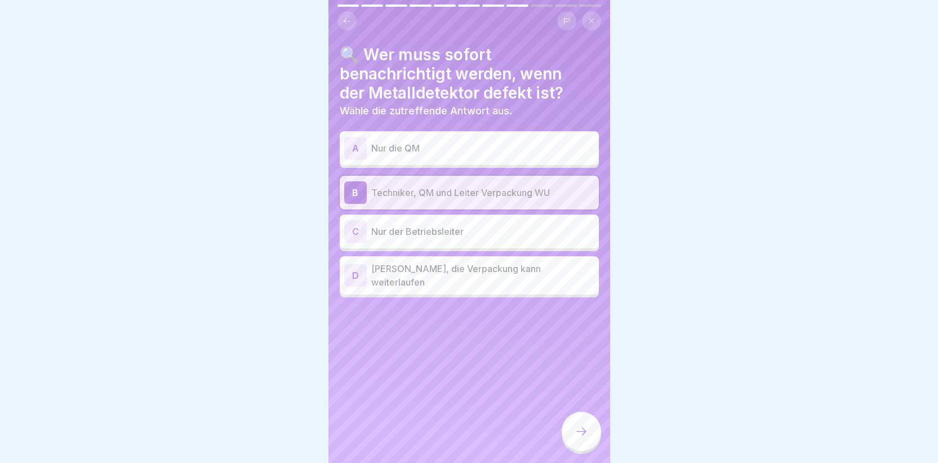
click at [591, 447] on div at bounding box center [581, 431] width 39 height 39
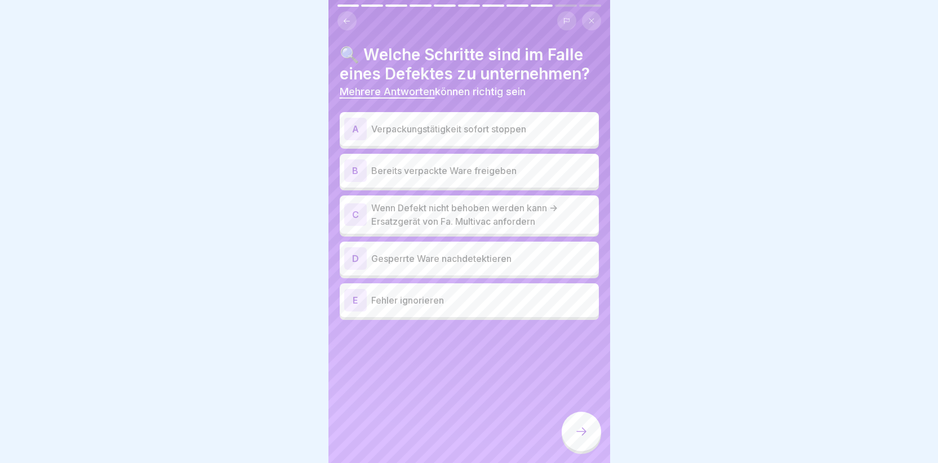
click at [358, 130] on div "A" at bounding box center [355, 129] width 23 height 23
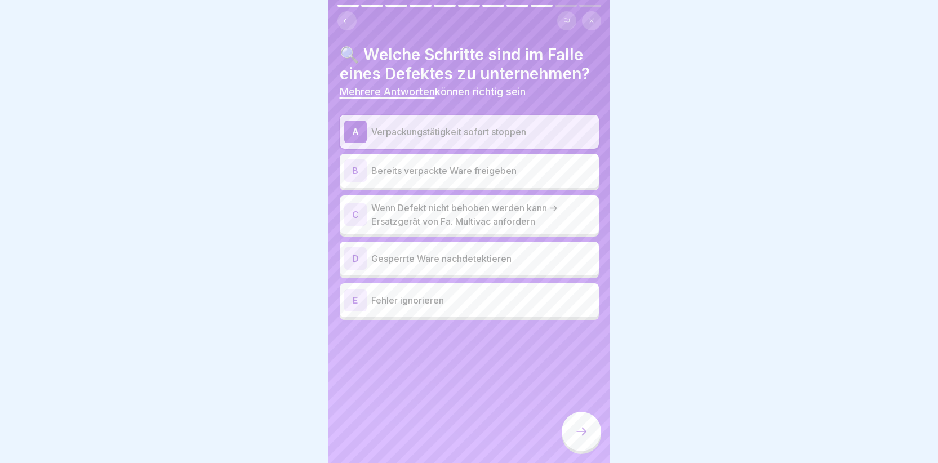
click at [361, 216] on div "C" at bounding box center [355, 214] width 23 height 23
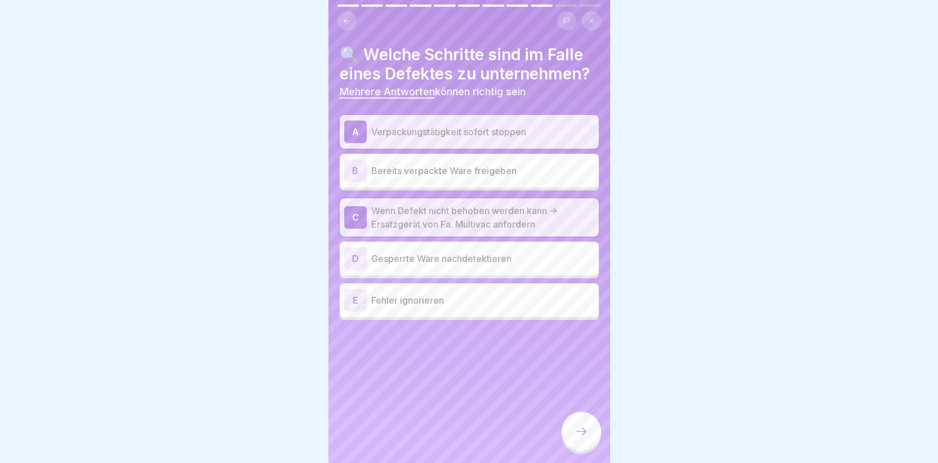
click at [579, 438] on icon at bounding box center [582, 432] width 14 height 14
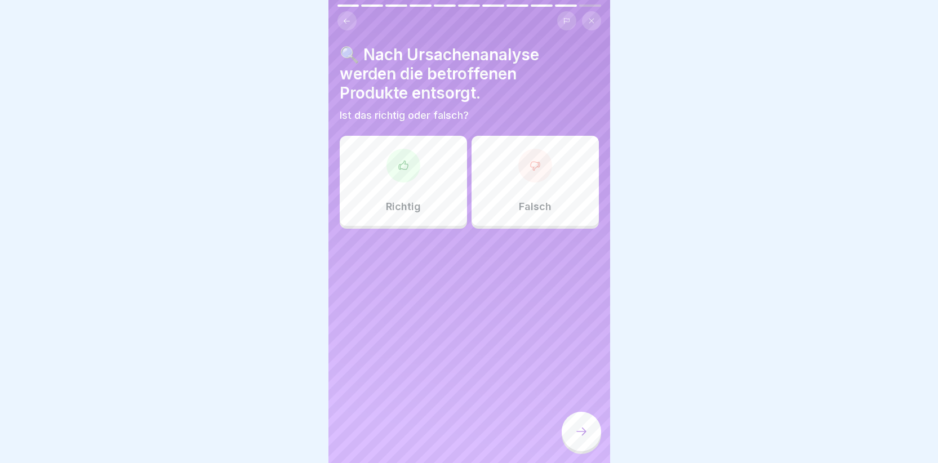
click at [535, 176] on div at bounding box center [535, 166] width 34 height 34
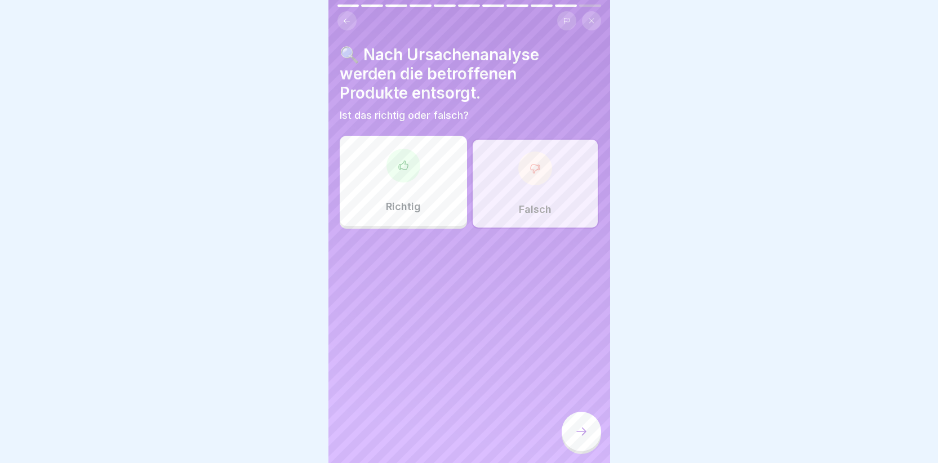
click at [593, 440] on div at bounding box center [581, 431] width 39 height 39
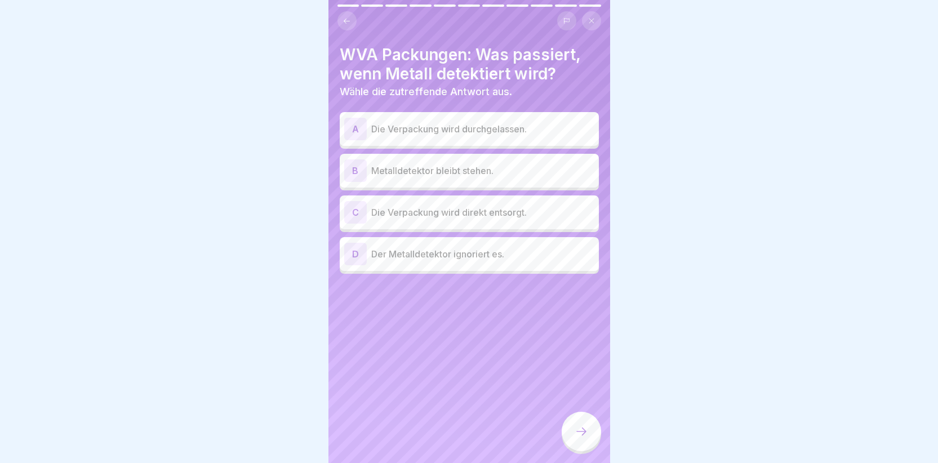
click at [352, 213] on div "C" at bounding box center [355, 212] width 23 height 23
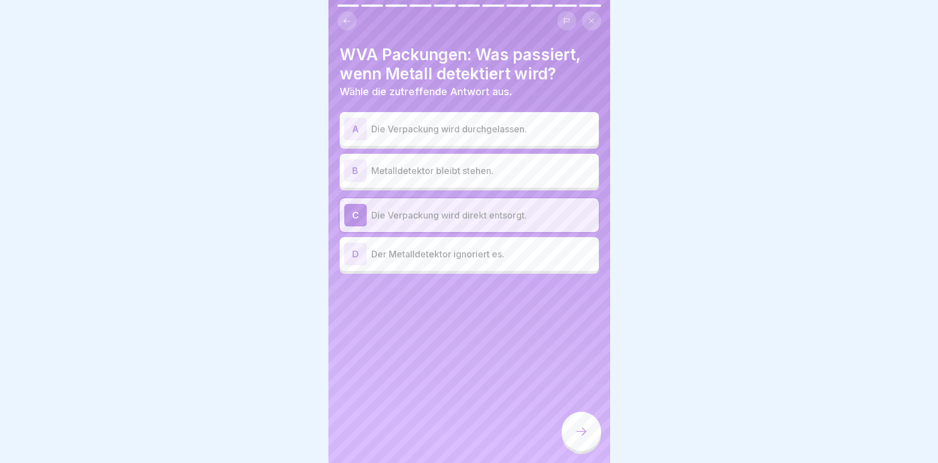
click at [575, 438] on icon at bounding box center [582, 432] width 14 height 14
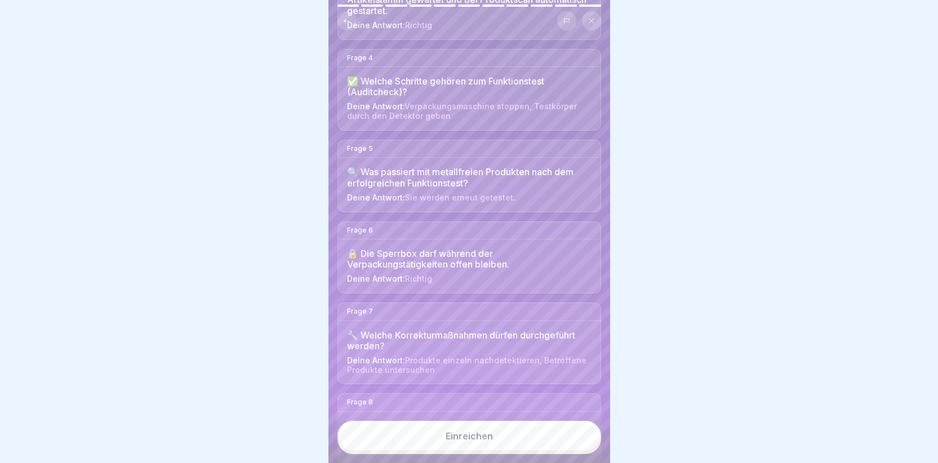
scroll to position [338, 0]
click at [434, 268] on div "🔒 Die Sperrbox darf während der Verpackungstätigkeiten offen bleiben." at bounding box center [469, 258] width 244 height 21
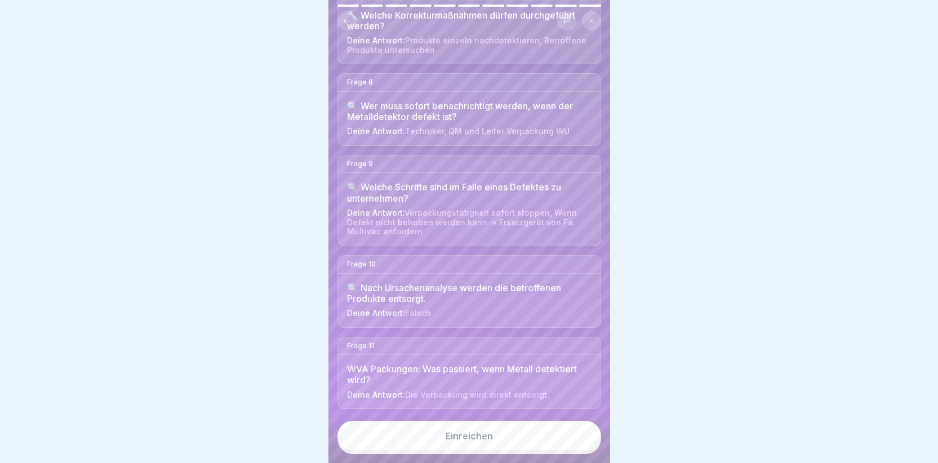
scroll to position [8, 0]
click at [464, 431] on button "Einreichen" at bounding box center [469, 436] width 264 height 30
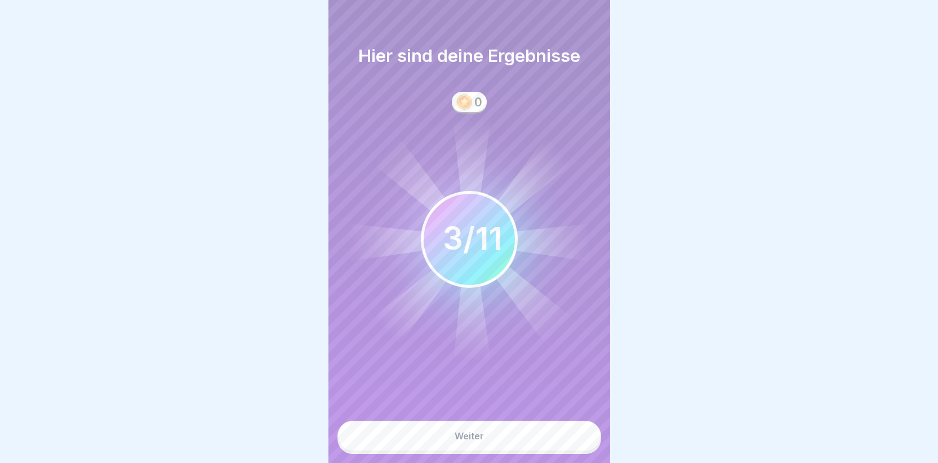
click at [464, 436] on div "Weiter" at bounding box center [469, 436] width 29 height 10
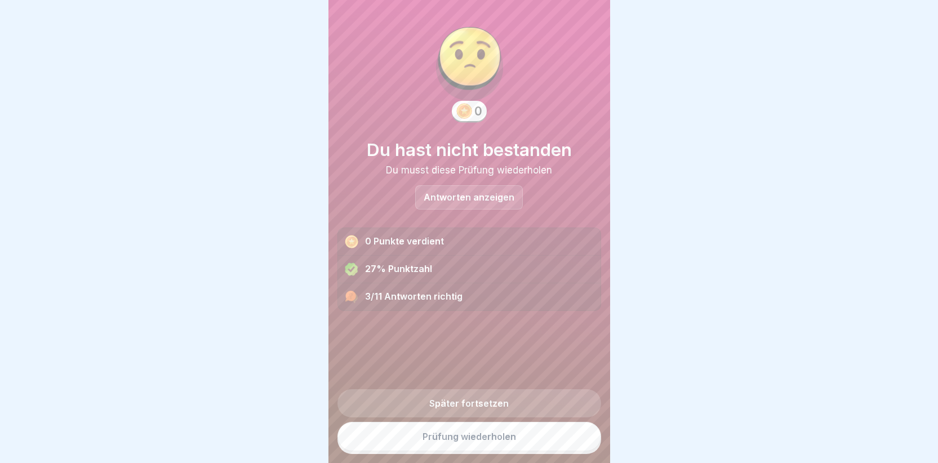
click at [443, 441] on link "Prüfung wiederholen" at bounding box center [469, 436] width 264 height 29
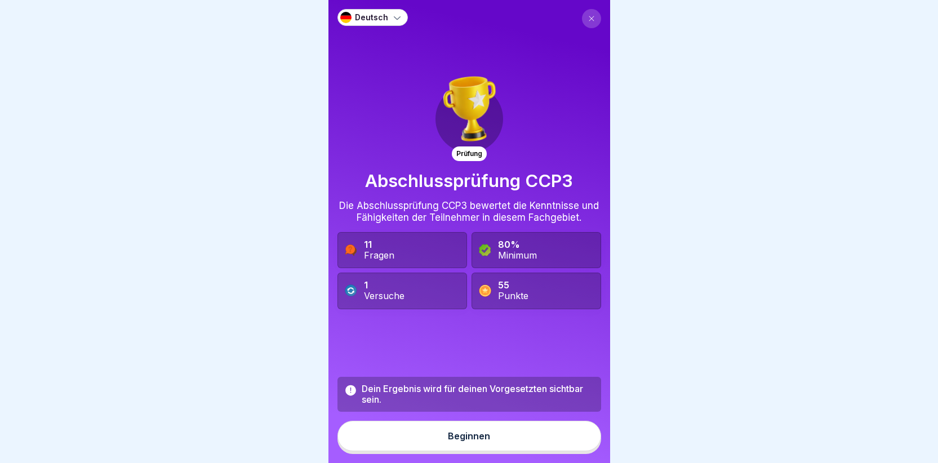
click at [443, 449] on button "Beginnen" at bounding box center [469, 436] width 264 height 30
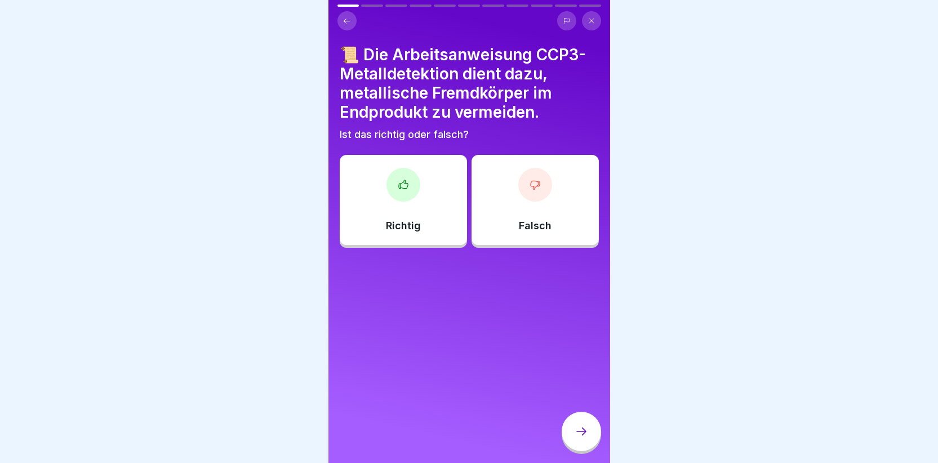
click at [406, 184] on icon at bounding box center [402, 184] width 9 height 8
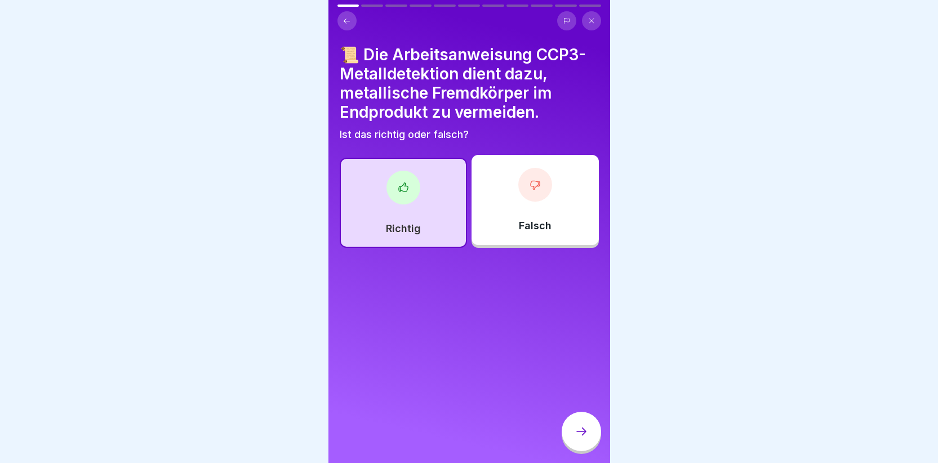
click at [589, 445] on div at bounding box center [581, 431] width 39 height 39
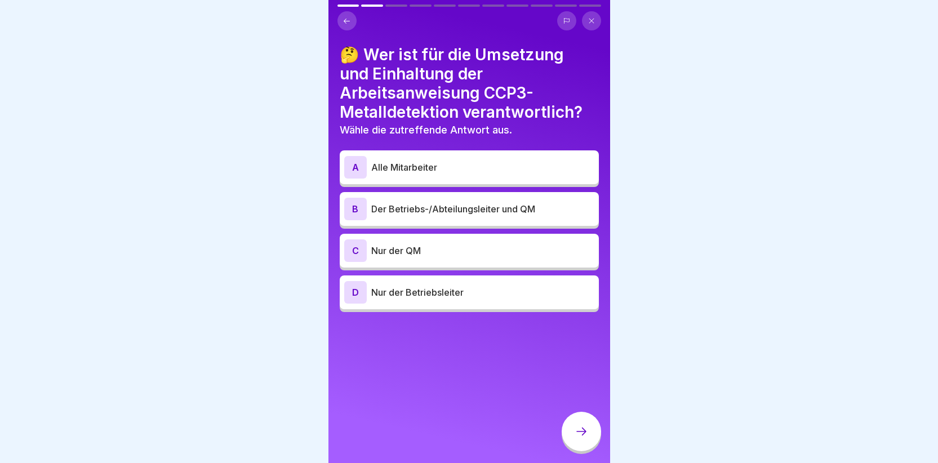
click at [353, 166] on div "A" at bounding box center [355, 167] width 23 height 23
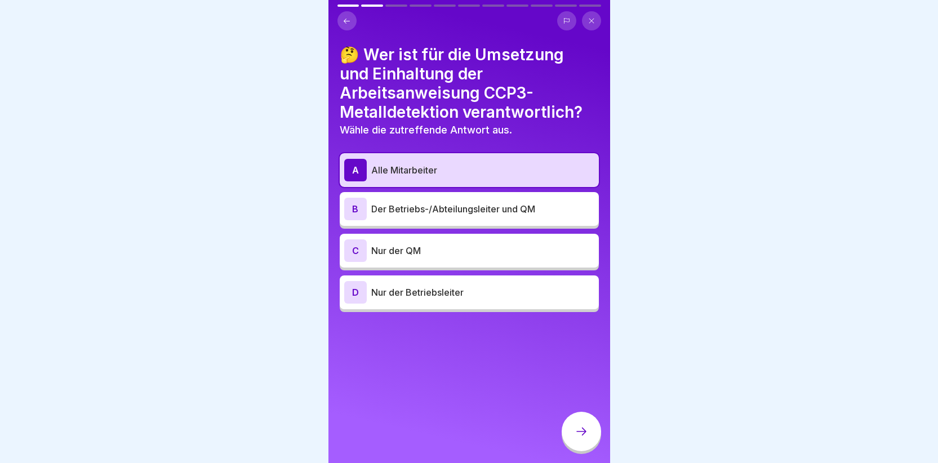
click at [577, 448] on div at bounding box center [581, 431] width 39 height 39
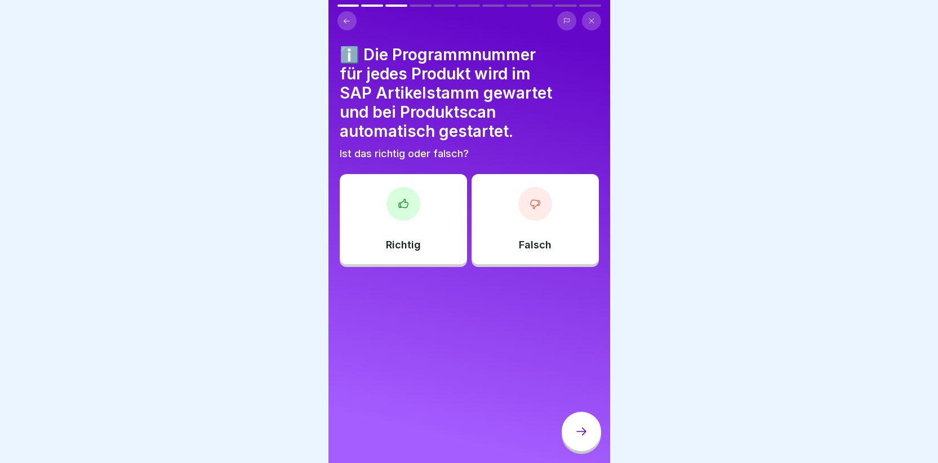
click at [397, 210] on div at bounding box center [403, 204] width 34 height 34
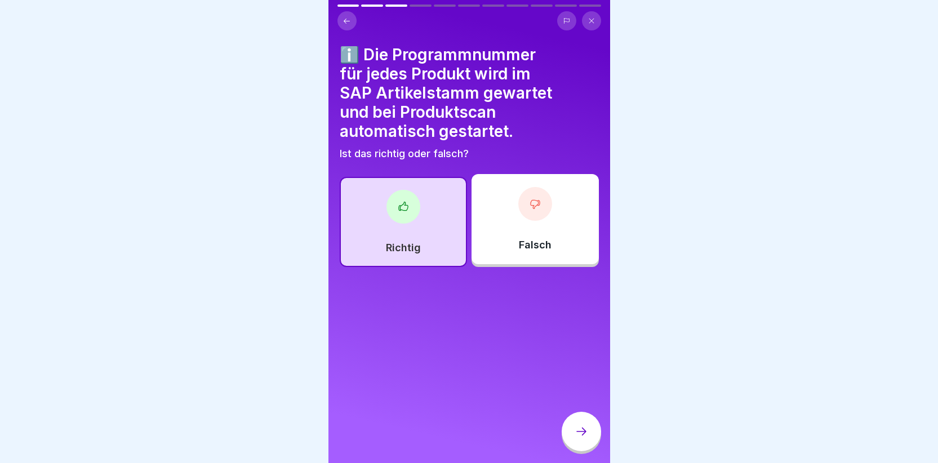
click at [580, 435] on icon at bounding box center [582, 432] width 14 height 14
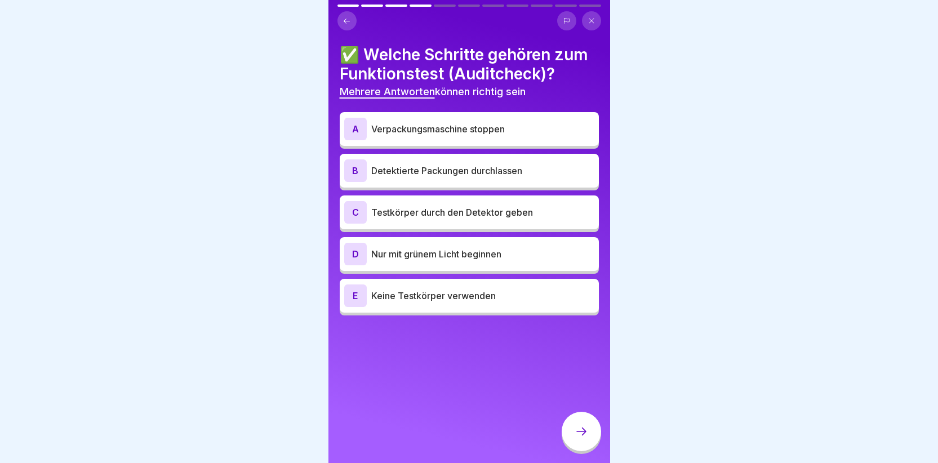
click at [353, 128] on div "A" at bounding box center [355, 129] width 23 height 23
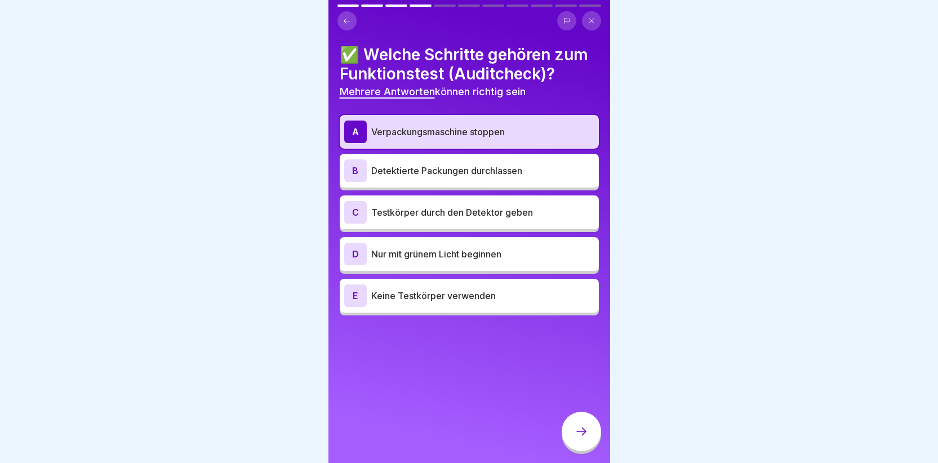
click at [350, 215] on div "C" at bounding box center [355, 212] width 23 height 23
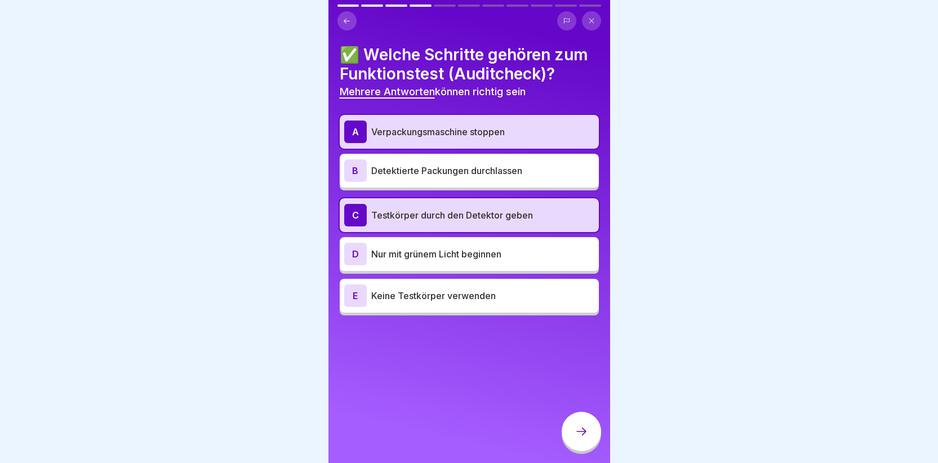
click at [363, 256] on div "D" at bounding box center [355, 254] width 23 height 23
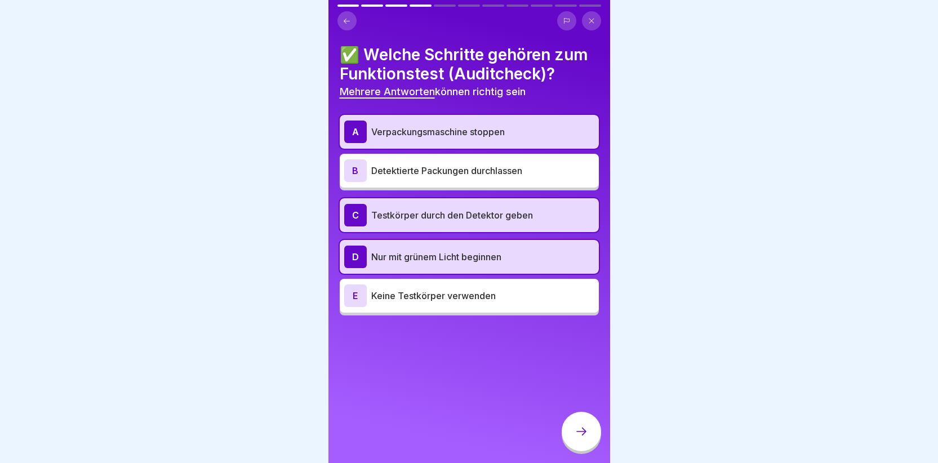
click at [577, 436] on icon at bounding box center [582, 432] width 14 height 14
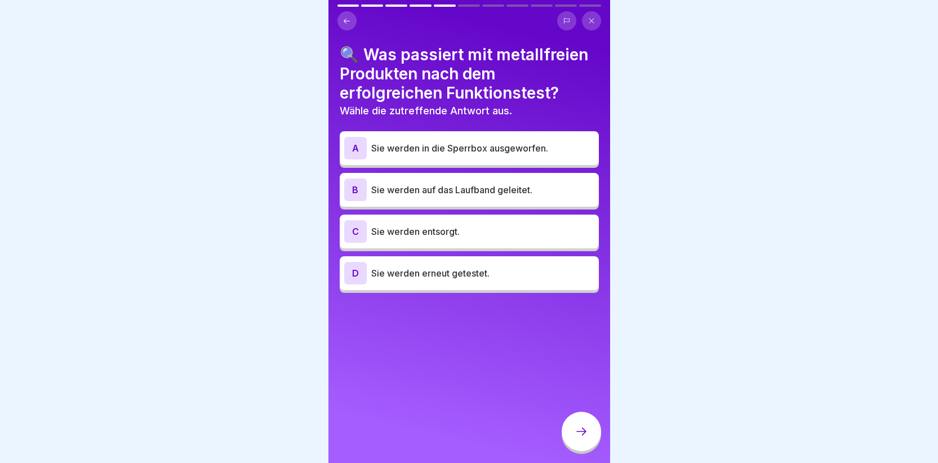
click at [350, 184] on div "B" at bounding box center [355, 190] width 23 height 23
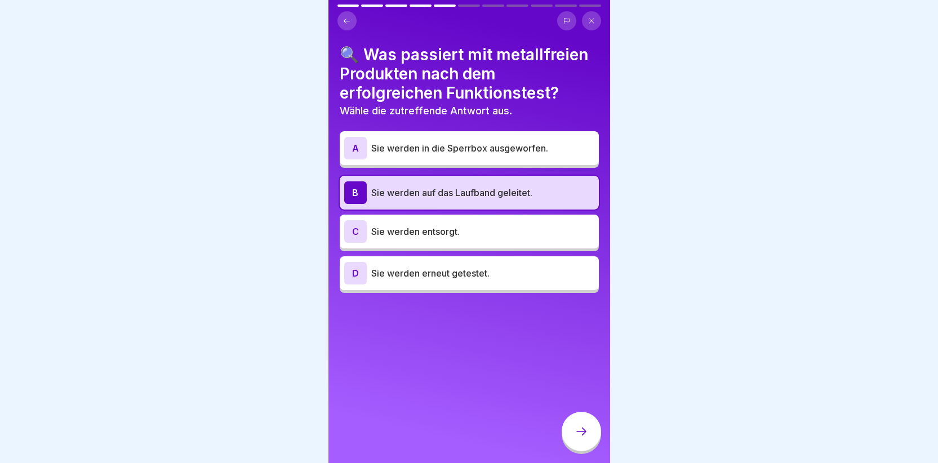
click at [578, 438] on icon at bounding box center [582, 432] width 14 height 14
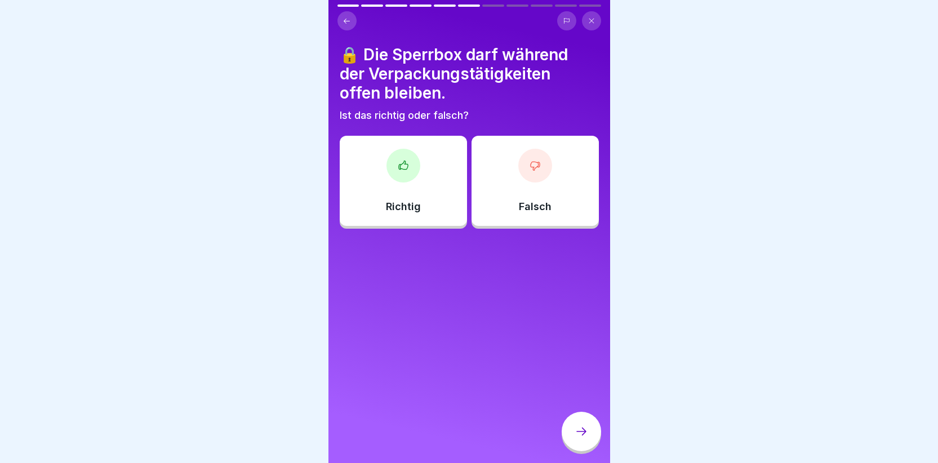
click at [523, 176] on div at bounding box center [535, 166] width 34 height 34
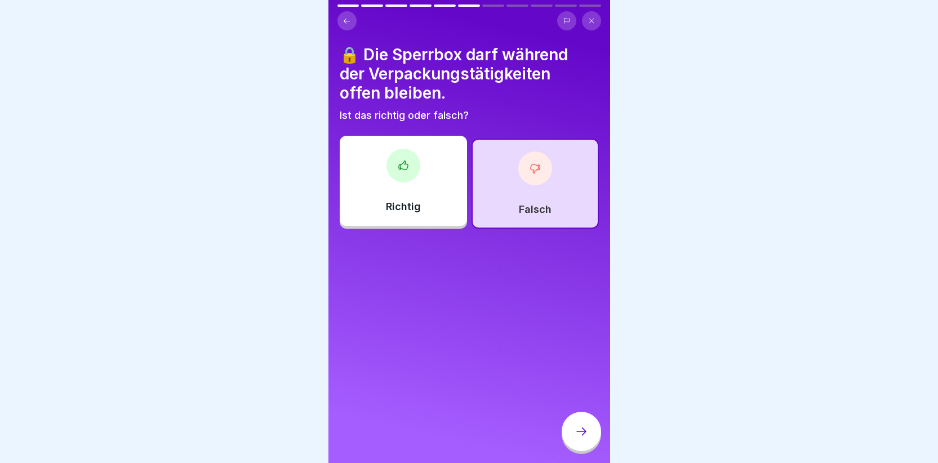
click at [584, 434] on div at bounding box center [581, 431] width 39 height 39
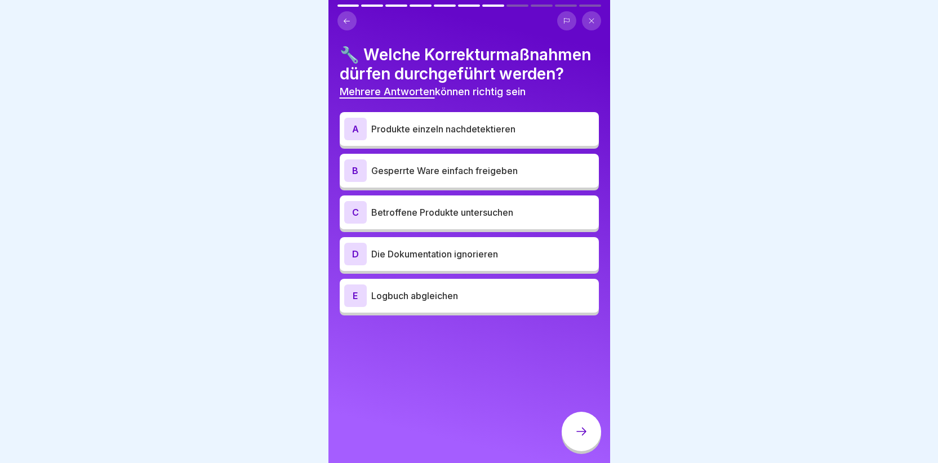
click at [355, 140] on div "A" at bounding box center [355, 129] width 23 height 23
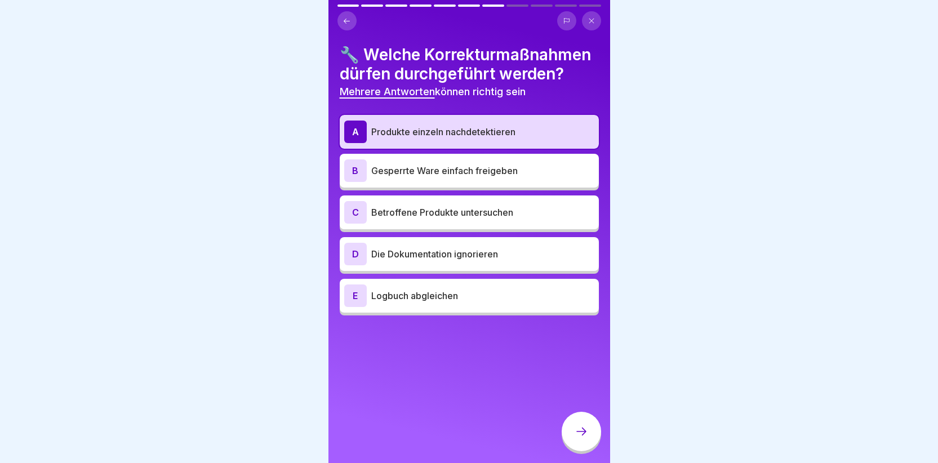
click at [356, 224] on div "C" at bounding box center [355, 212] width 23 height 23
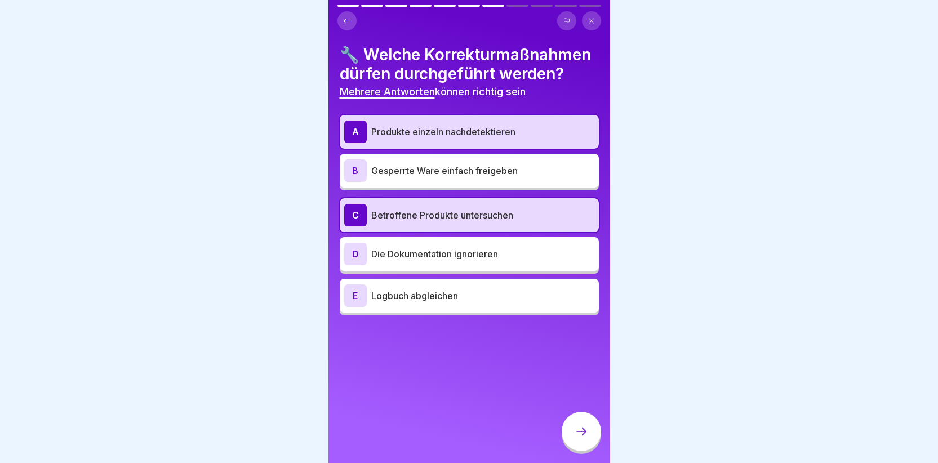
click at [353, 307] on div "E" at bounding box center [355, 295] width 23 height 23
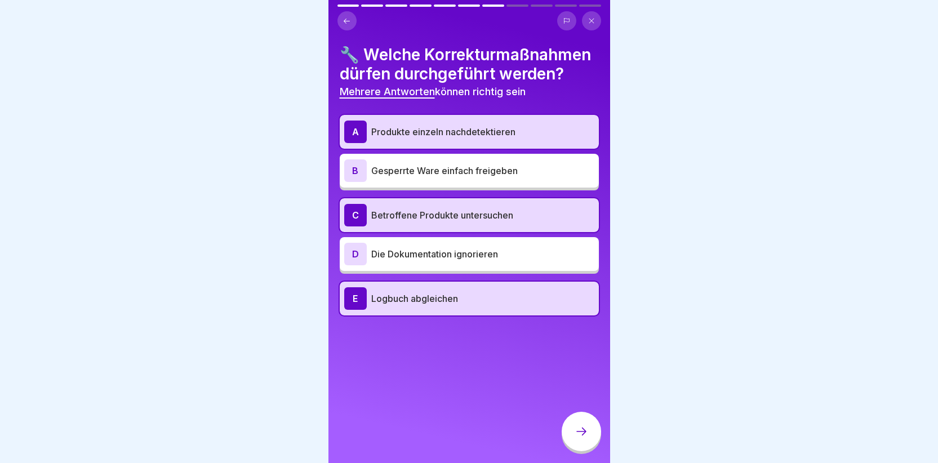
click at [575, 438] on icon at bounding box center [582, 432] width 14 height 14
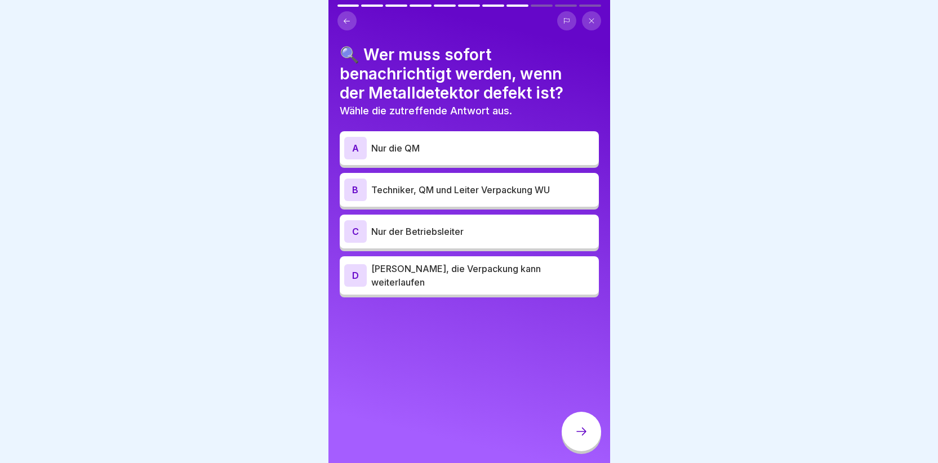
click at [352, 151] on div "A" at bounding box center [355, 148] width 23 height 23
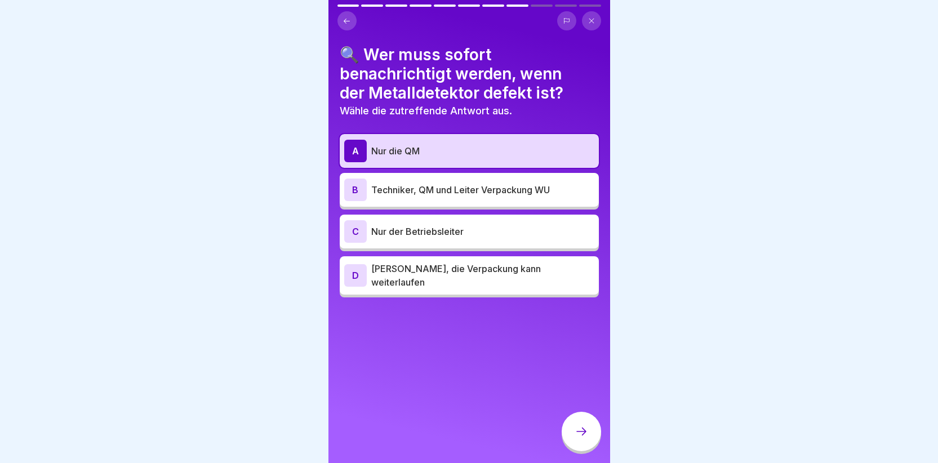
click at [578, 438] on icon at bounding box center [582, 432] width 14 height 14
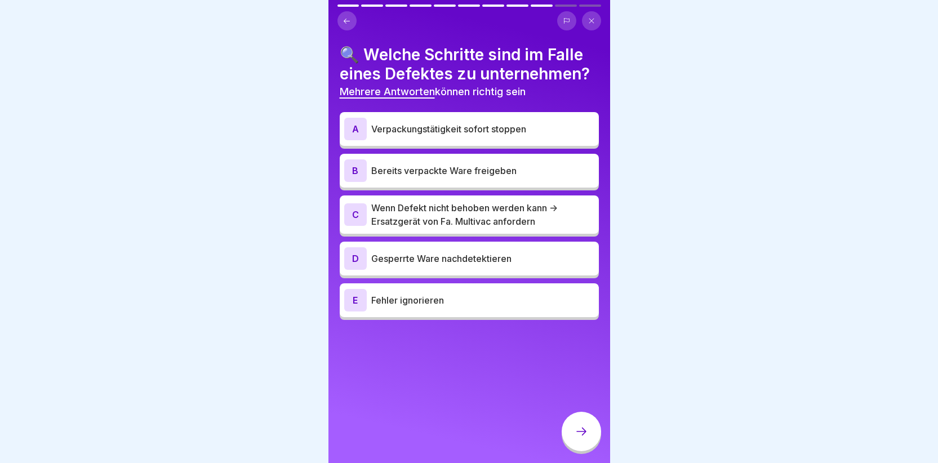
click at [355, 127] on div "A" at bounding box center [355, 129] width 23 height 23
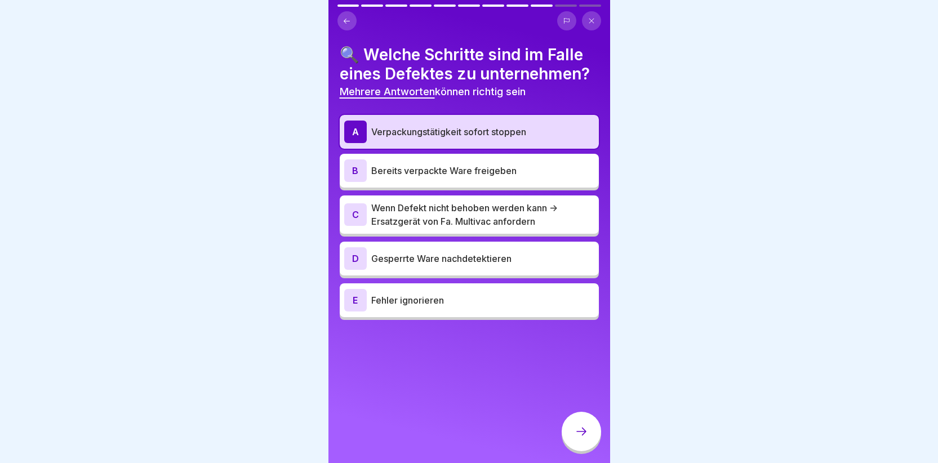
click at [357, 217] on div "C" at bounding box center [355, 214] width 23 height 23
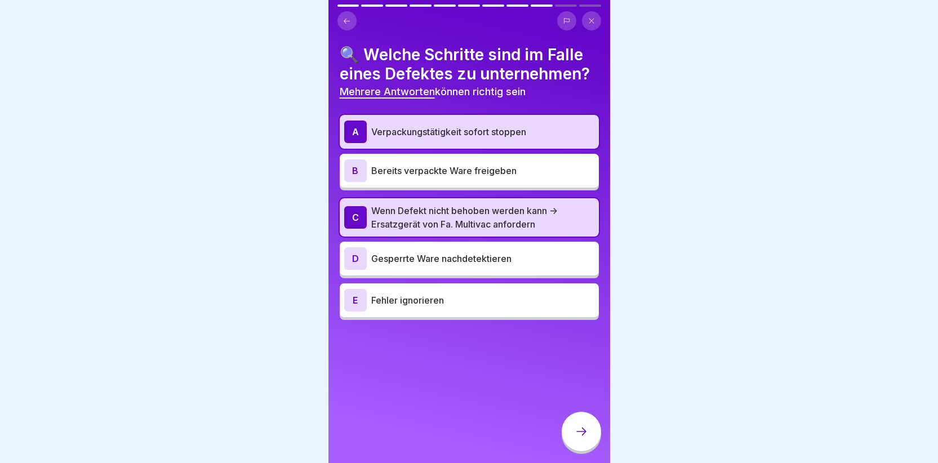
click at [576, 438] on icon at bounding box center [582, 432] width 14 height 14
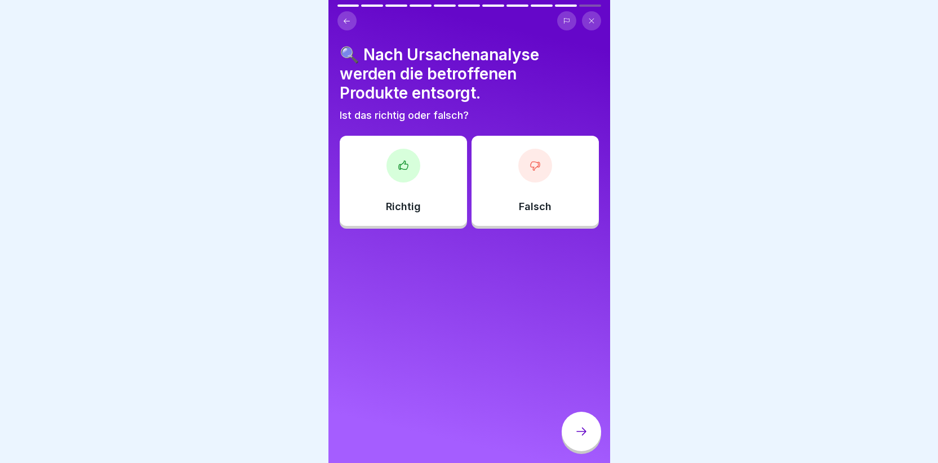
click at [520, 177] on div at bounding box center [535, 166] width 34 height 34
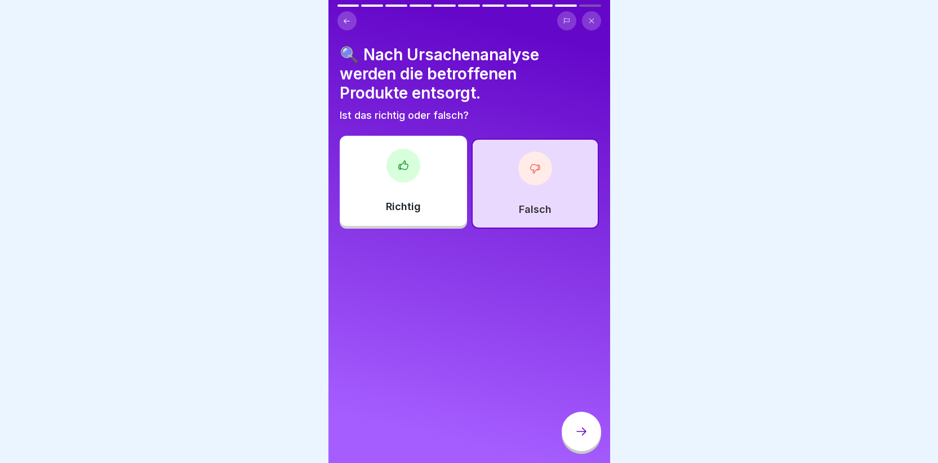
click at [581, 437] on icon at bounding box center [582, 432] width 14 height 14
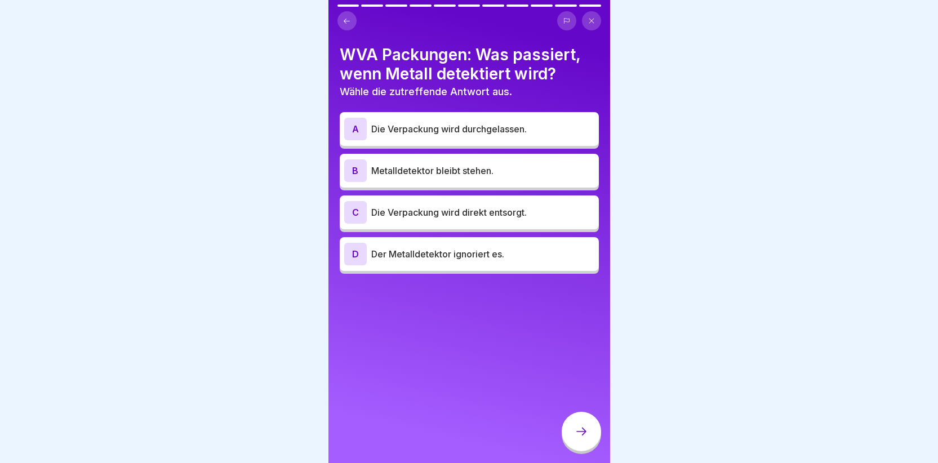
click at [350, 168] on div "B" at bounding box center [355, 170] width 23 height 23
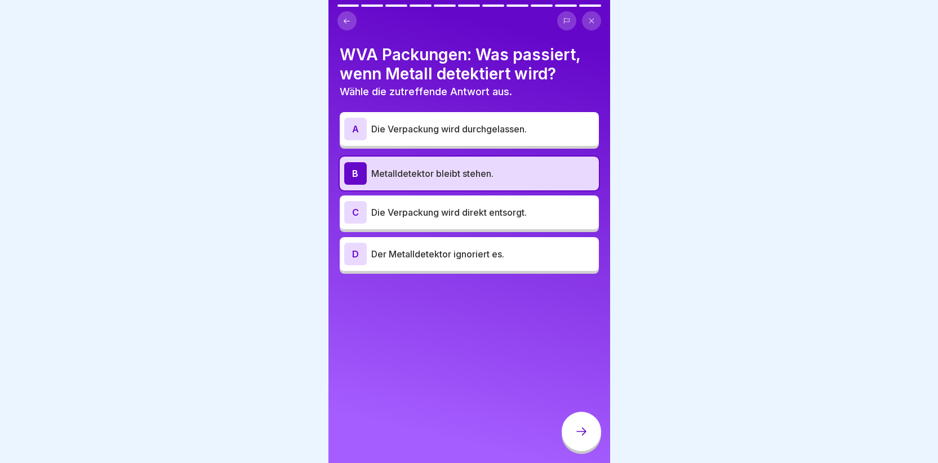
click at [352, 212] on div "C" at bounding box center [355, 212] width 23 height 23
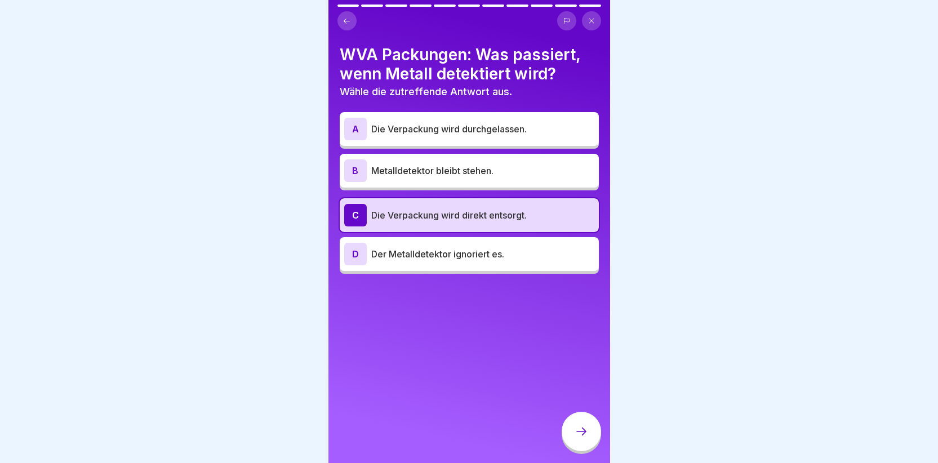
click at [570, 438] on div at bounding box center [581, 431] width 39 height 39
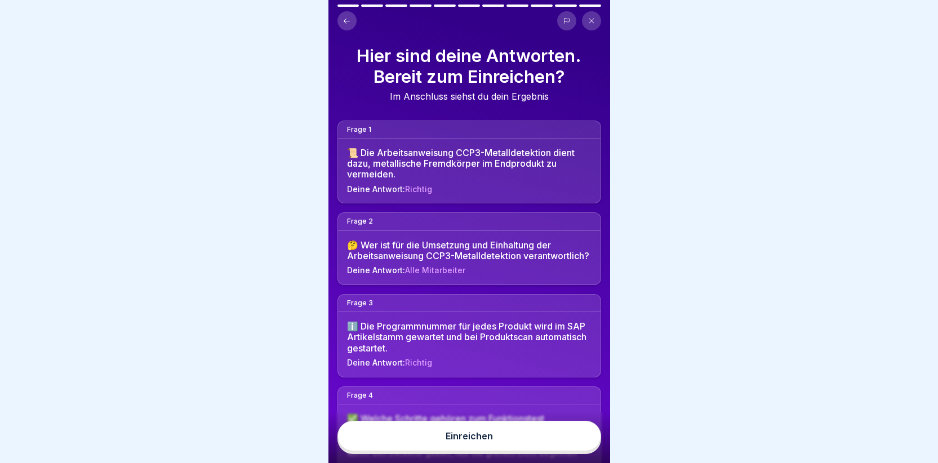
click at [472, 441] on div "Einreichen" at bounding box center [469, 436] width 47 height 10
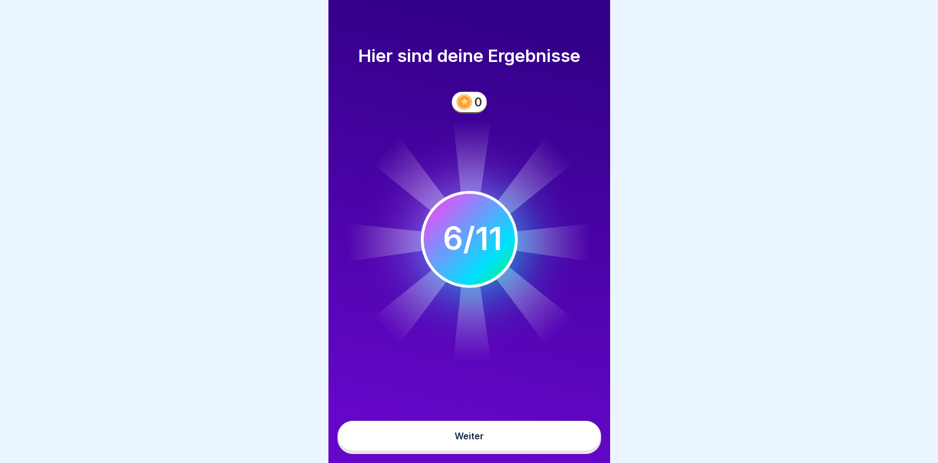
click at [472, 441] on div "Weiter" at bounding box center [469, 436] width 29 height 10
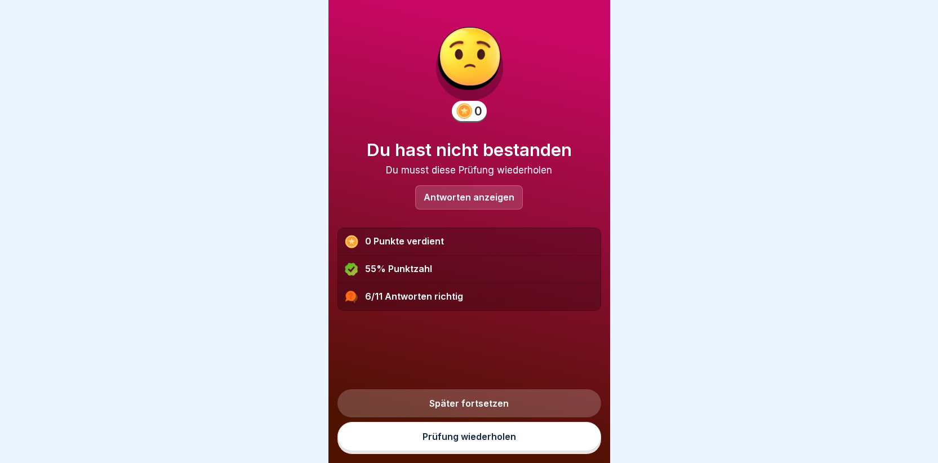
click at [462, 194] on p "Antworten anzeigen" at bounding box center [469, 198] width 91 height 10
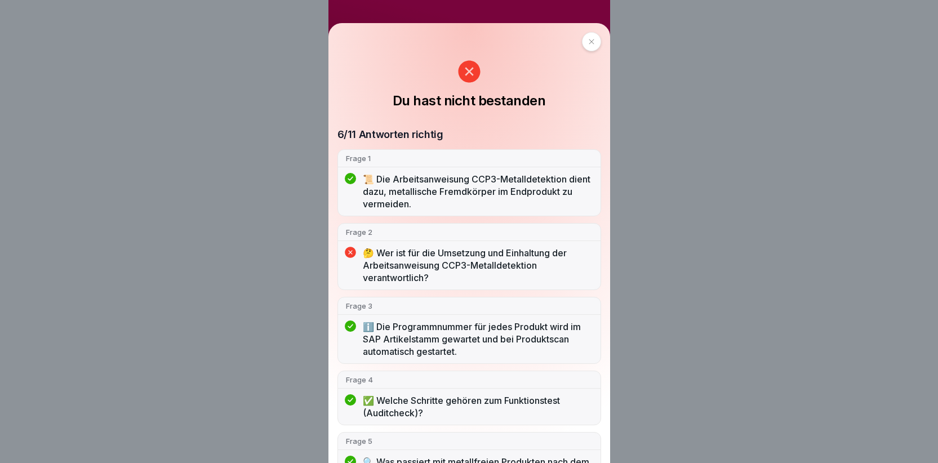
click at [590, 43] on div at bounding box center [591, 41] width 19 height 19
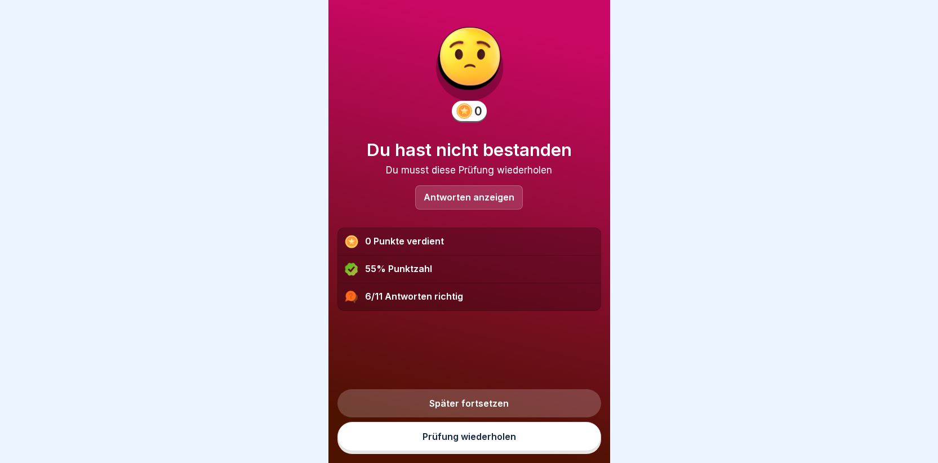
click at [474, 402] on link "Später fortsetzen" at bounding box center [469, 403] width 264 height 28
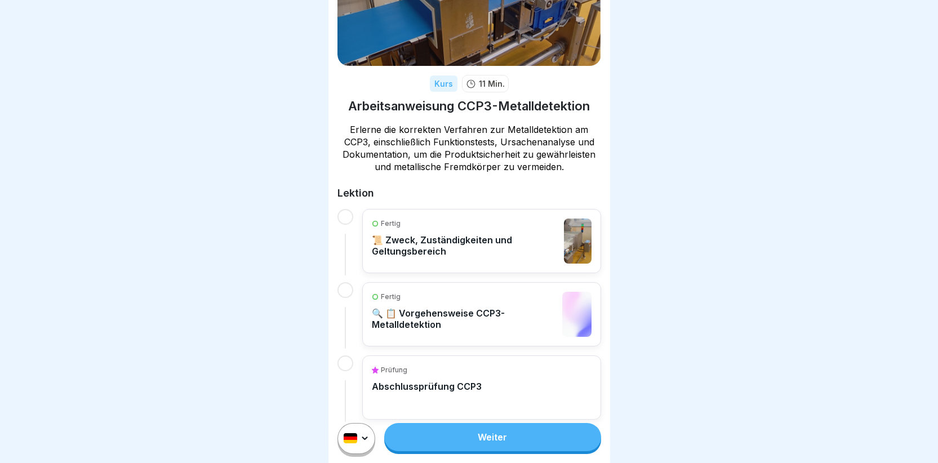
scroll to position [106, 0]
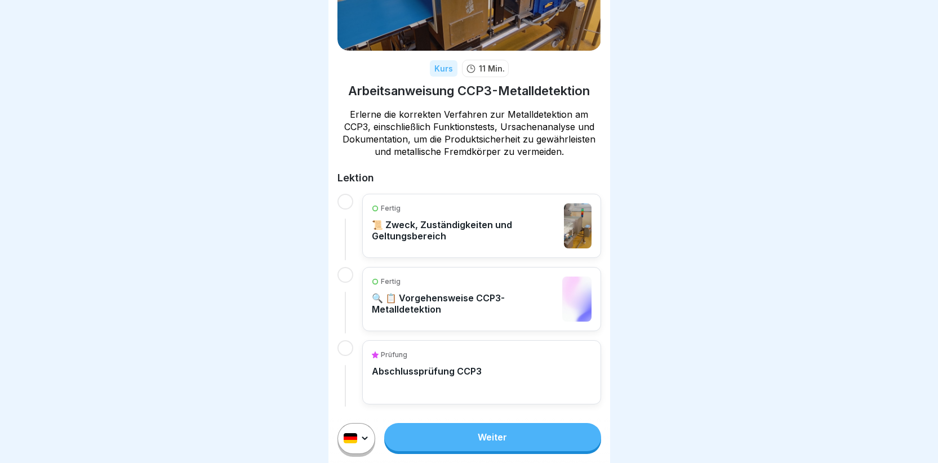
click at [434, 239] on p "📜 Zweck, Zuständigkeiten und Geltungsbereich" at bounding box center [465, 230] width 187 height 23
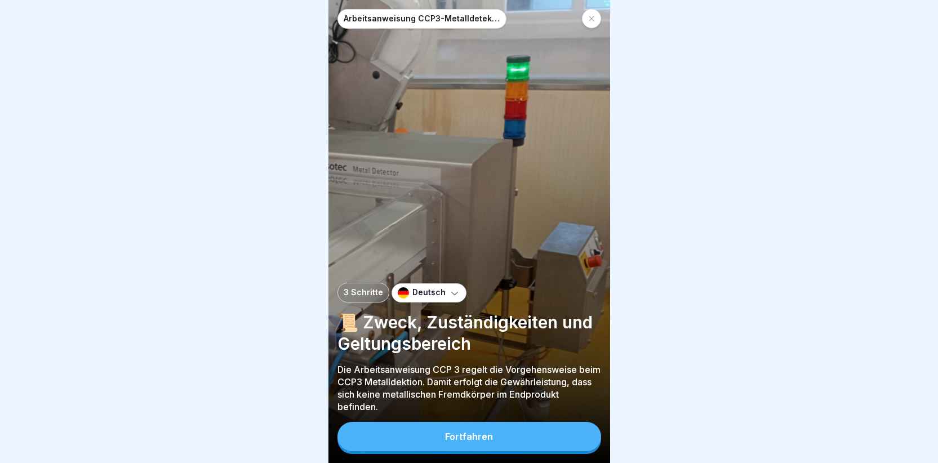
click at [457, 442] on div "Fortfahren" at bounding box center [469, 436] width 48 height 10
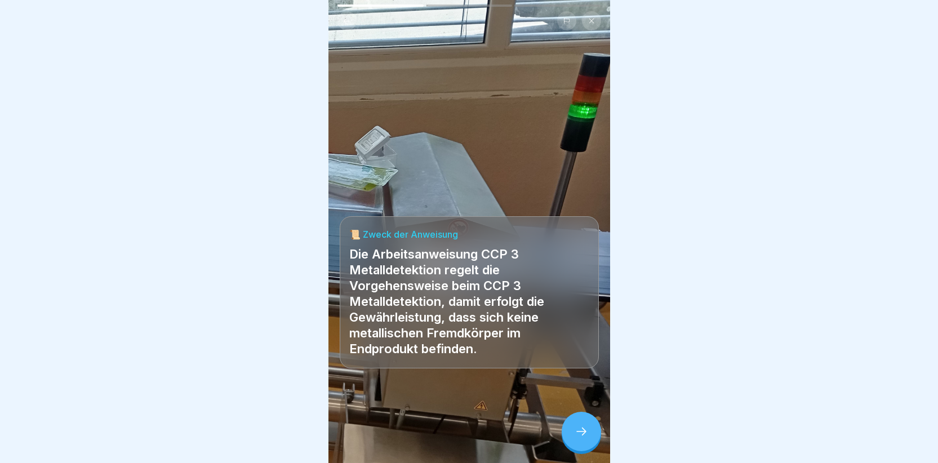
click at [571, 438] on div at bounding box center [581, 431] width 39 height 39
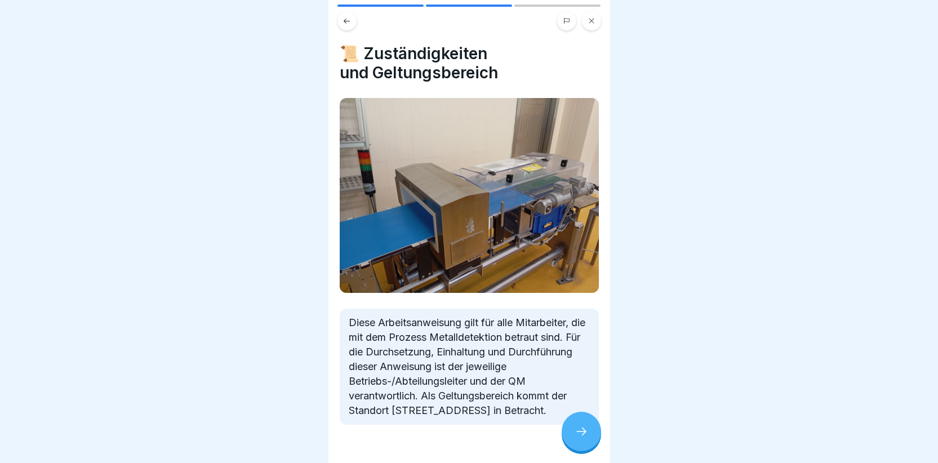
click at [571, 433] on div at bounding box center [581, 431] width 39 height 39
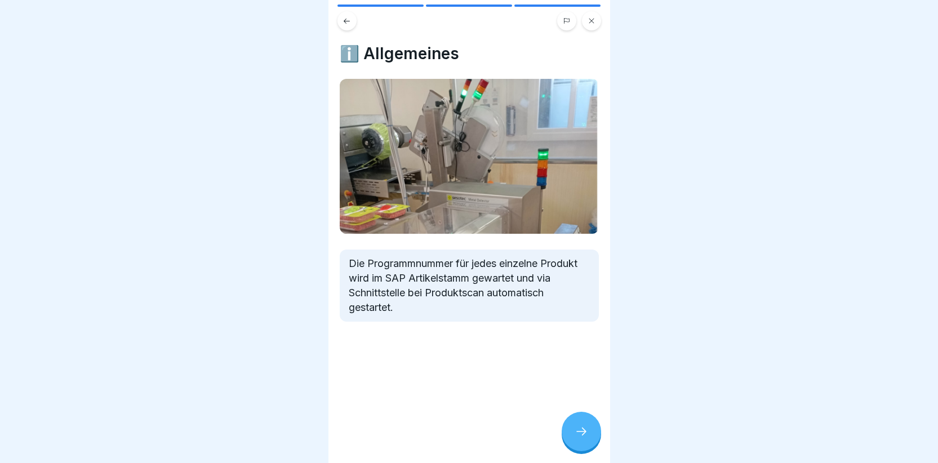
click at [584, 438] on icon at bounding box center [582, 432] width 14 height 14
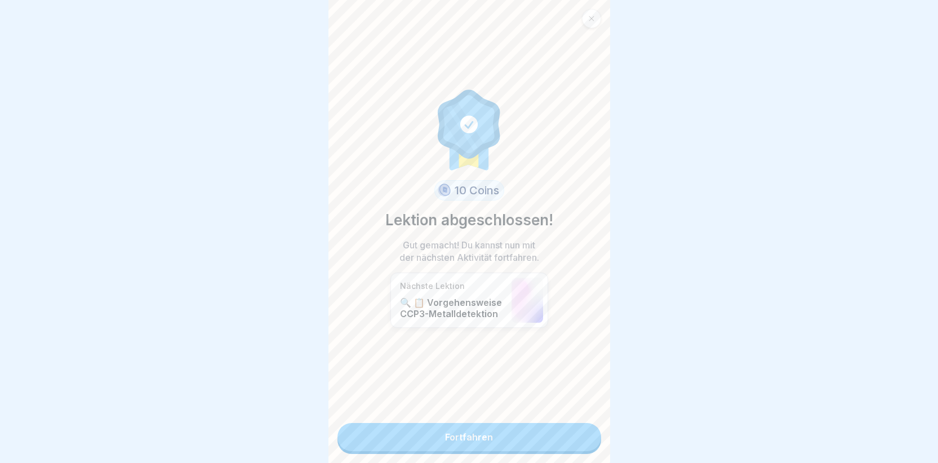
click at [581, 443] on link "Fortfahren" at bounding box center [469, 437] width 264 height 28
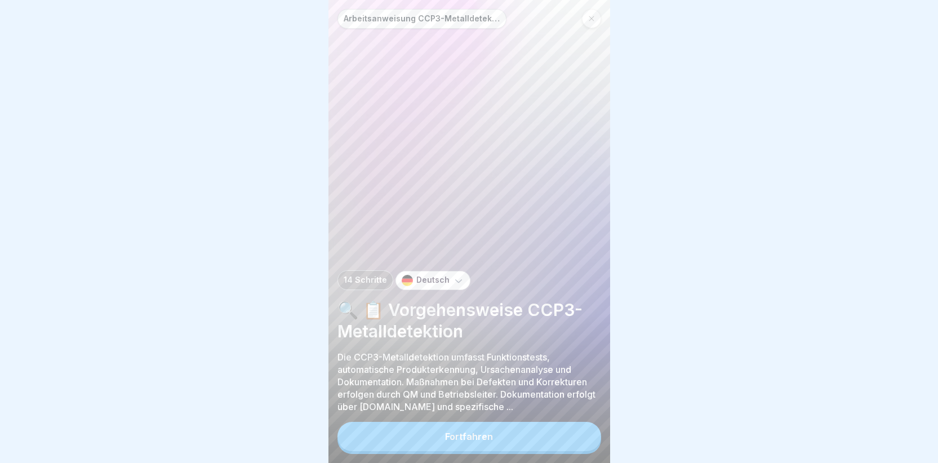
click at [482, 439] on button "Fortfahren" at bounding box center [469, 436] width 264 height 29
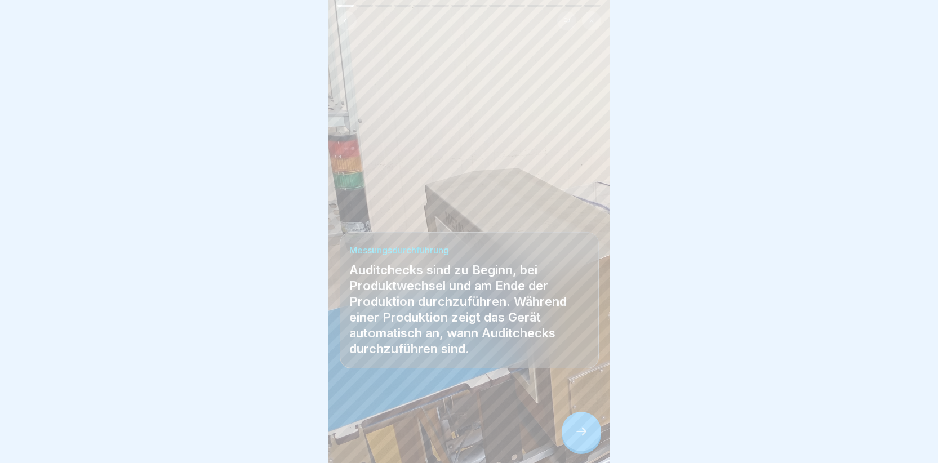
click at [575, 435] on icon at bounding box center [582, 432] width 14 height 14
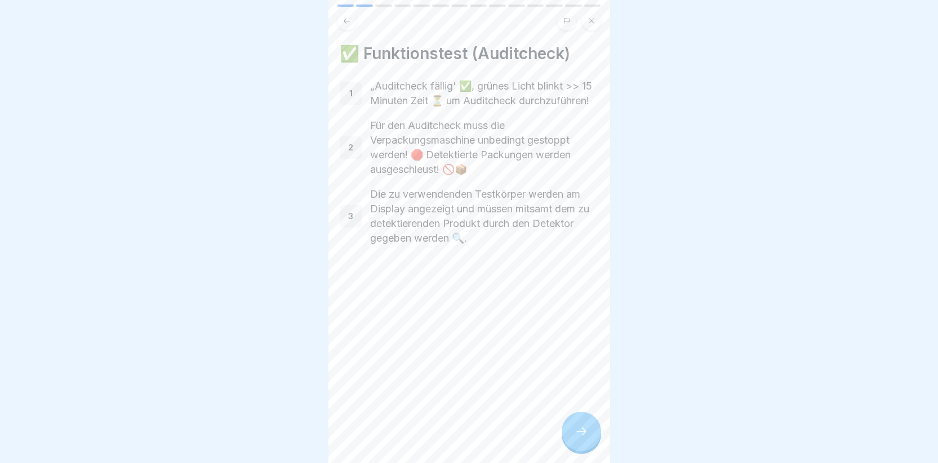
click at [586, 428] on div at bounding box center [581, 431] width 39 height 39
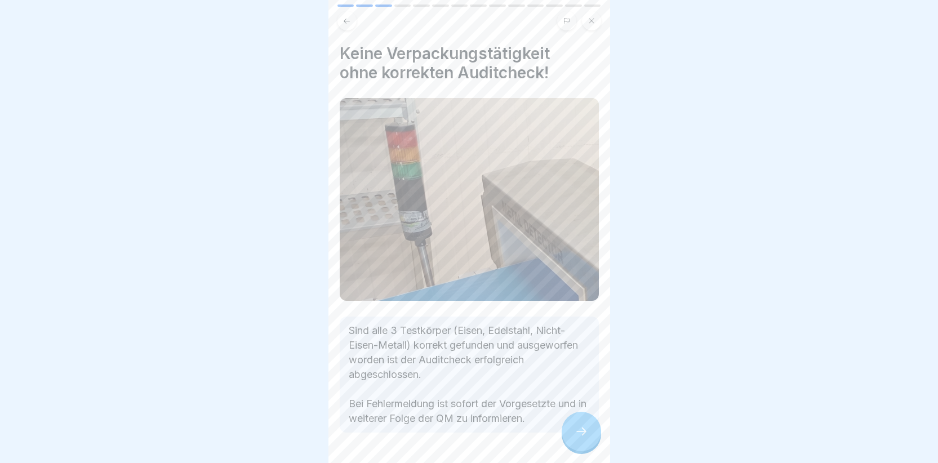
click at [587, 438] on icon at bounding box center [582, 432] width 14 height 14
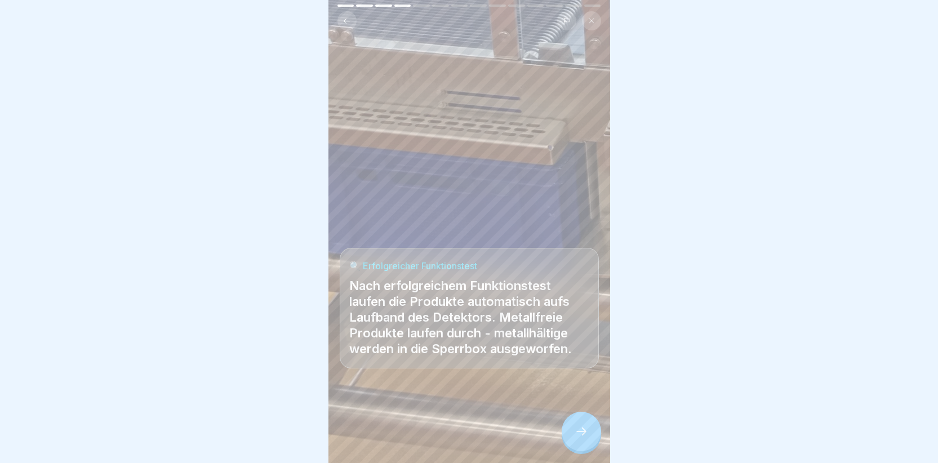
drag, startPoint x: 570, startPoint y: 426, endPoint x: 576, endPoint y: 431, distance: 7.6
click at [576, 431] on div at bounding box center [581, 431] width 39 height 39
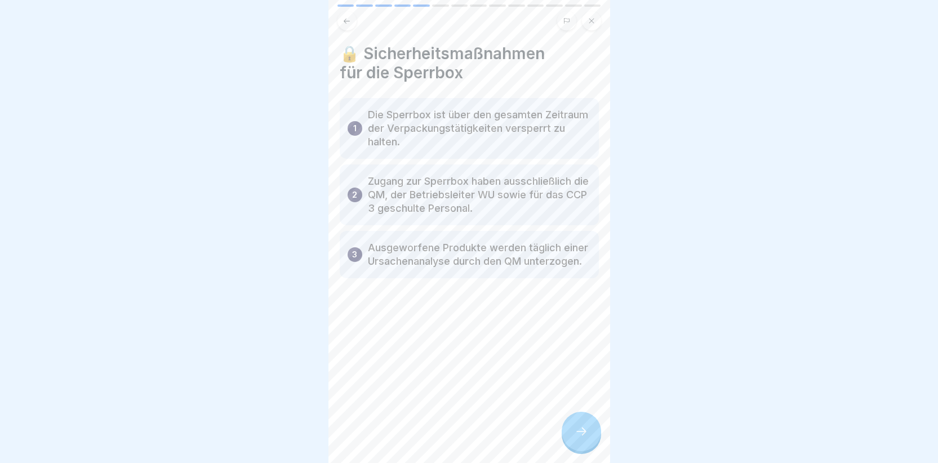
drag, startPoint x: 626, startPoint y: 193, endPoint x: 617, endPoint y: 189, distance: 9.8
click at [581, 431] on div at bounding box center [581, 431] width 39 height 39
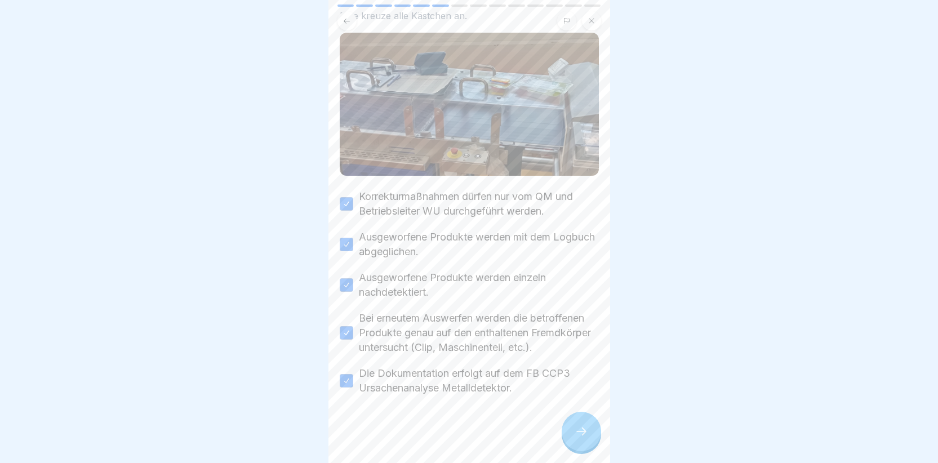
scroll to position [76, 0]
click at [575, 451] on div at bounding box center [581, 431] width 39 height 39
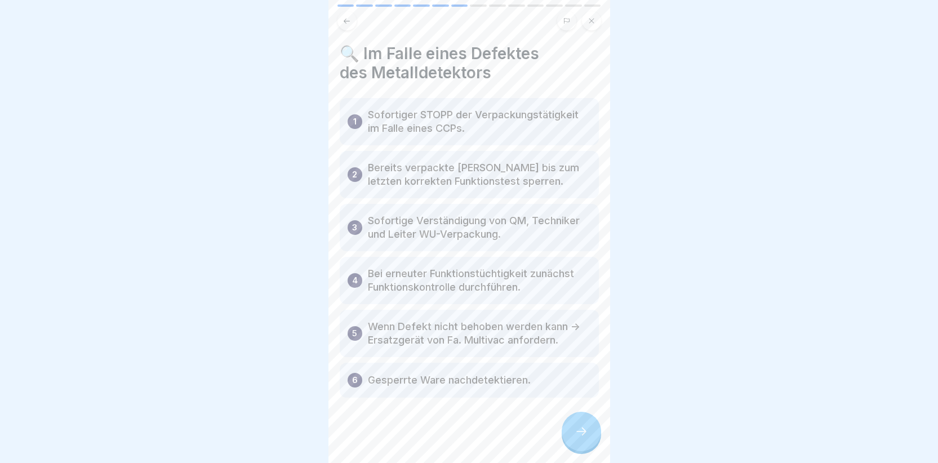
click at [581, 436] on icon at bounding box center [582, 432] width 14 height 14
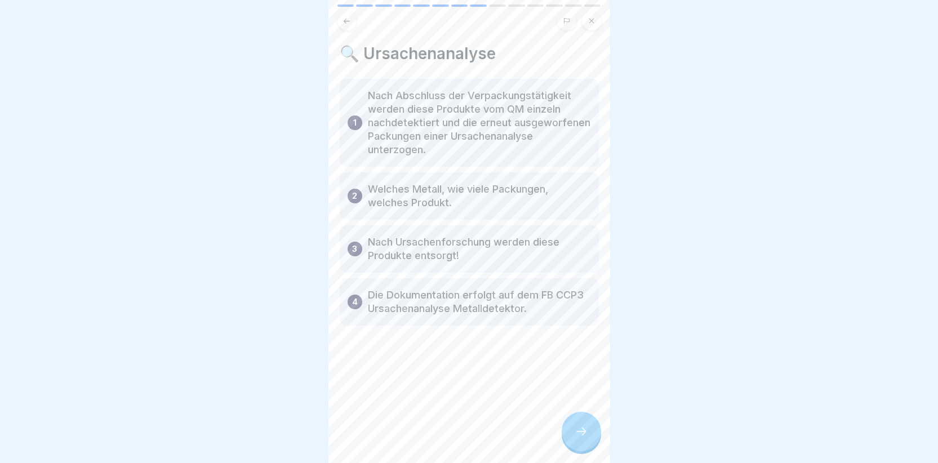
click at [588, 435] on icon at bounding box center [582, 432] width 14 height 14
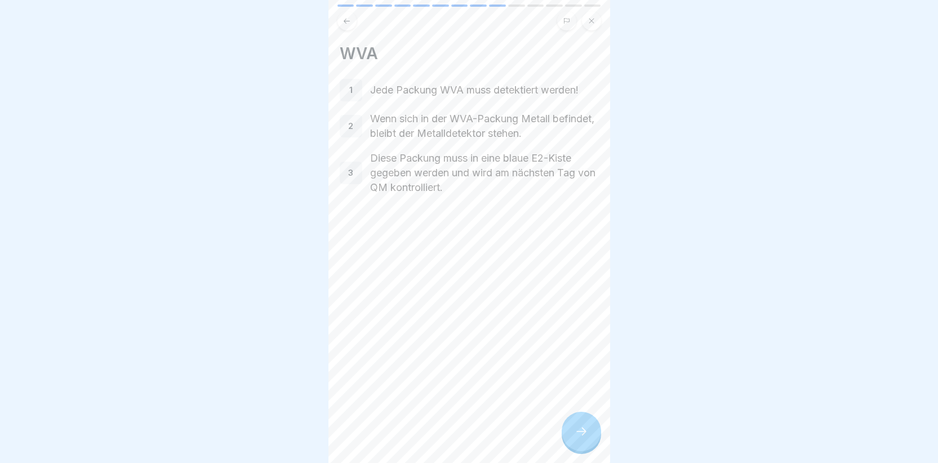
click at [586, 438] on icon at bounding box center [582, 432] width 14 height 14
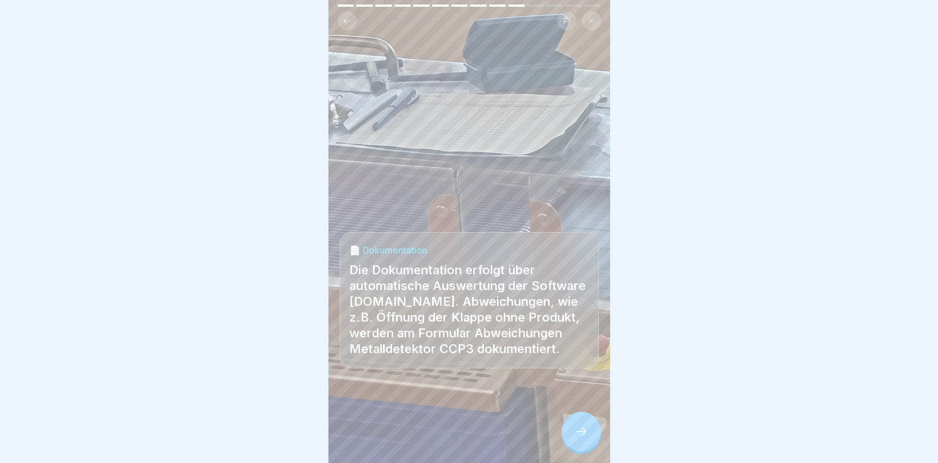
click at [586, 438] on icon at bounding box center [582, 432] width 14 height 14
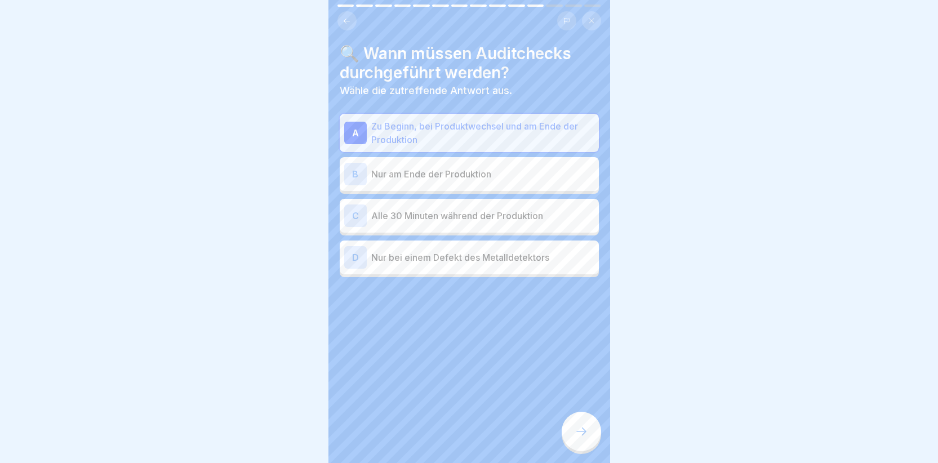
click at [585, 438] on icon at bounding box center [582, 432] width 14 height 14
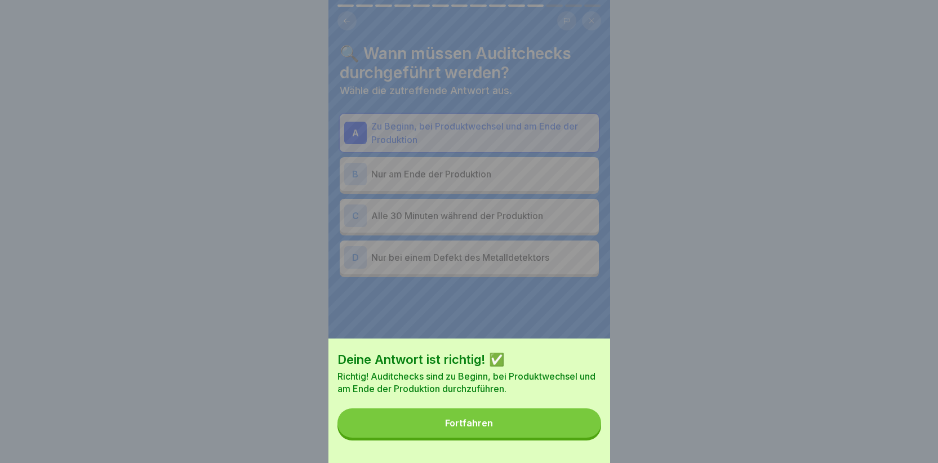
click at [580, 438] on button "Fortfahren" at bounding box center [469, 422] width 264 height 29
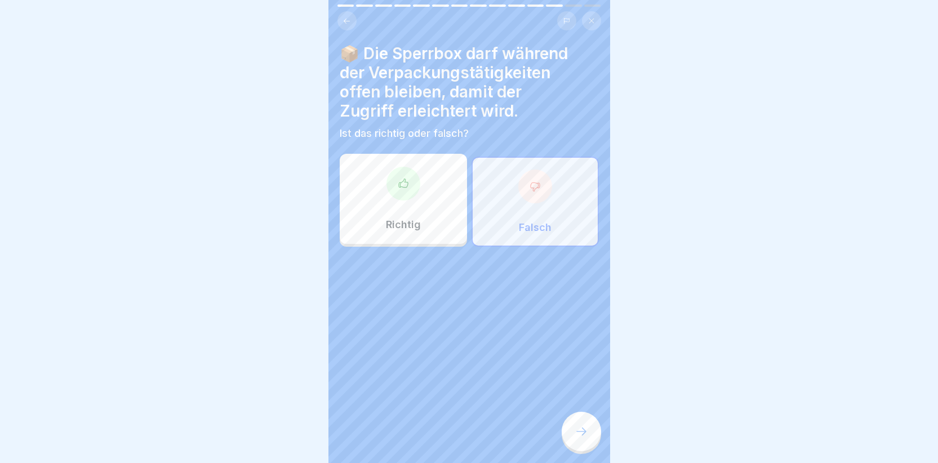
click at [401, 189] on icon at bounding box center [403, 183] width 11 height 11
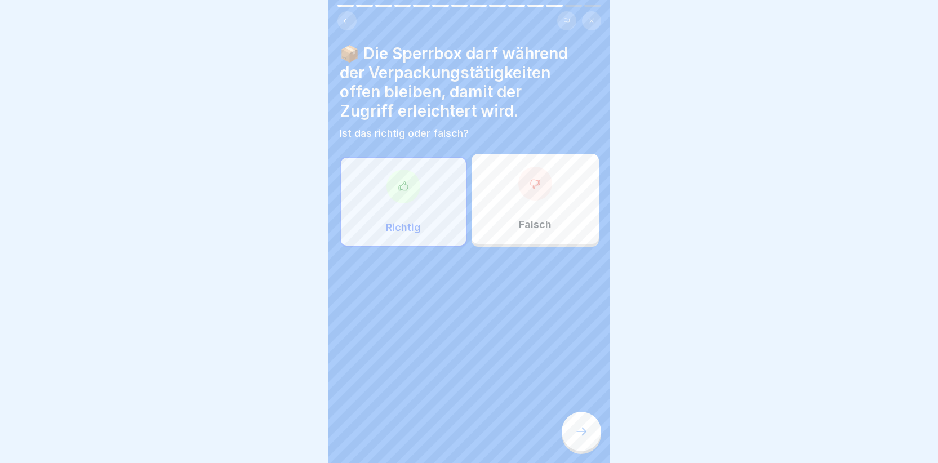
click at [526, 190] on div at bounding box center [535, 184] width 34 height 34
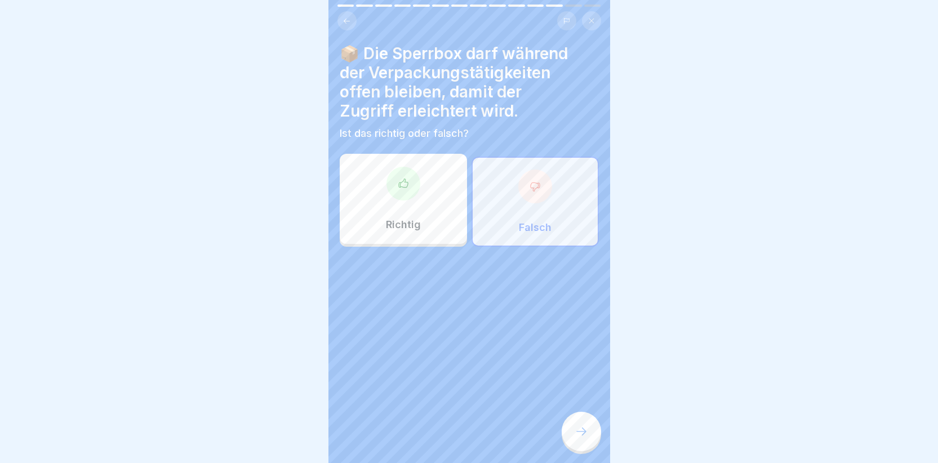
click at [581, 432] on div at bounding box center [581, 431] width 39 height 39
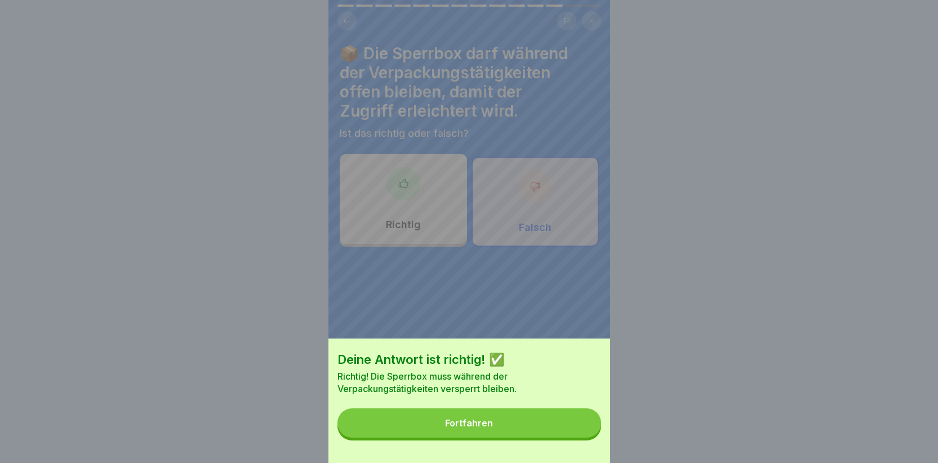
click at [524, 431] on button "Fortfahren" at bounding box center [469, 422] width 264 height 29
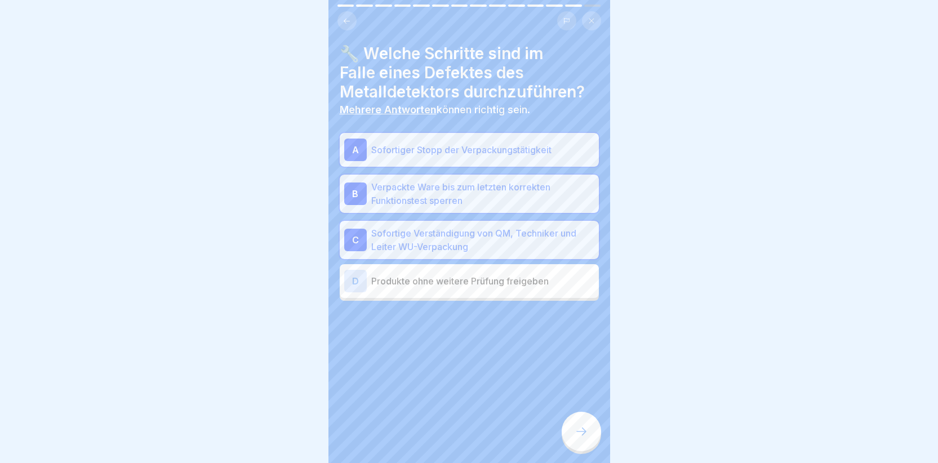
click at [591, 444] on div at bounding box center [581, 431] width 39 height 39
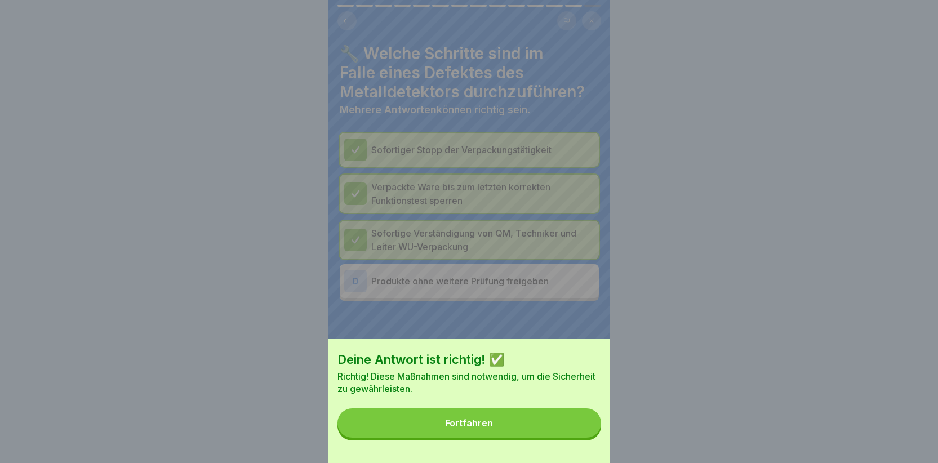
click at [551, 431] on button "Fortfahren" at bounding box center [469, 422] width 264 height 29
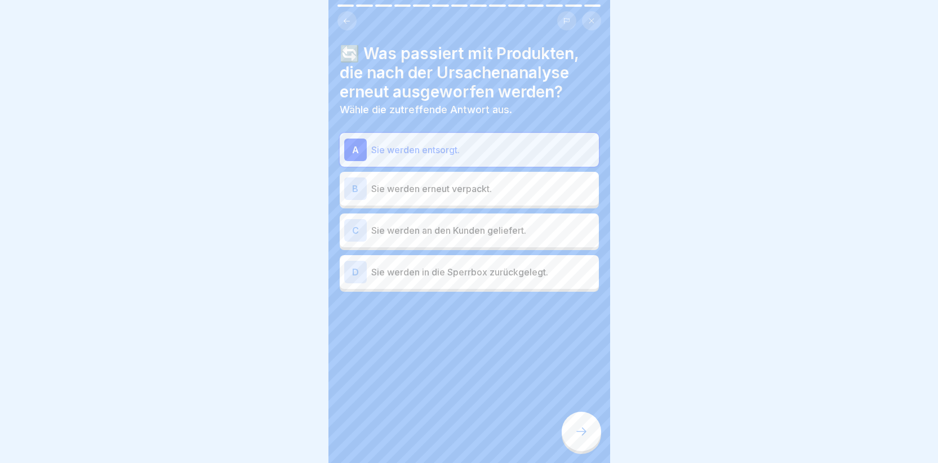
click at [574, 434] on div at bounding box center [581, 431] width 39 height 39
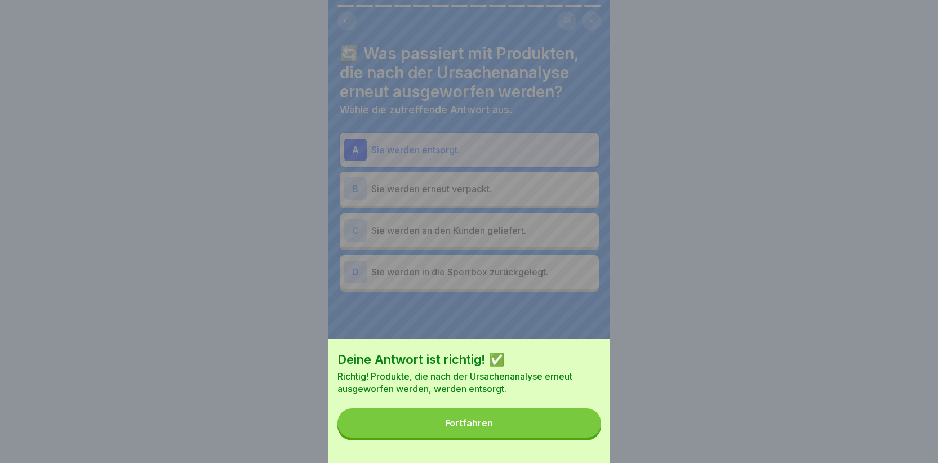
click at [560, 435] on button "Fortfahren" at bounding box center [469, 422] width 264 height 29
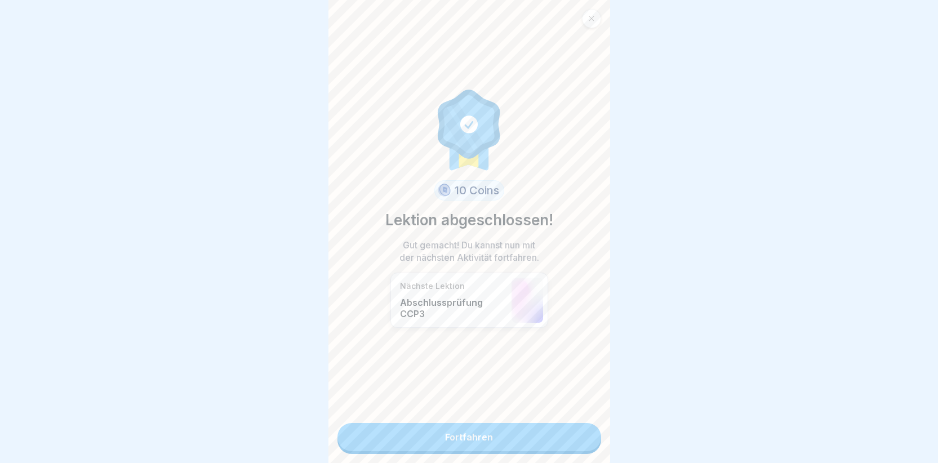
click at [539, 435] on link "Fortfahren" at bounding box center [469, 437] width 264 height 28
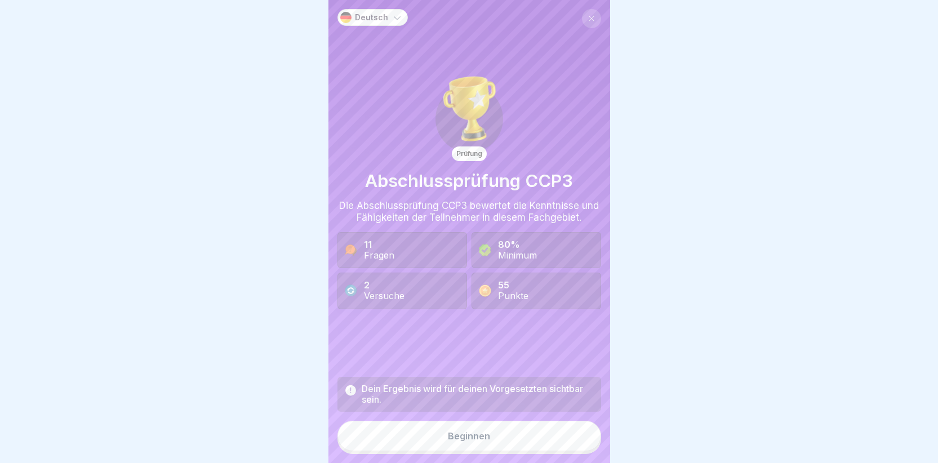
click at [443, 449] on button "Beginnen" at bounding box center [469, 436] width 264 height 30
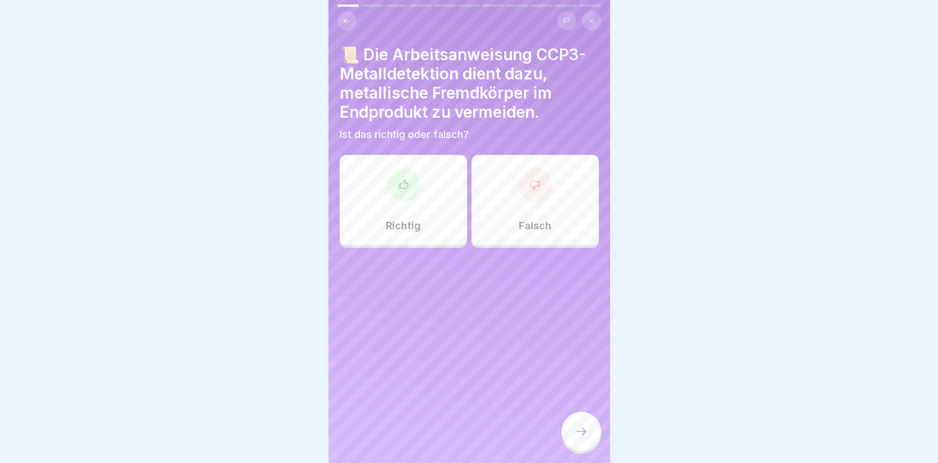
click at [392, 198] on div at bounding box center [403, 185] width 34 height 34
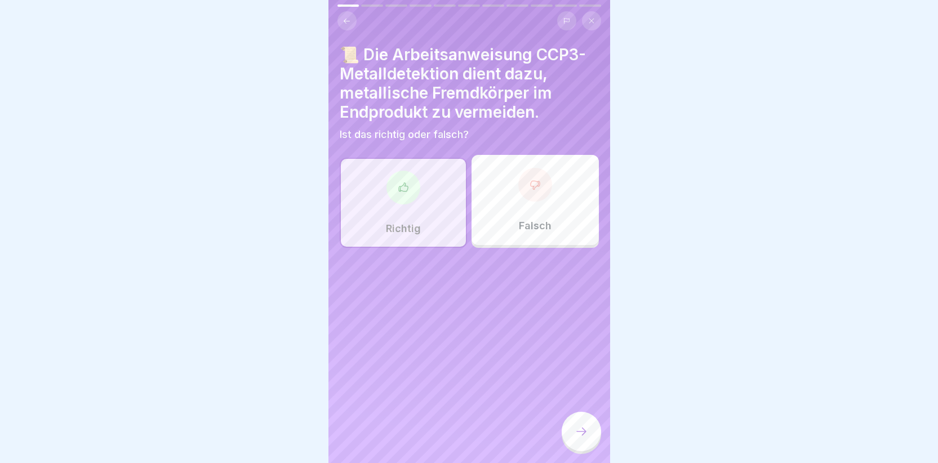
click at [583, 438] on icon at bounding box center [582, 432] width 14 height 14
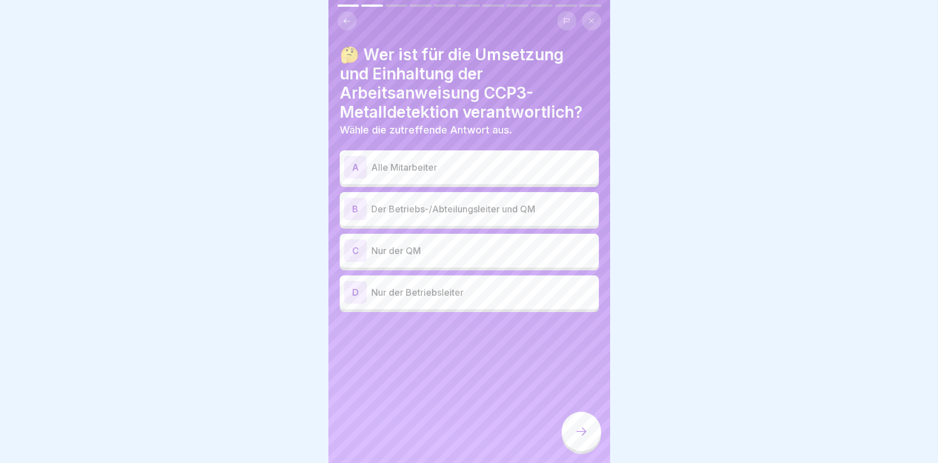
click at [356, 170] on div "A" at bounding box center [355, 167] width 23 height 23
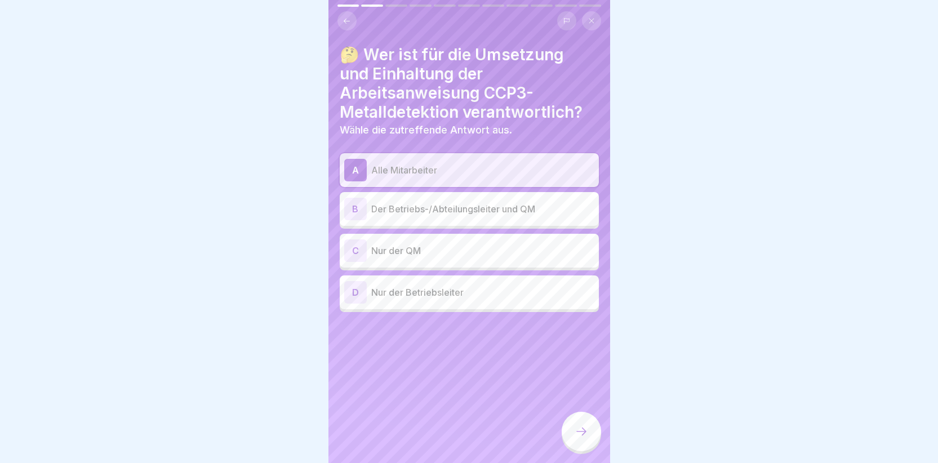
click at [577, 438] on icon at bounding box center [582, 432] width 14 height 14
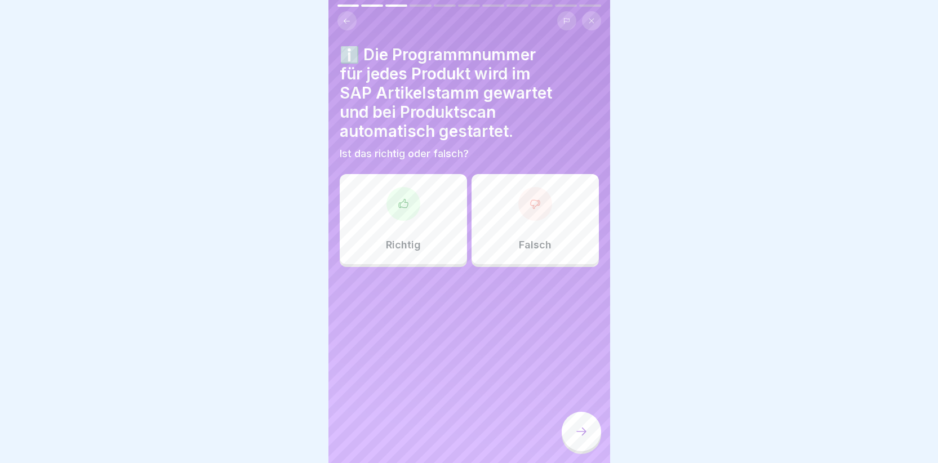
click at [394, 207] on div at bounding box center [403, 204] width 34 height 34
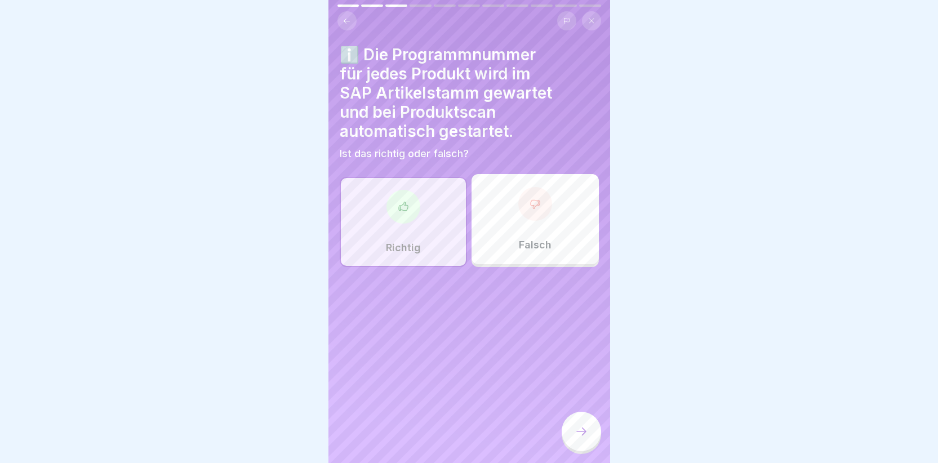
click at [588, 446] on div at bounding box center [581, 431] width 39 height 39
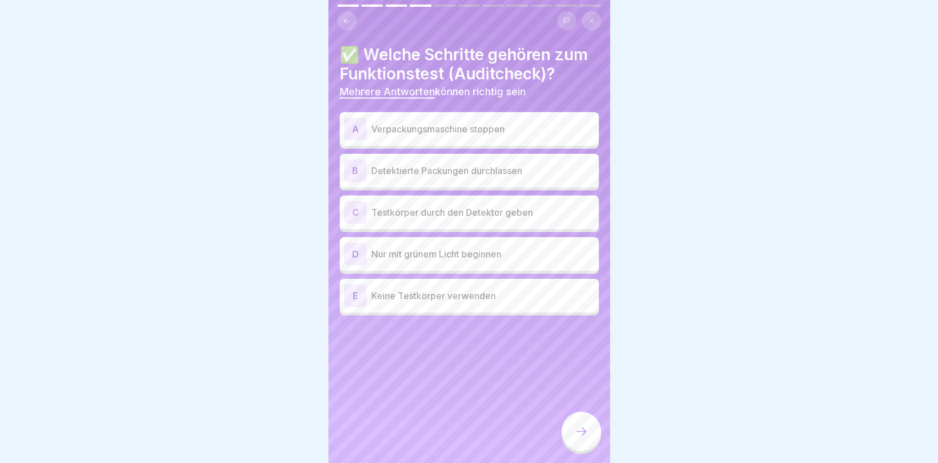
click at [358, 128] on div "A" at bounding box center [355, 129] width 23 height 23
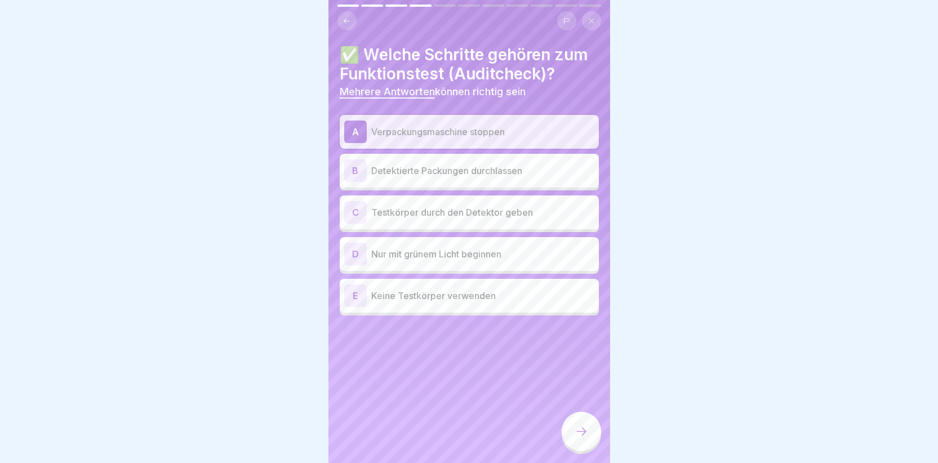
click at [350, 210] on div "C" at bounding box center [355, 212] width 23 height 23
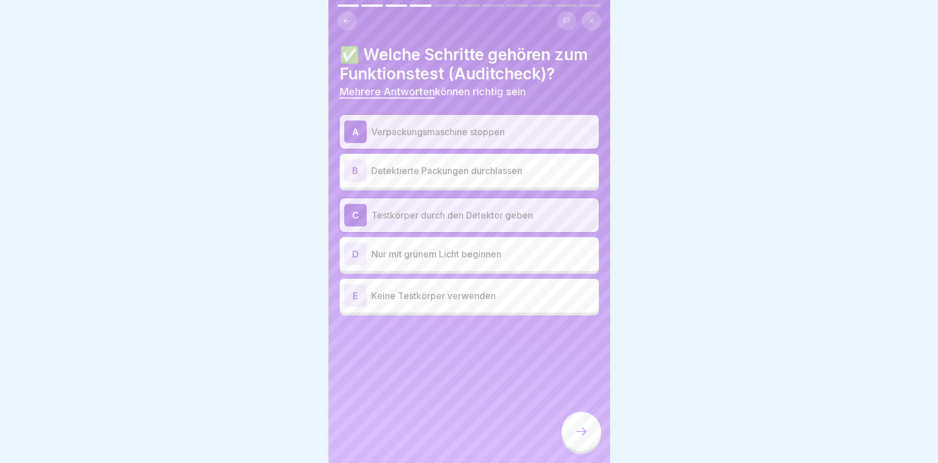
click at [356, 257] on div "D" at bounding box center [355, 254] width 23 height 23
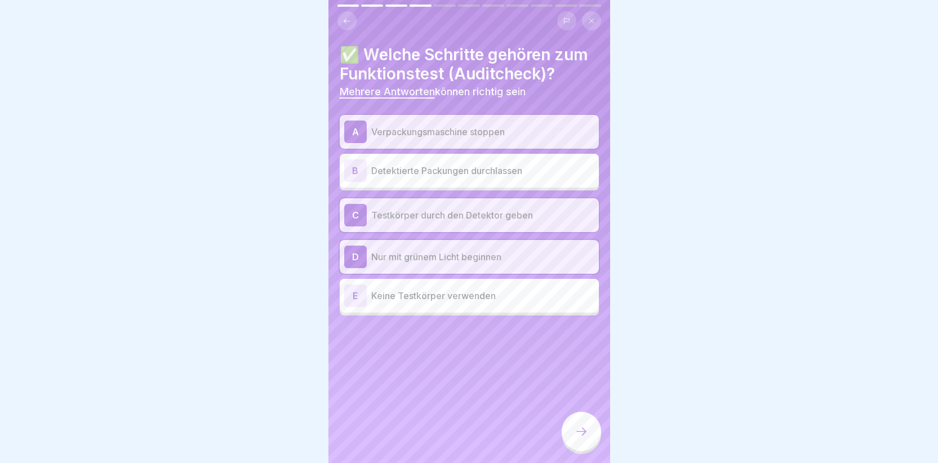
click at [575, 437] on icon at bounding box center [582, 432] width 14 height 14
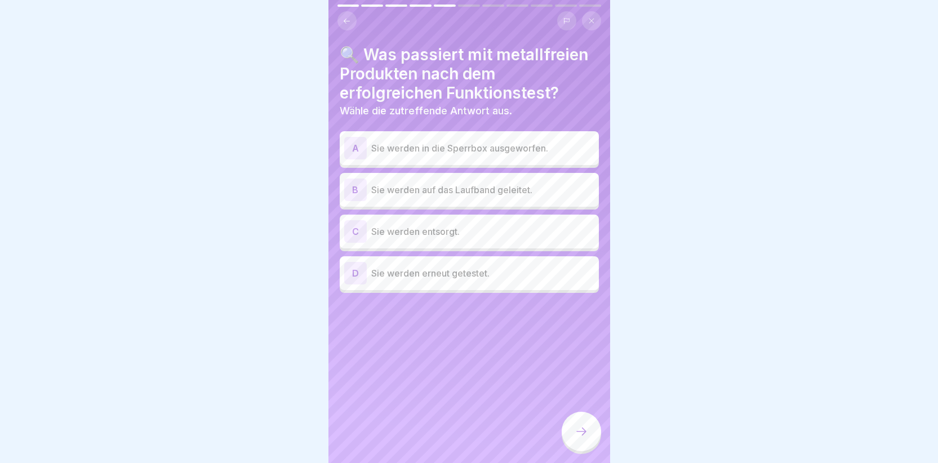
click at [353, 189] on div "B" at bounding box center [355, 190] width 23 height 23
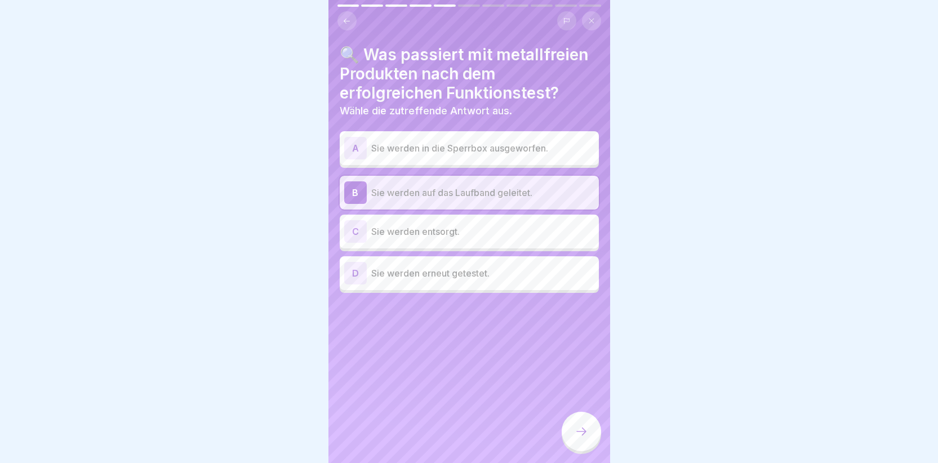
click at [591, 440] on div at bounding box center [581, 431] width 39 height 39
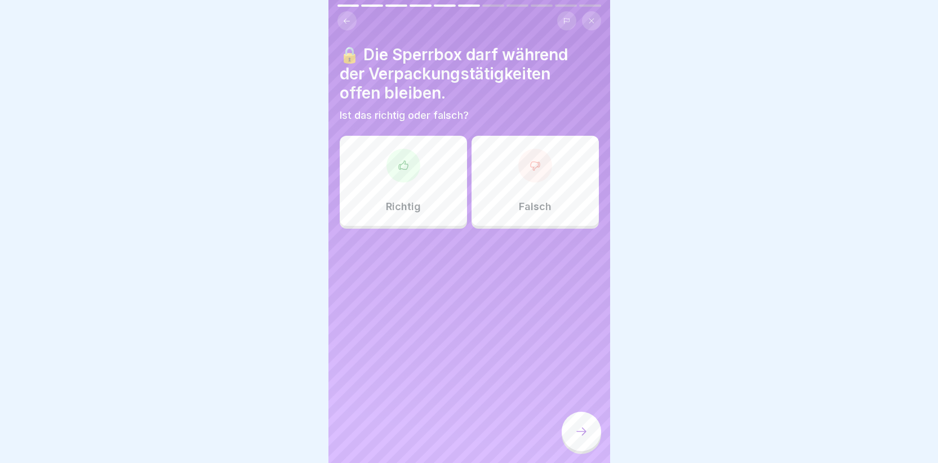
click at [518, 168] on div at bounding box center [535, 166] width 34 height 34
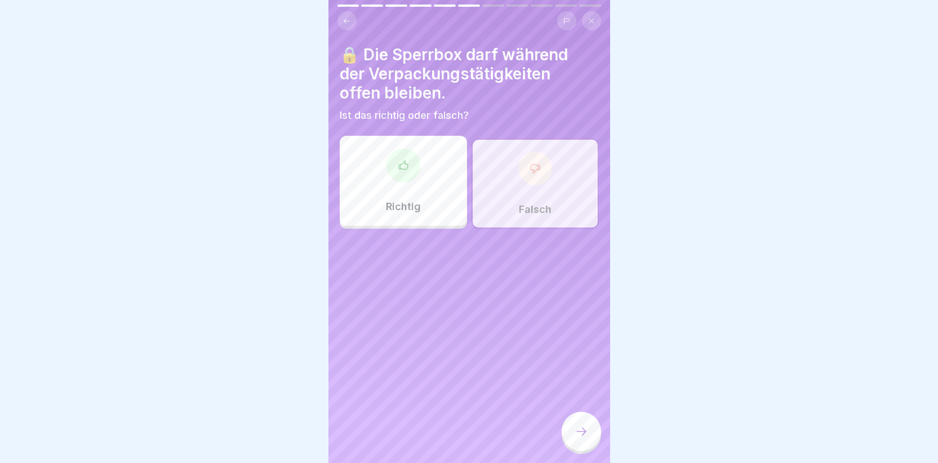
click at [582, 438] on icon at bounding box center [582, 432] width 14 height 14
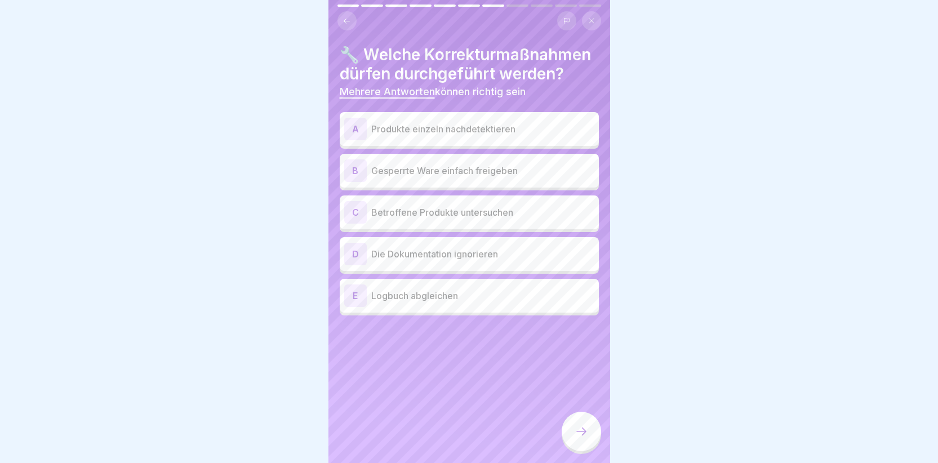
click at [355, 140] on div "A" at bounding box center [355, 129] width 23 height 23
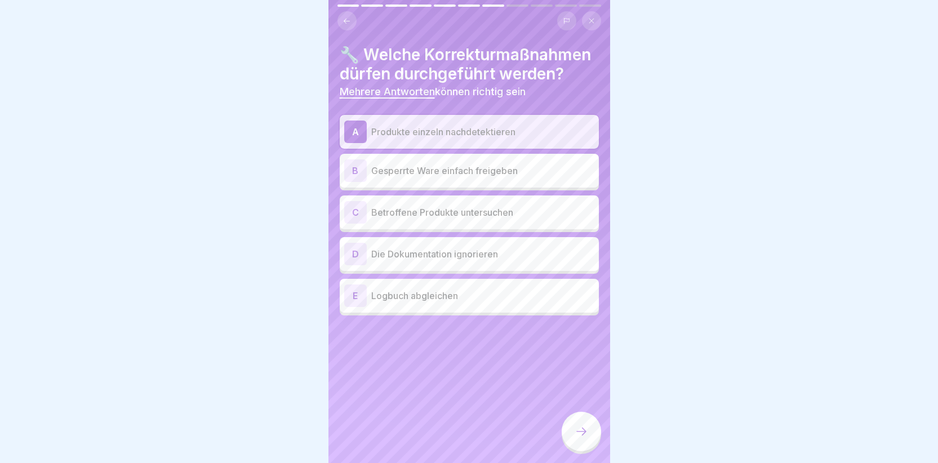
click at [358, 307] on div "E" at bounding box center [355, 295] width 23 height 23
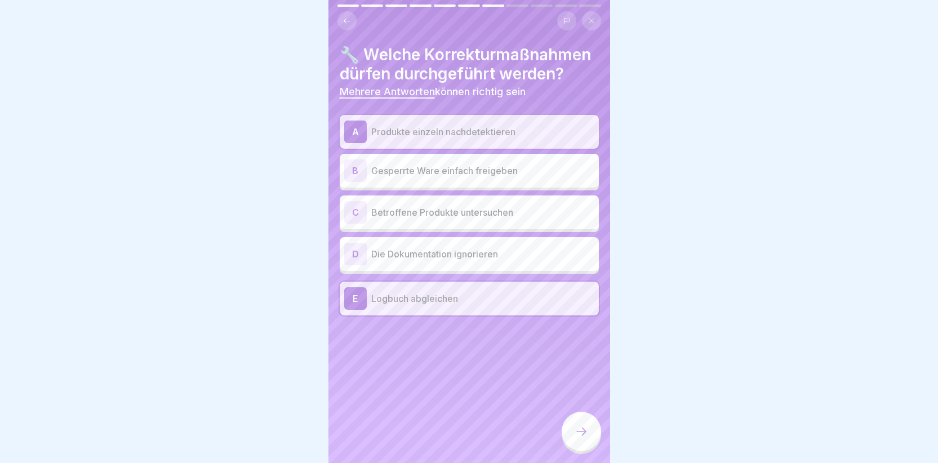
click at [352, 224] on div "C" at bounding box center [355, 212] width 23 height 23
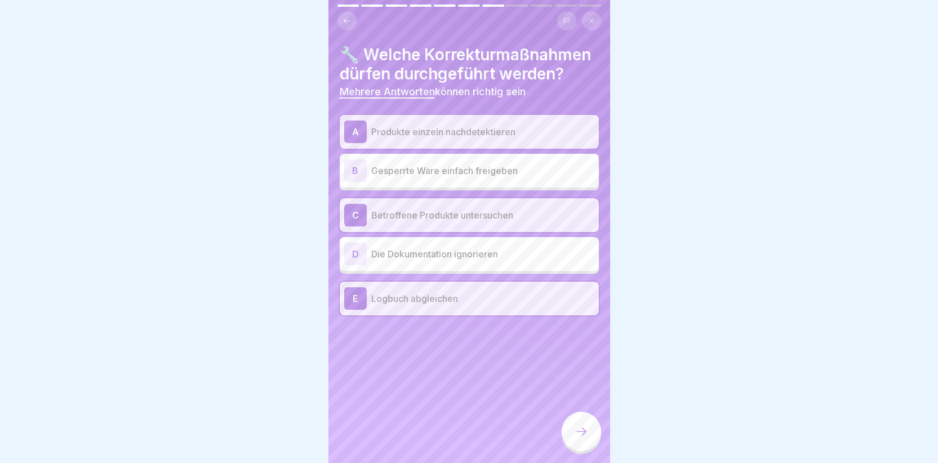
click at [582, 438] on icon at bounding box center [582, 432] width 14 height 14
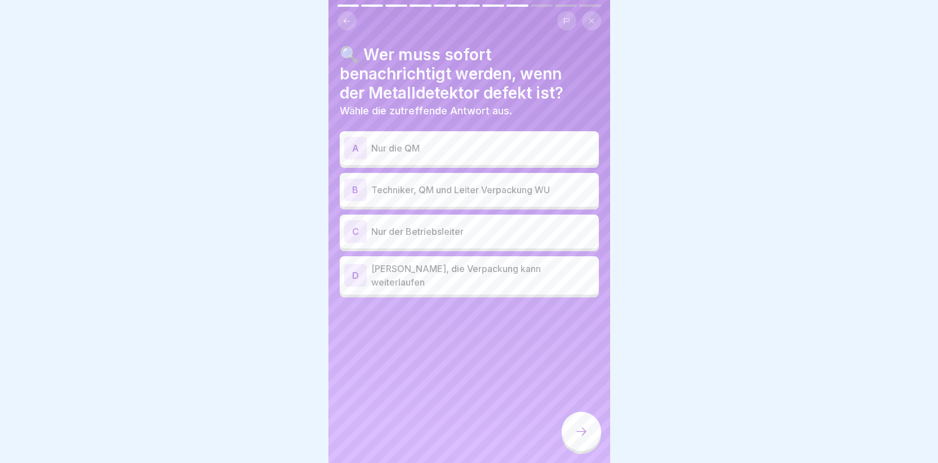
click at [353, 189] on div "B" at bounding box center [355, 190] width 23 height 23
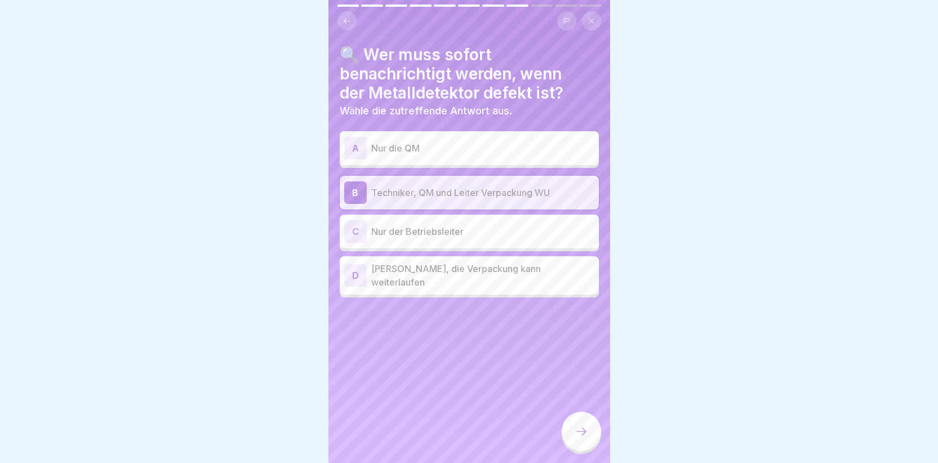
click at [581, 434] on div at bounding box center [581, 431] width 39 height 39
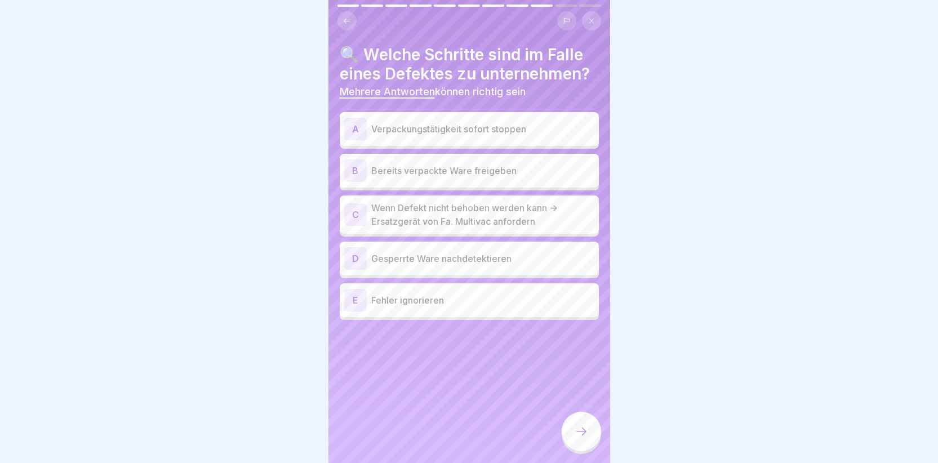
click at [359, 126] on div "A" at bounding box center [355, 129] width 23 height 23
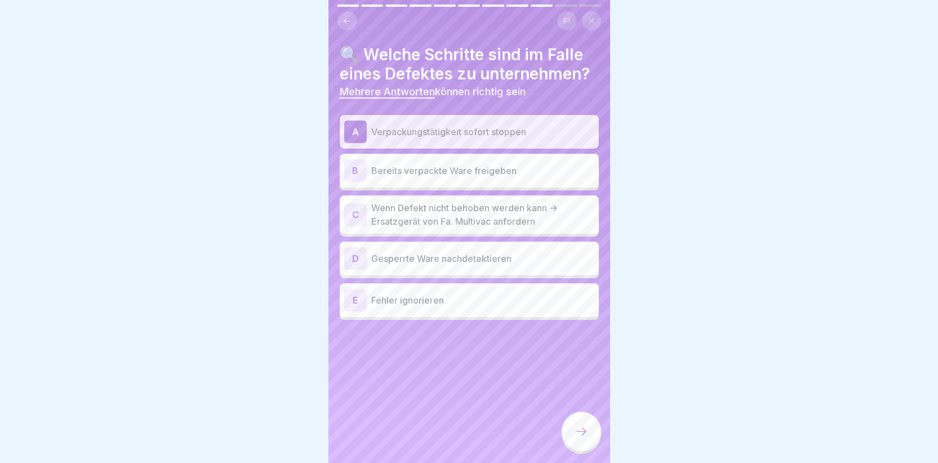
click at [355, 213] on div "C" at bounding box center [355, 214] width 23 height 23
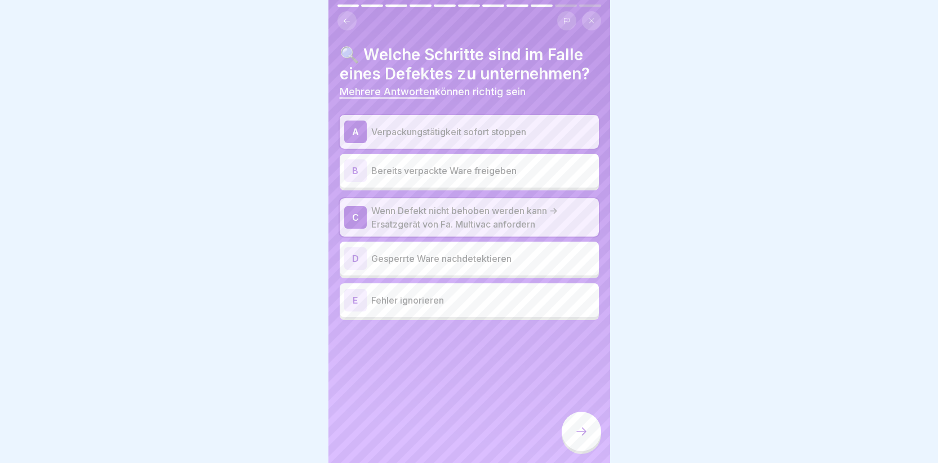
click at [355, 259] on div "D" at bounding box center [355, 258] width 23 height 23
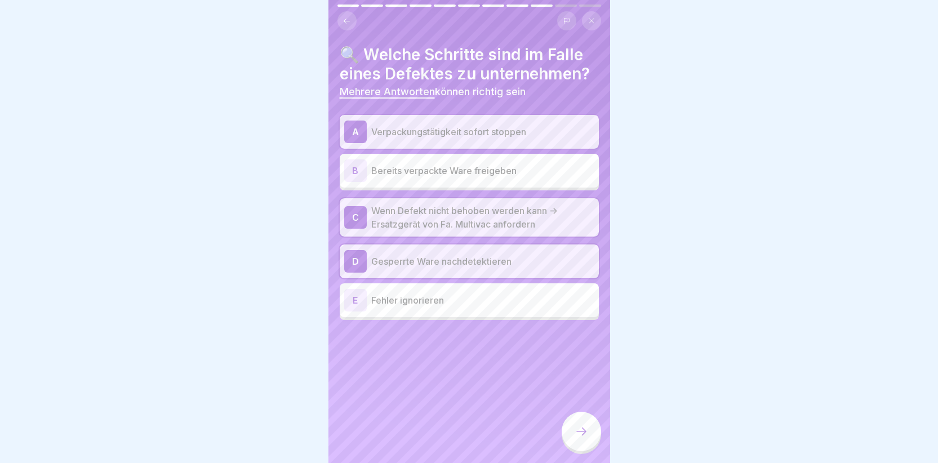
click at [588, 438] on icon at bounding box center [582, 432] width 14 height 14
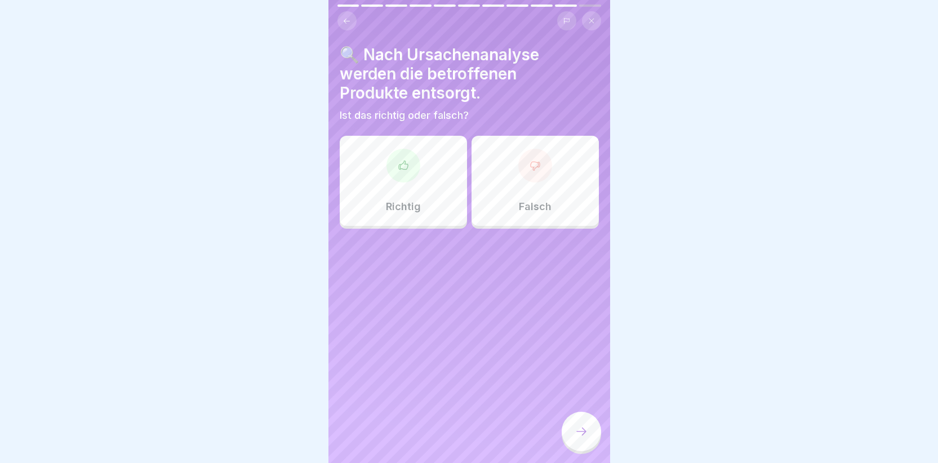
click at [399, 175] on div at bounding box center [403, 166] width 34 height 34
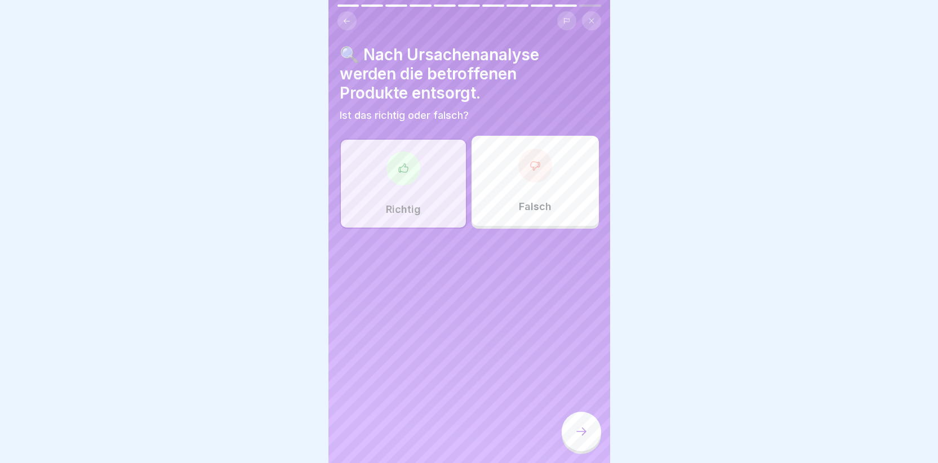
click at [592, 443] on div at bounding box center [581, 431] width 39 height 39
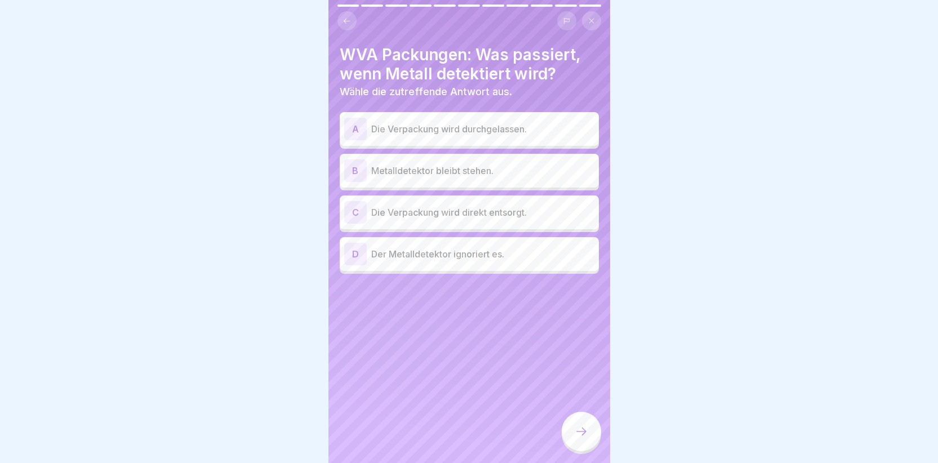
click at [346, 170] on div "B" at bounding box center [355, 170] width 23 height 23
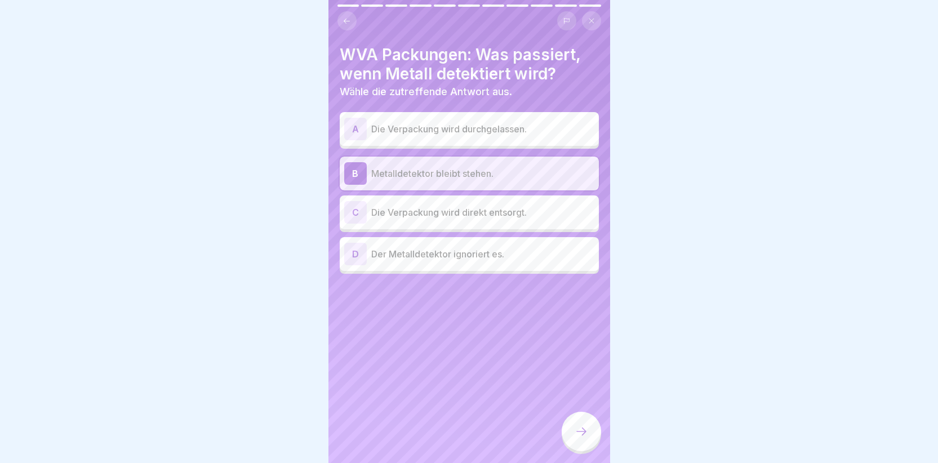
click at [577, 432] on div at bounding box center [581, 431] width 39 height 39
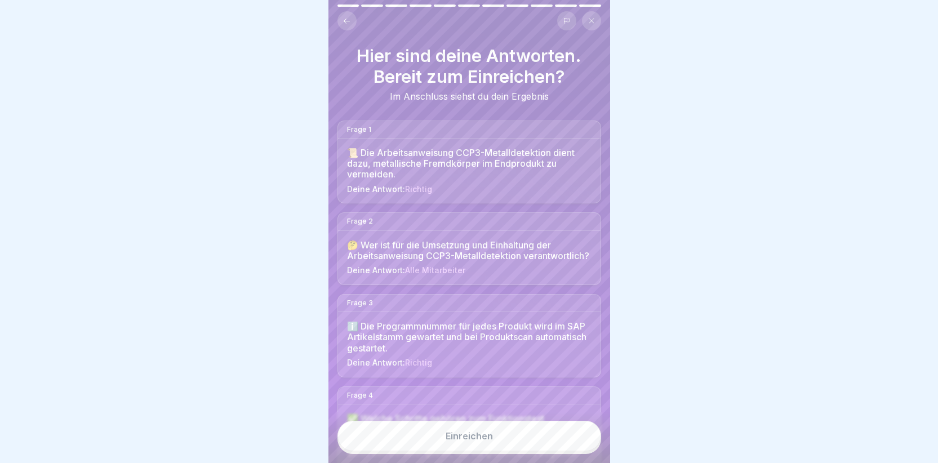
click at [470, 441] on div "Einreichen" at bounding box center [469, 436] width 47 height 10
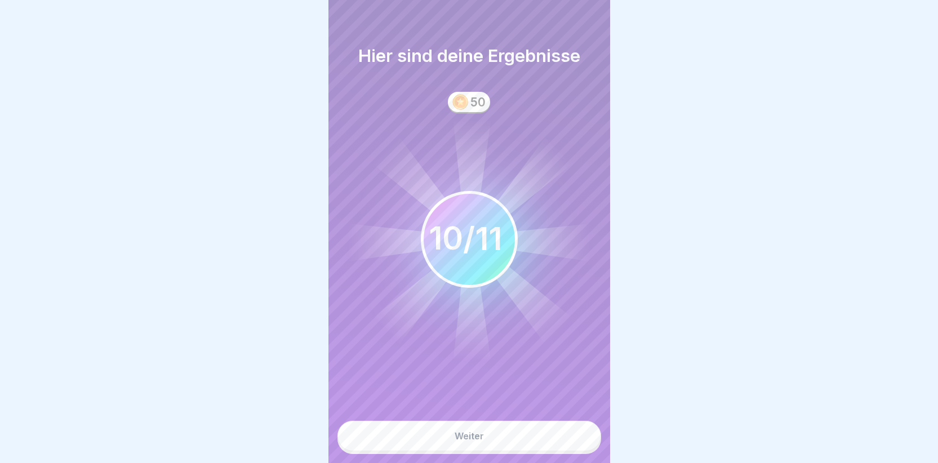
click at [470, 441] on div "Weiter" at bounding box center [469, 436] width 29 height 10
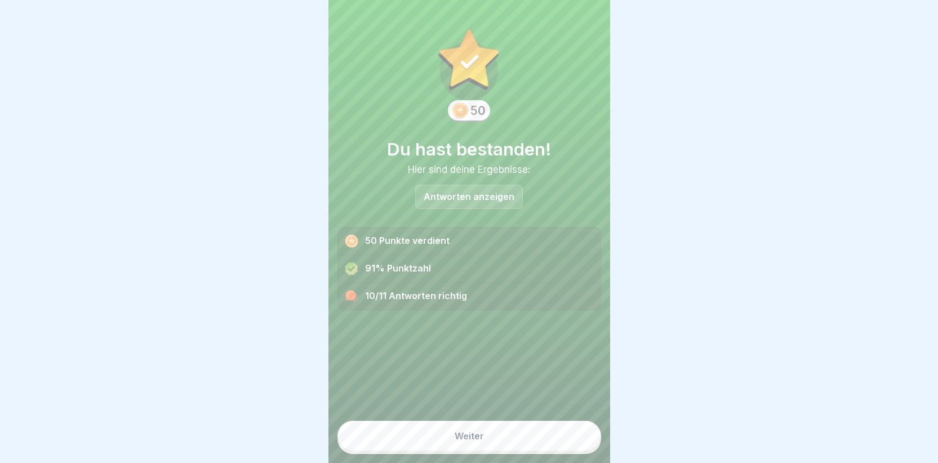
click at [473, 438] on button "Weiter" at bounding box center [469, 436] width 264 height 30
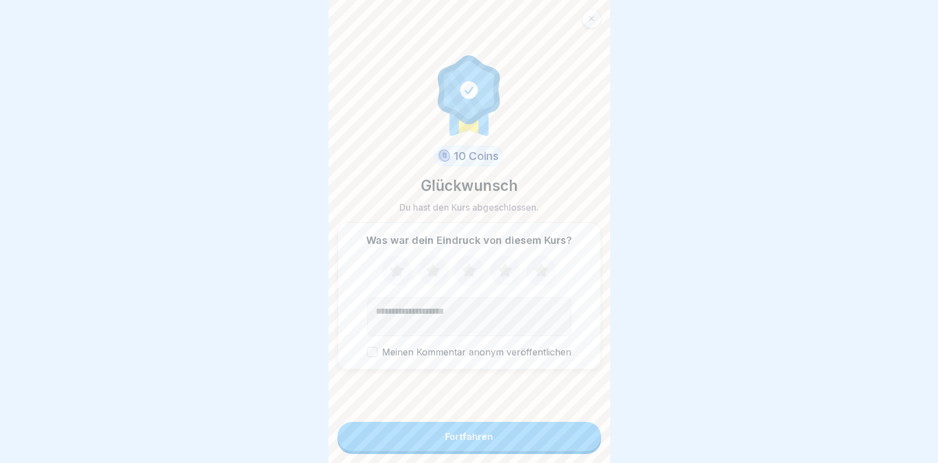
click at [466, 442] on div "Fortfahren" at bounding box center [469, 436] width 48 height 10
